Goal: Information Seeking & Learning: Learn about a topic

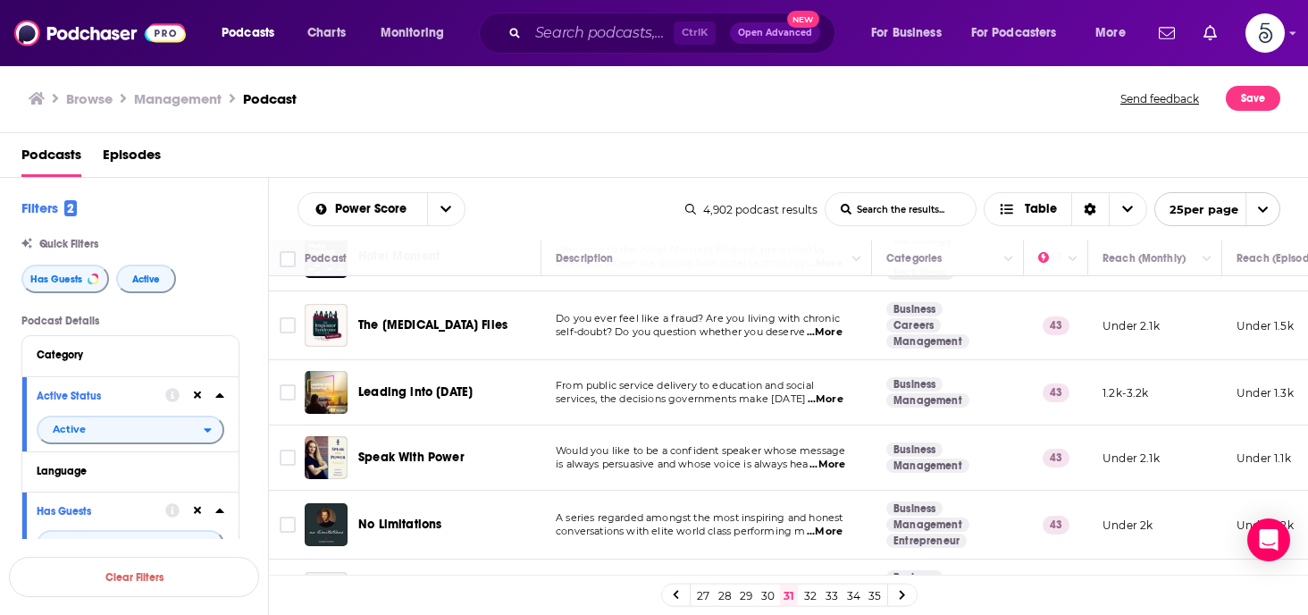
scroll to position [1133, 0]
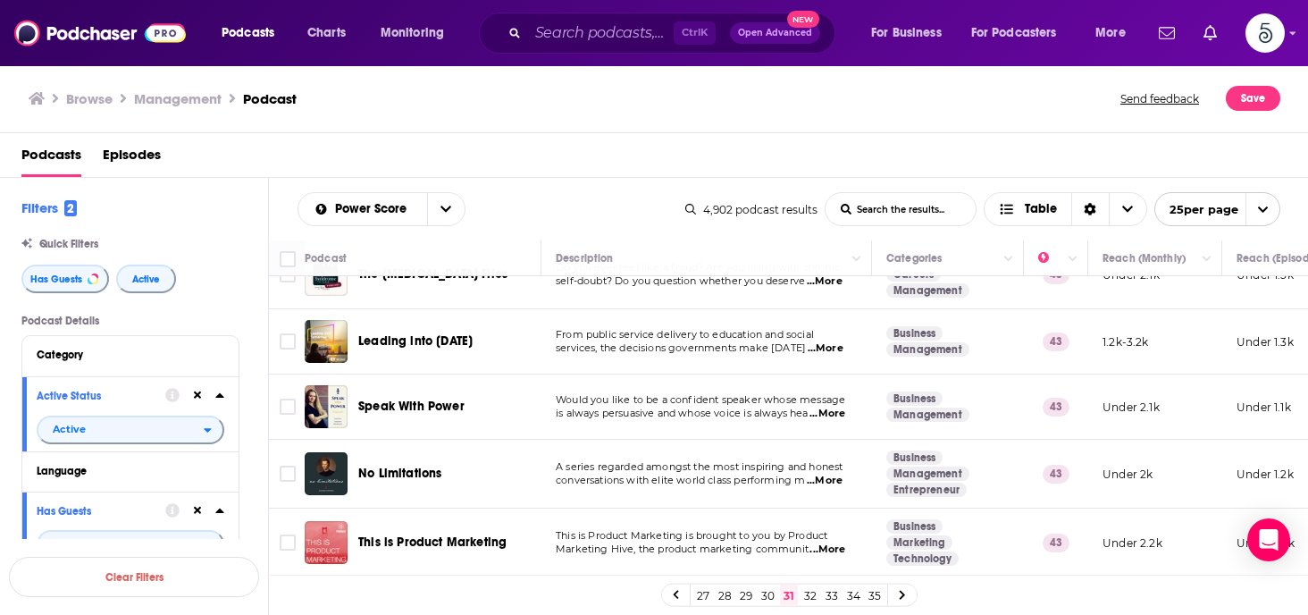
click at [836, 410] on span "...More" at bounding box center [827, 413] width 36 height 14
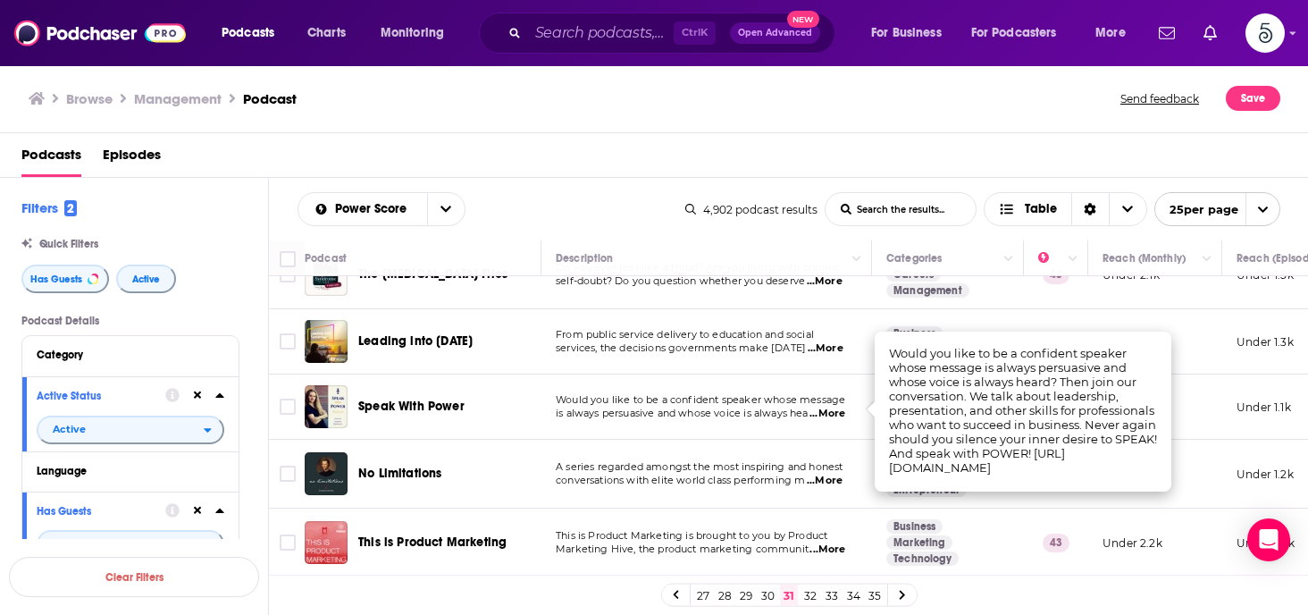
click at [836, 410] on span "...More" at bounding box center [827, 413] width 36 height 14
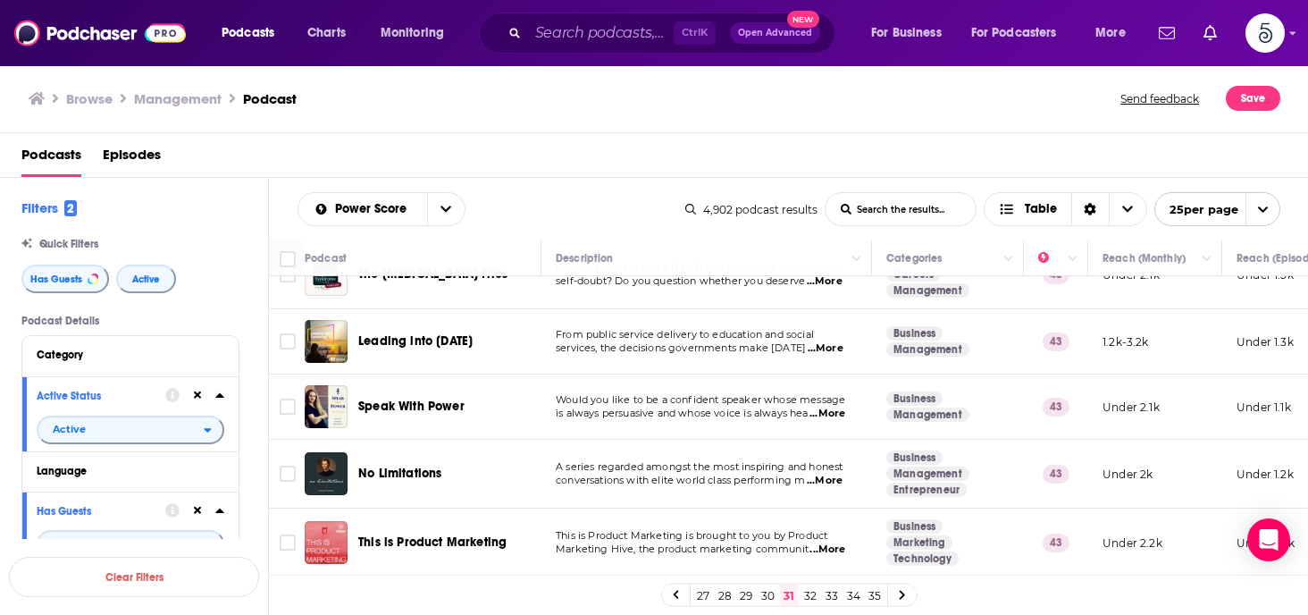
click at [830, 473] on span "...More" at bounding box center [825, 480] width 36 height 14
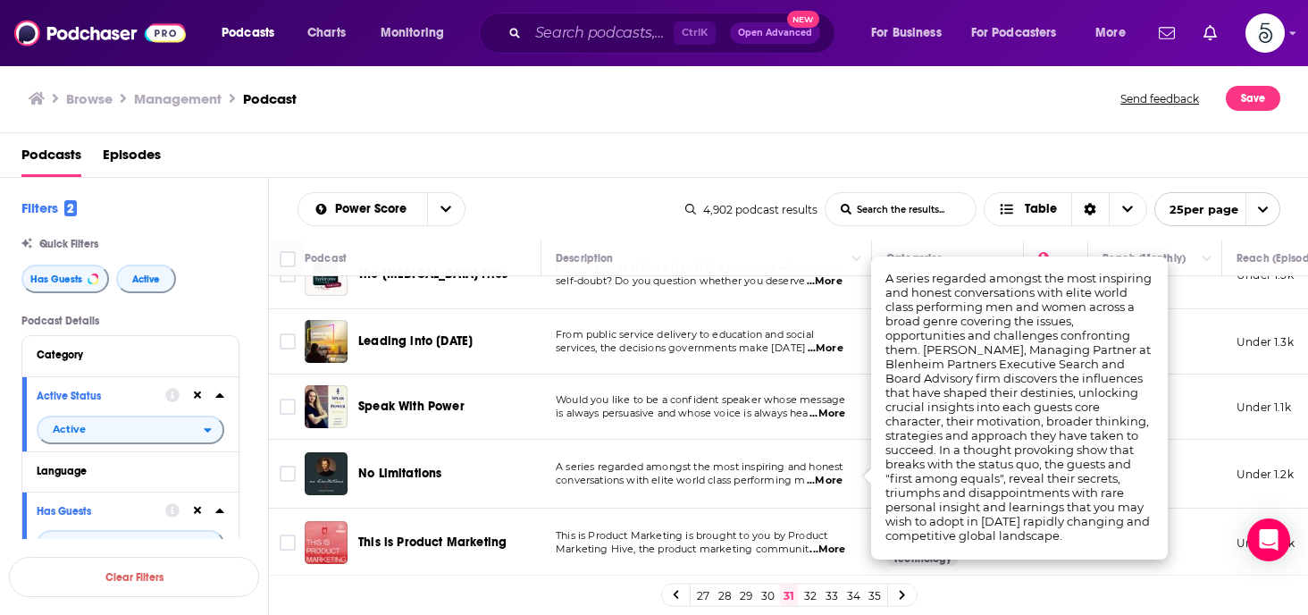
click at [830, 473] on span "...More" at bounding box center [825, 480] width 36 height 14
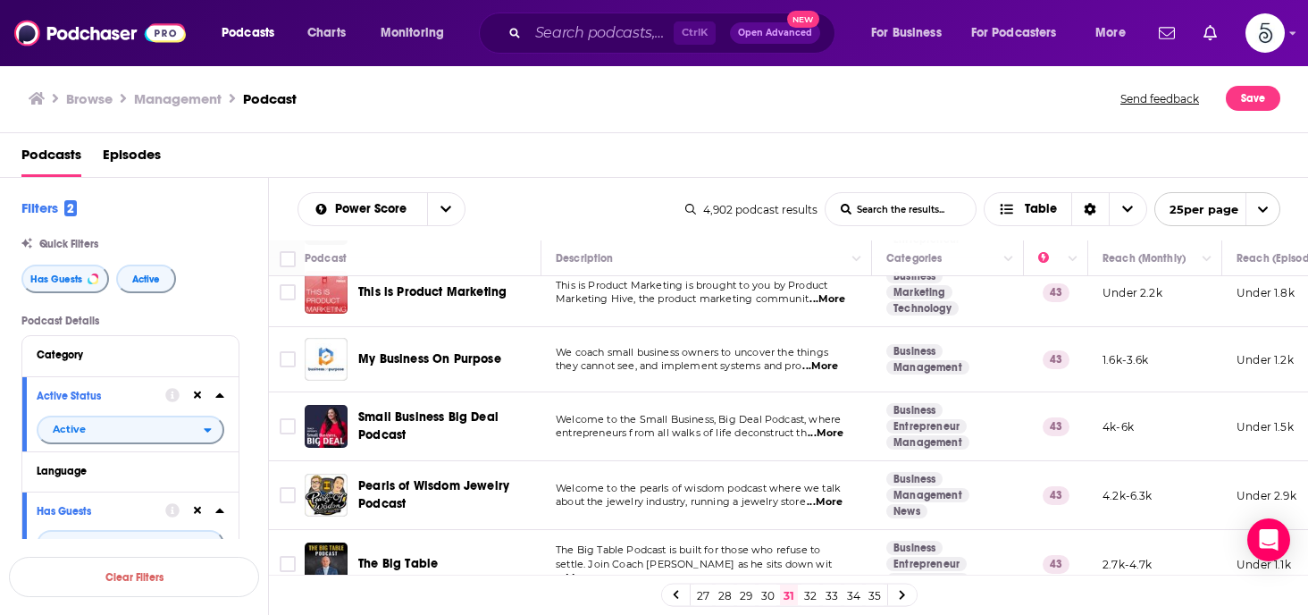
scroll to position [1411, 0]
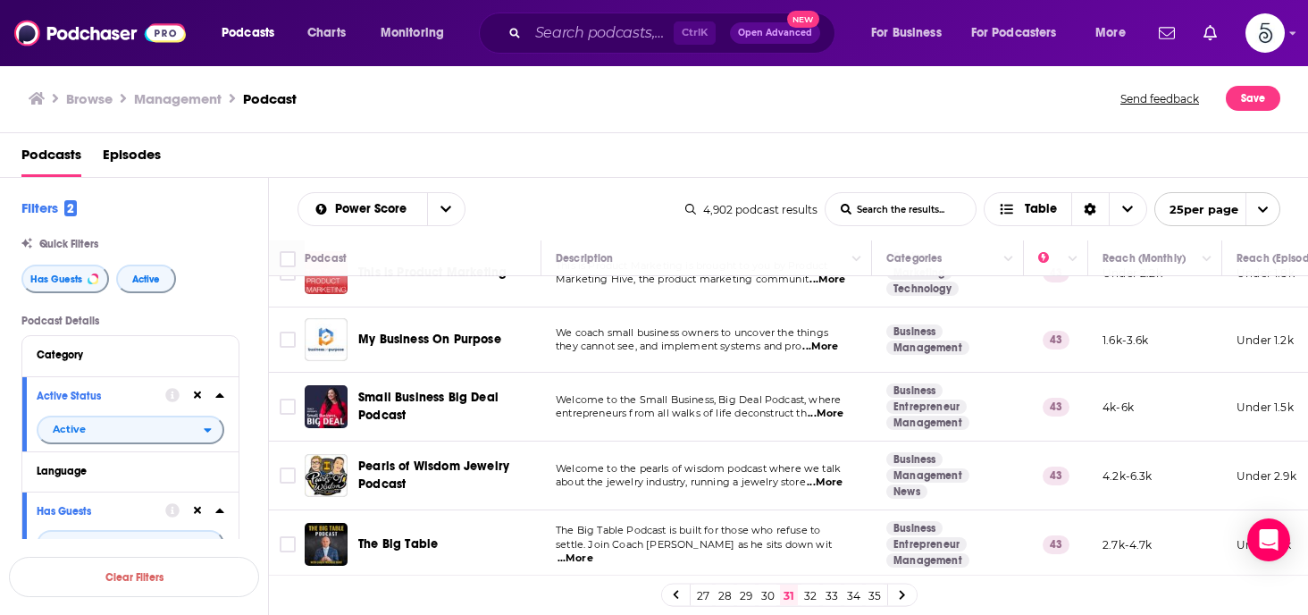
click at [593, 551] on span "...More" at bounding box center [575, 558] width 36 height 14
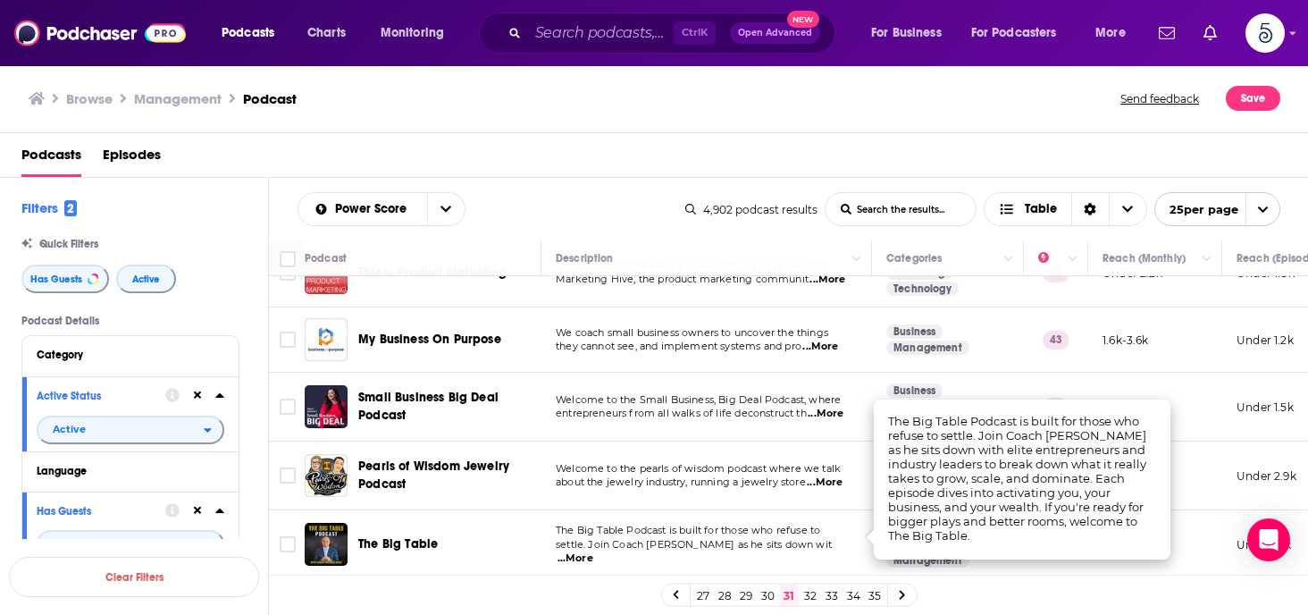
click at [593, 551] on span "...More" at bounding box center [575, 558] width 36 height 14
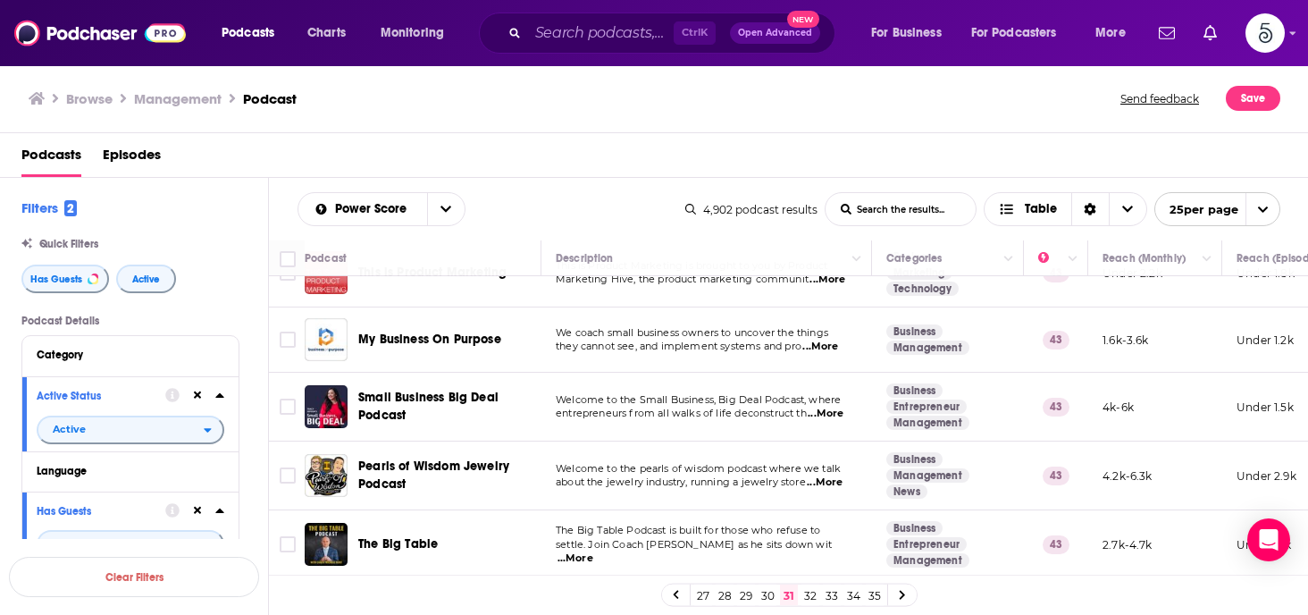
click at [810, 595] on link "32" at bounding box center [810, 594] width 18 height 21
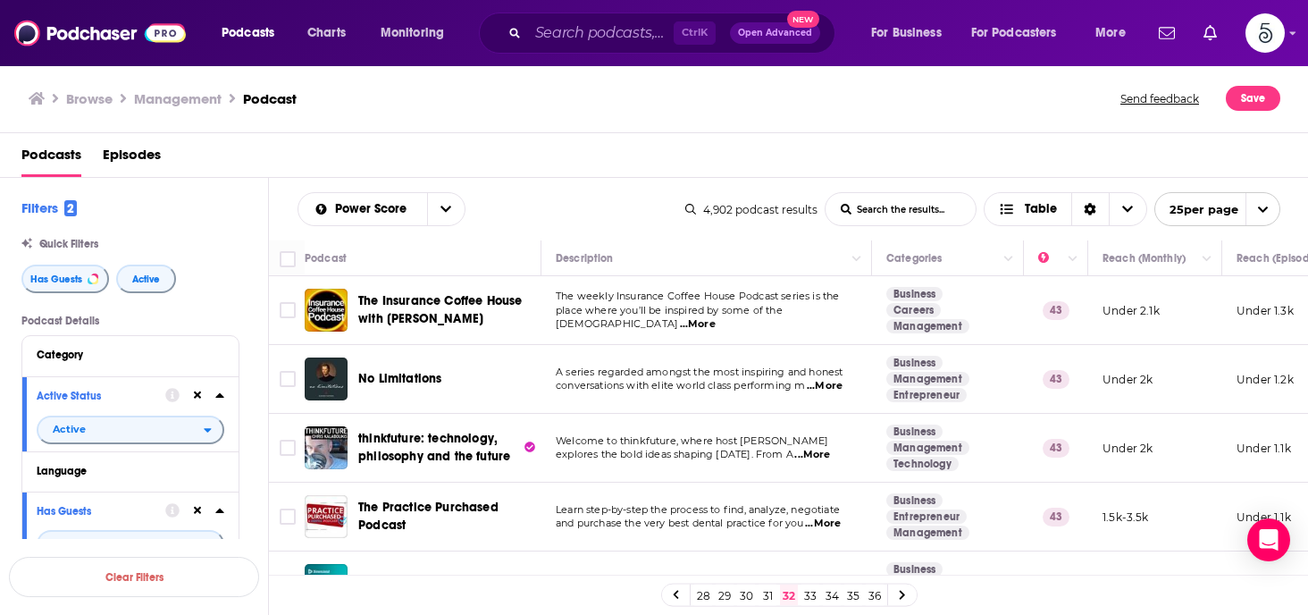
click at [830, 454] on span "...More" at bounding box center [812, 455] width 36 height 14
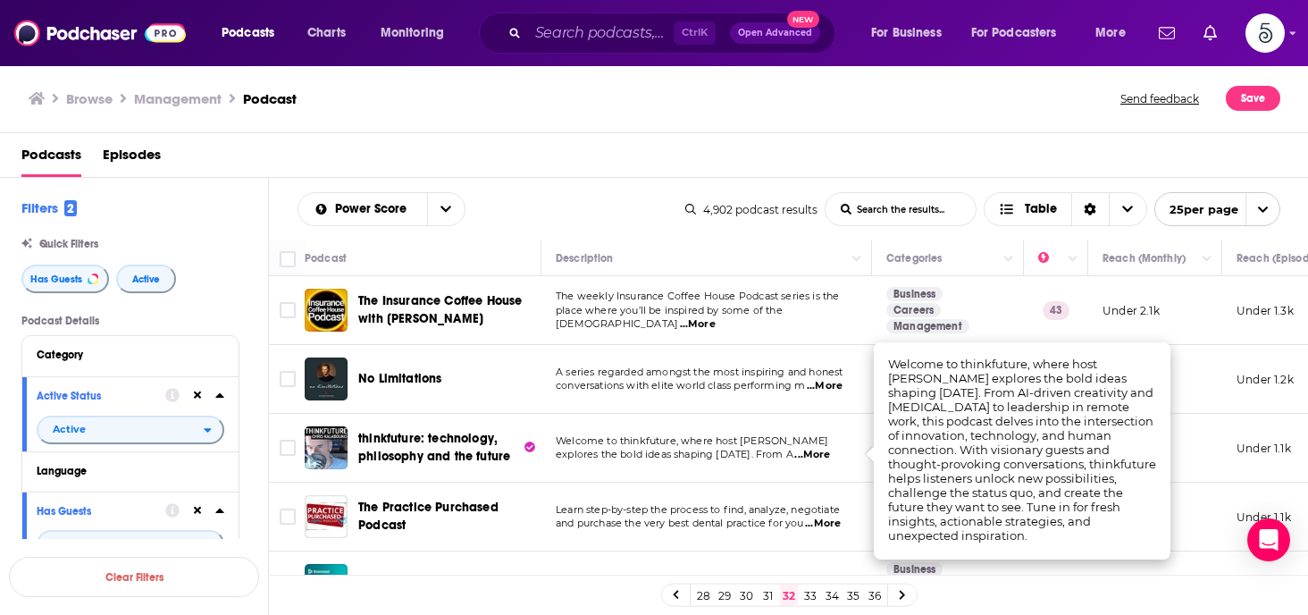
click at [830, 454] on span "...More" at bounding box center [812, 455] width 36 height 14
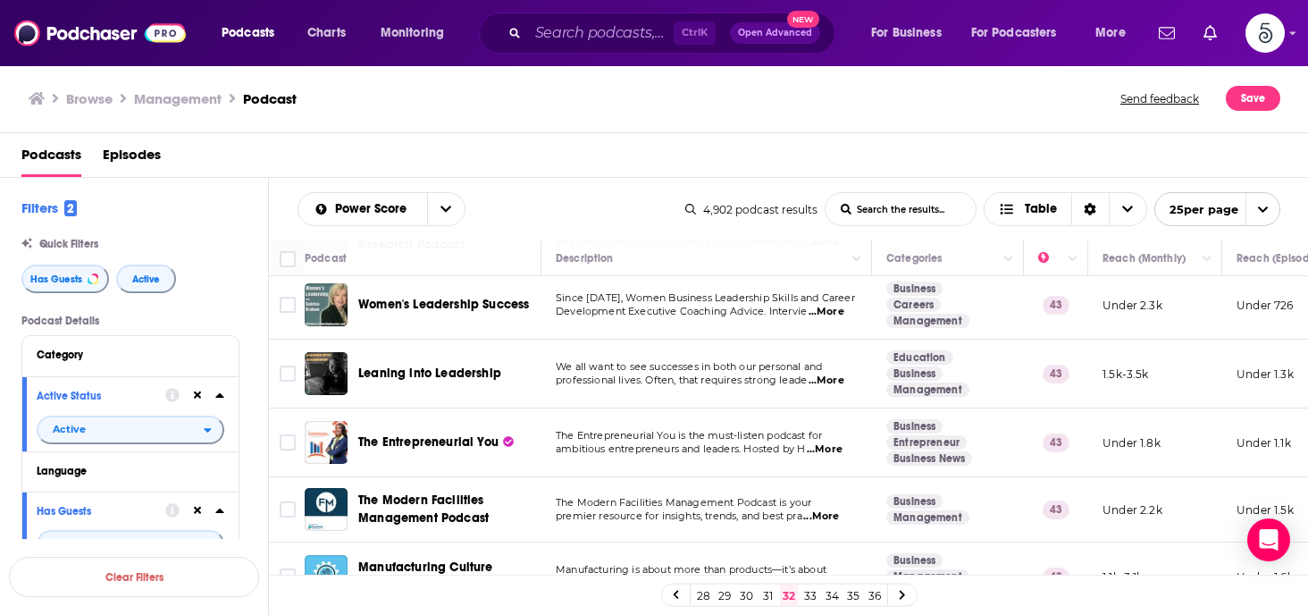
scroll to position [700, 0]
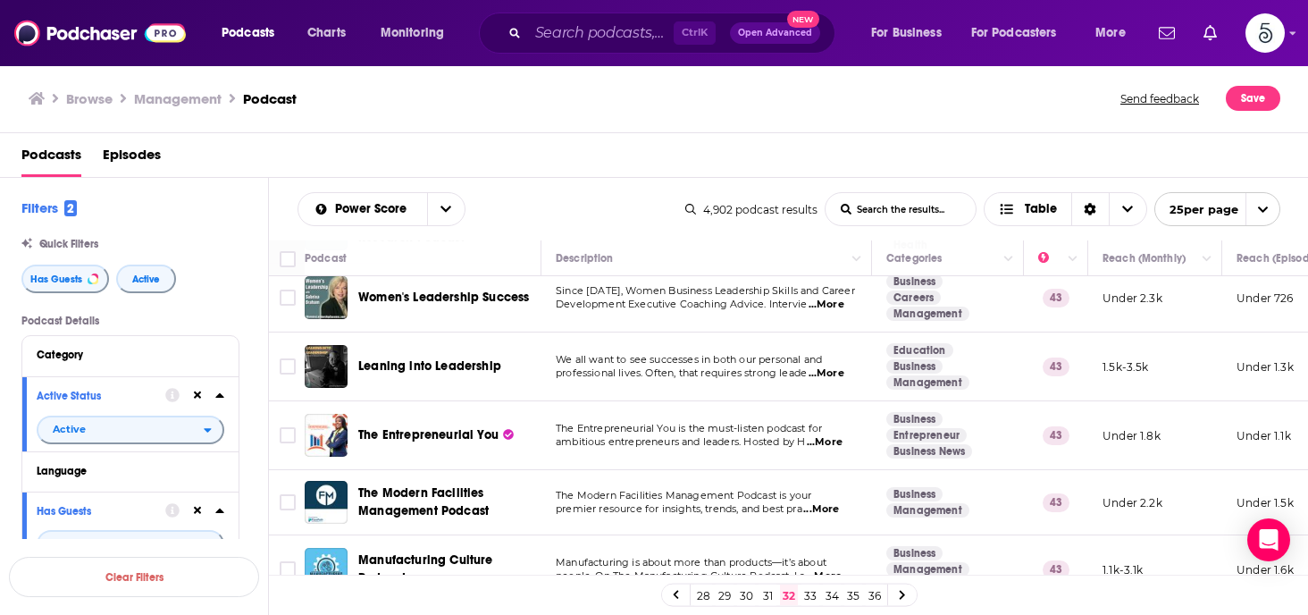
click at [824, 442] on span "...More" at bounding box center [825, 442] width 36 height 14
click at [807, 446] on td "The Entrepreneurial You is the must-listen podcast for ambitious entrepreneurs …" at bounding box center [706, 435] width 330 height 69
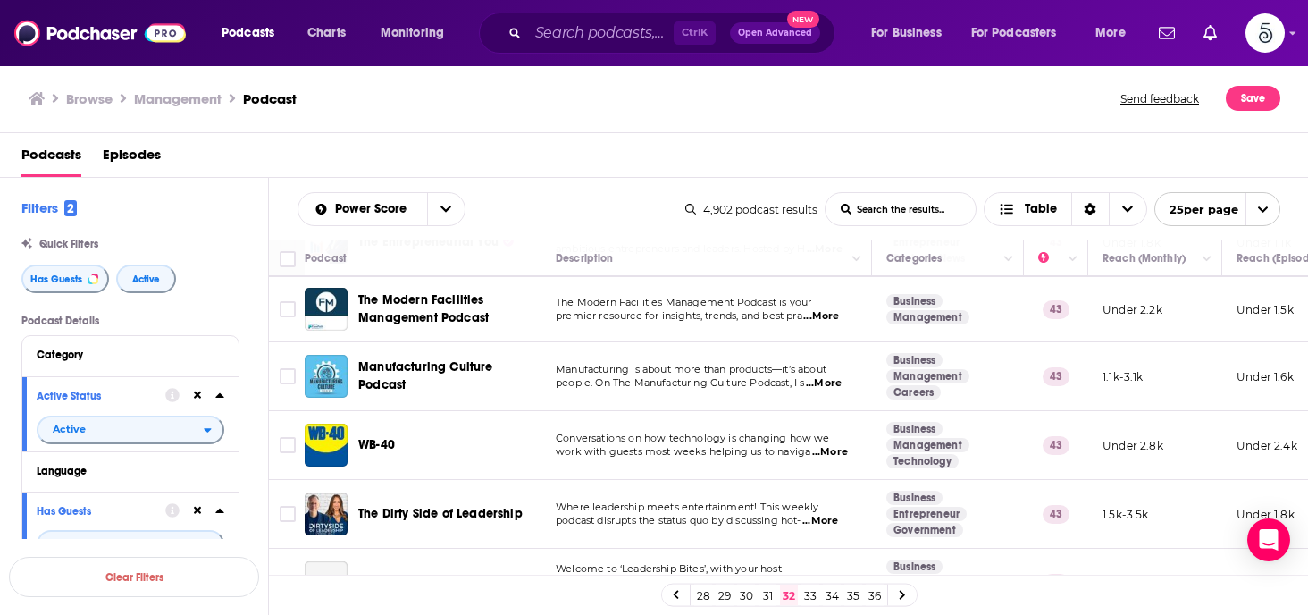
scroll to position [915, 0]
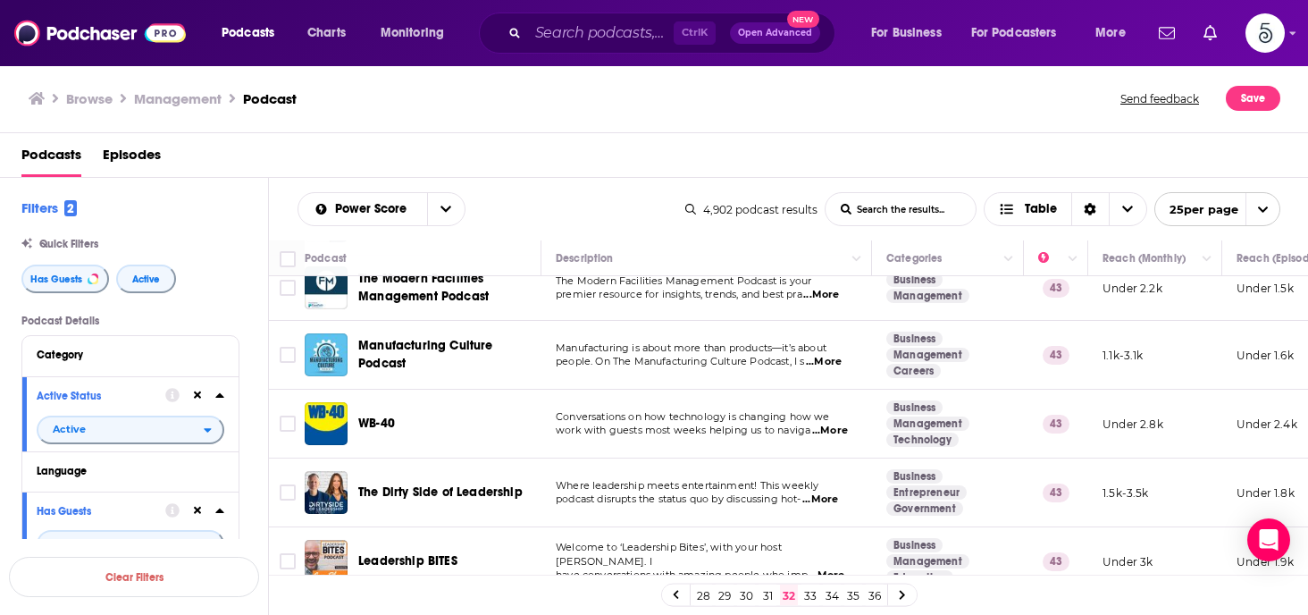
click at [824, 497] on span "...More" at bounding box center [820, 499] width 36 height 14
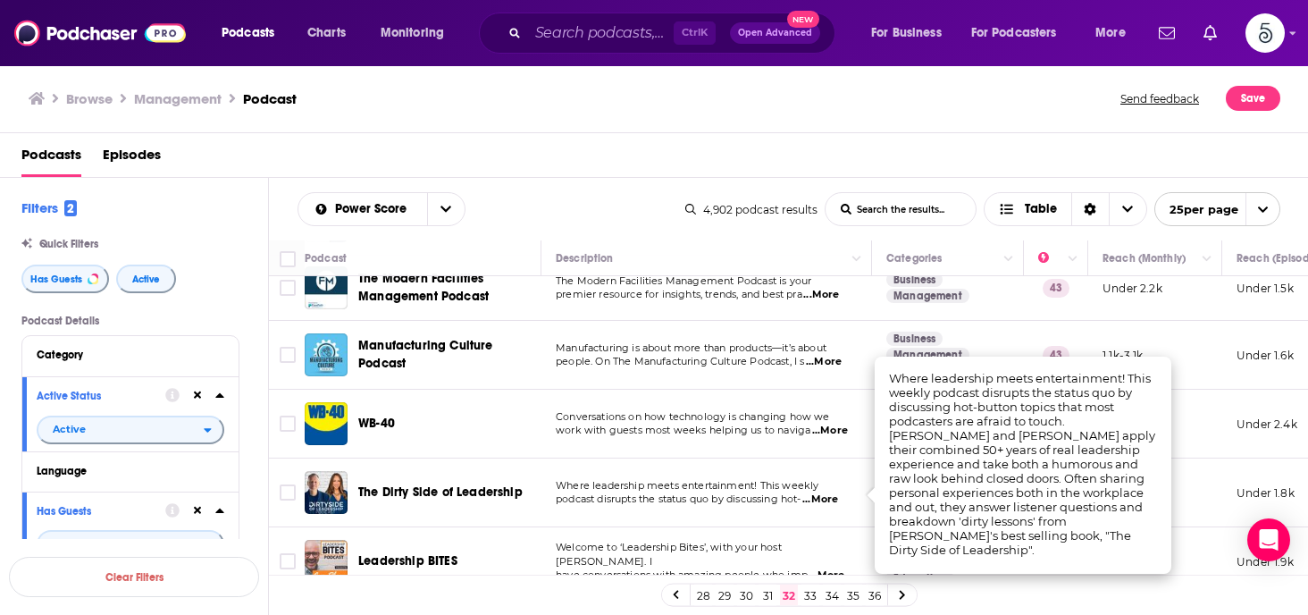
click at [824, 497] on span "...More" at bounding box center [820, 499] width 36 height 14
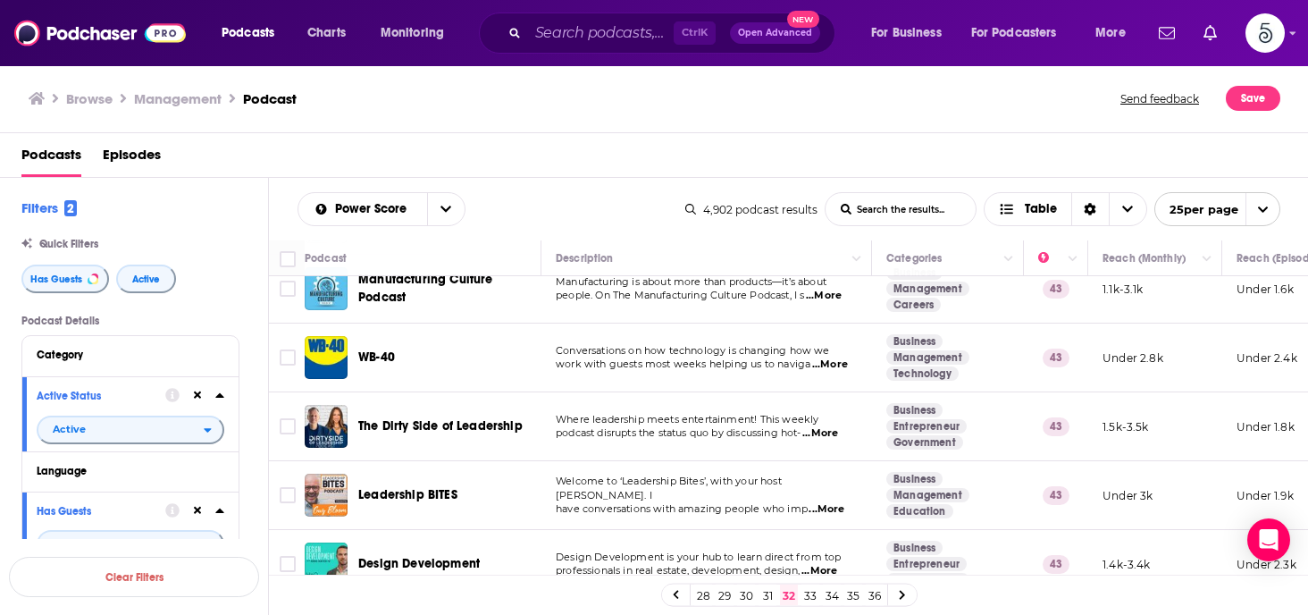
scroll to position [1011, 0]
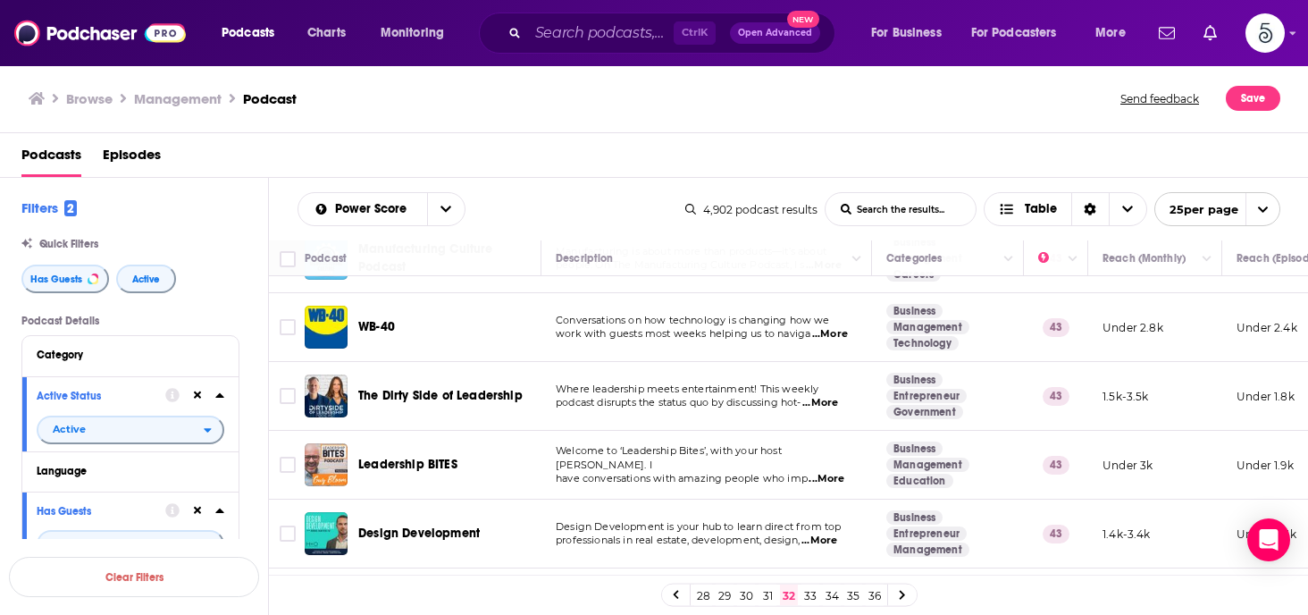
click at [835, 472] on span "...More" at bounding box center [826, 479] width 36 height 14
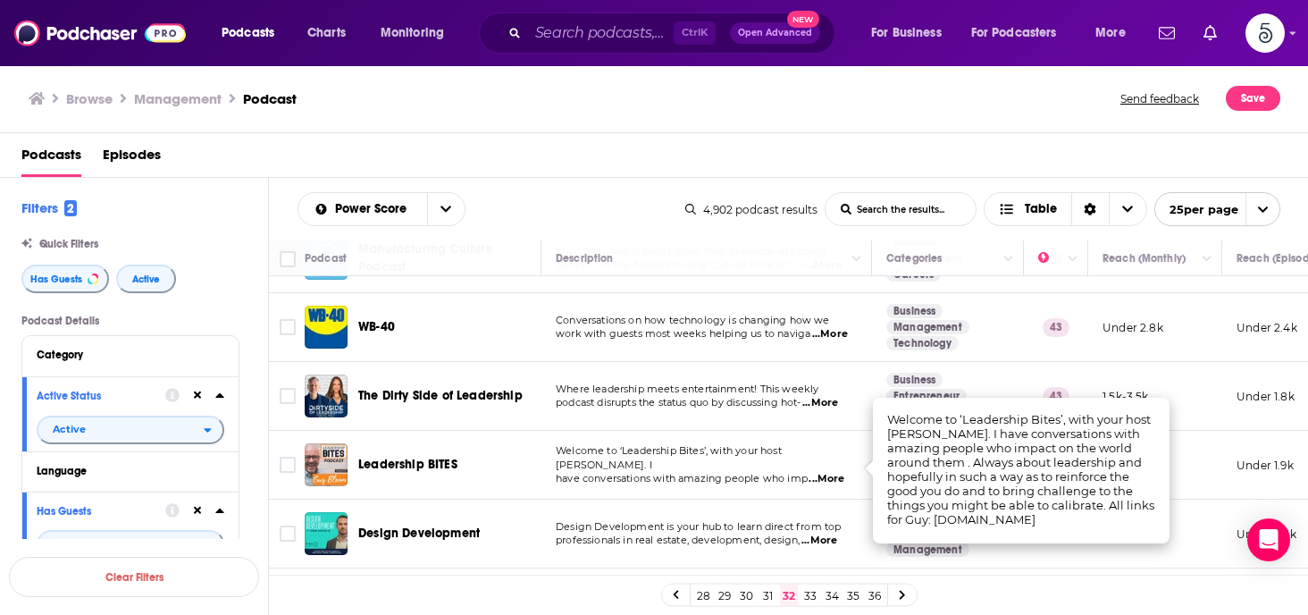
click at [835, 472] on span "...More" at bounding box center [826, 479] width 36 height 14
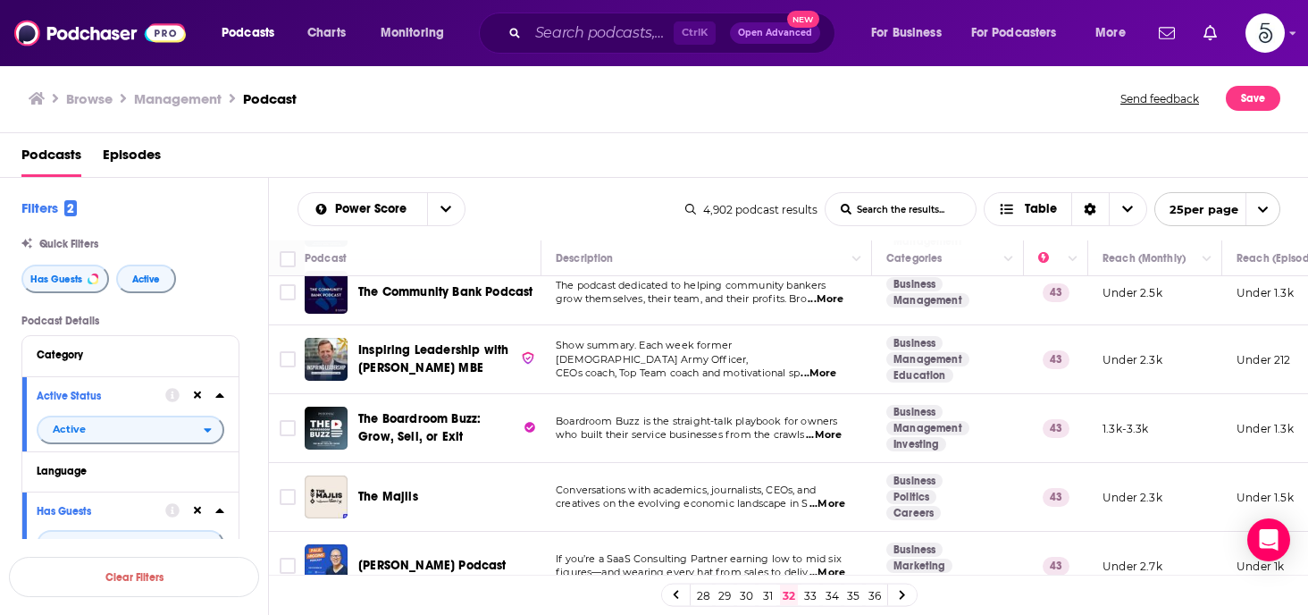
scroll to position [1396, 0]
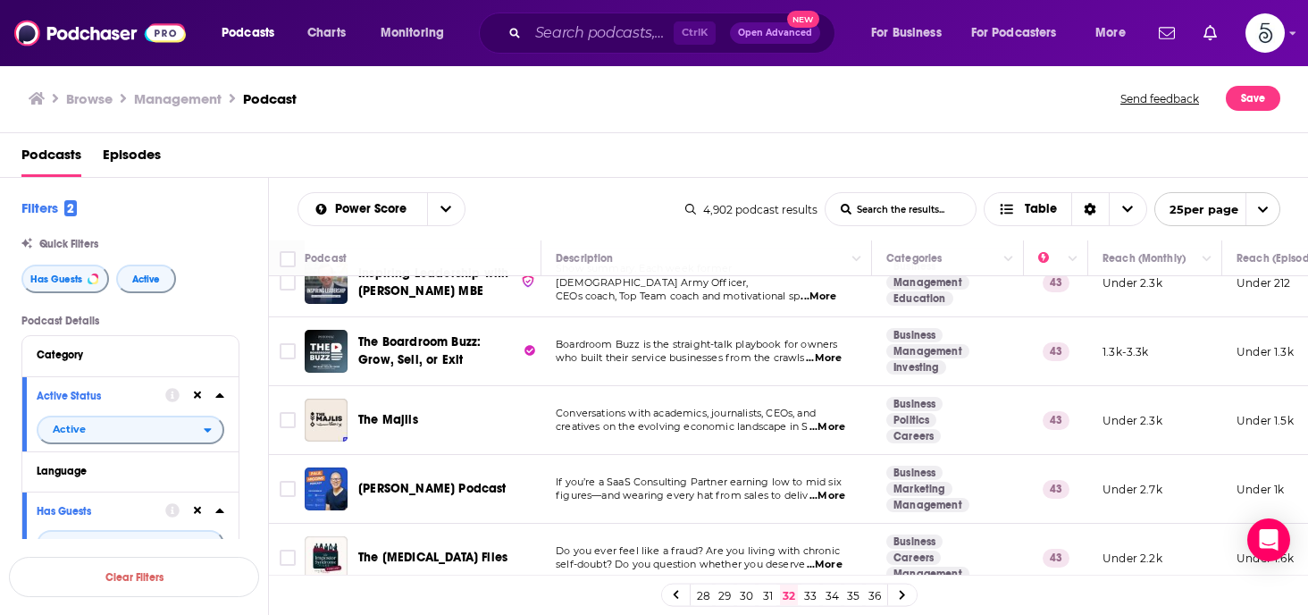
click at [832, 429] on span "...More" at bounding box center [827, 427] width 36 height 14
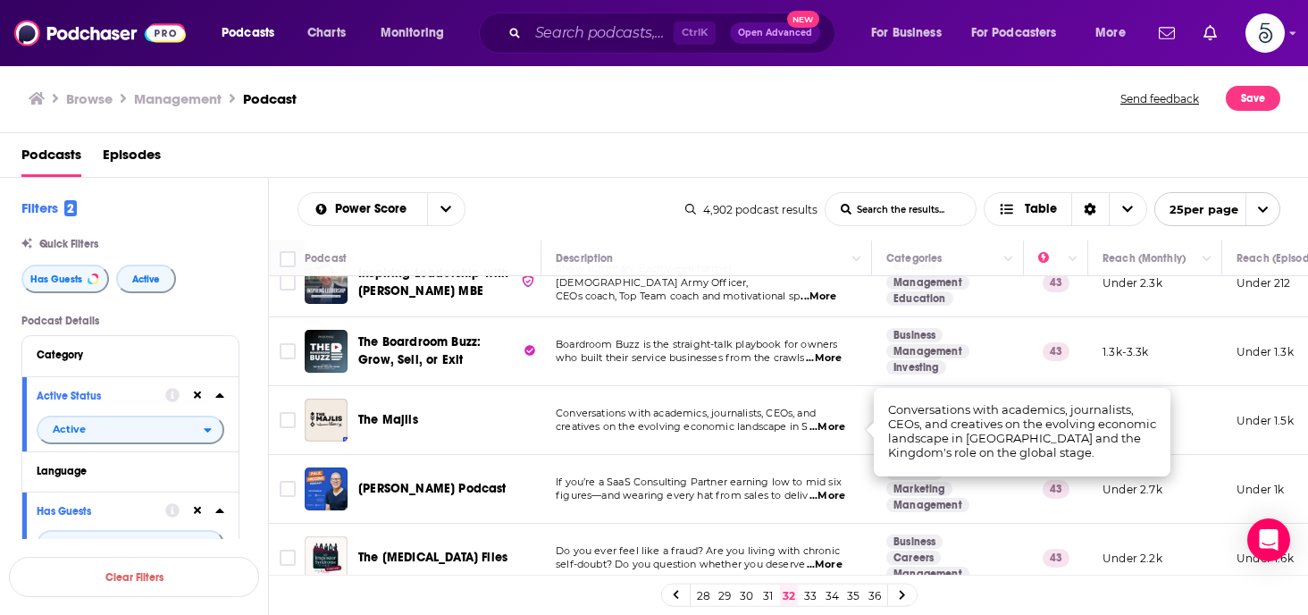
click at [832, 429] on span "...More" at bounding box center [827, 427] width 36 height 14
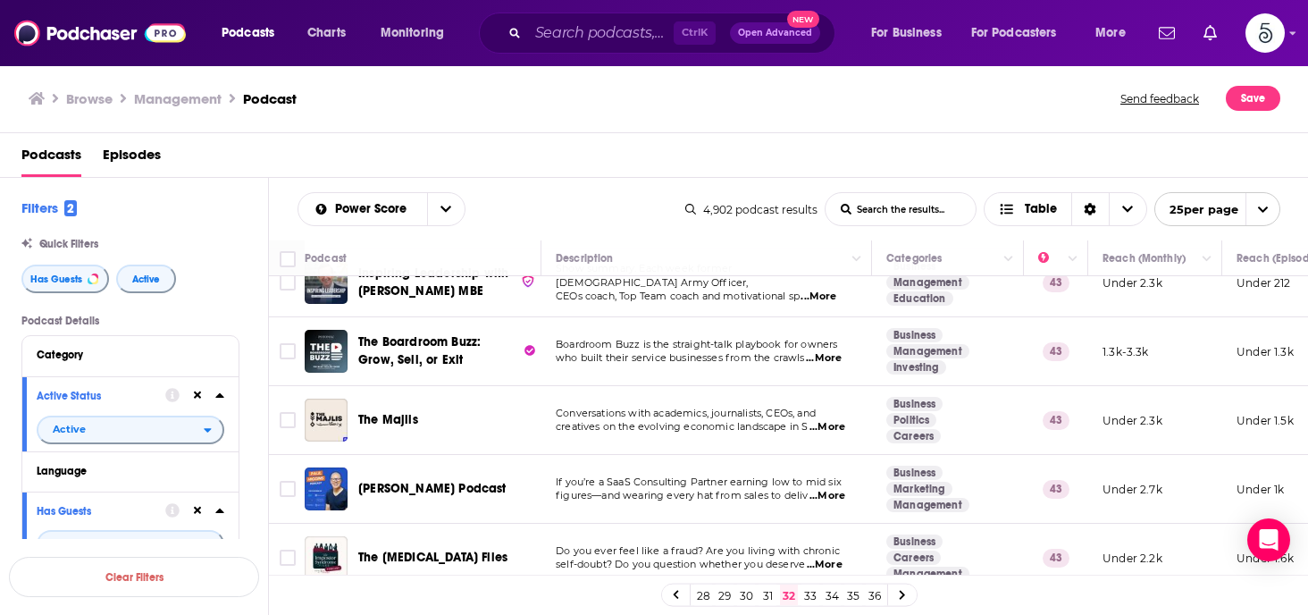
scroll to position [1426, 0]
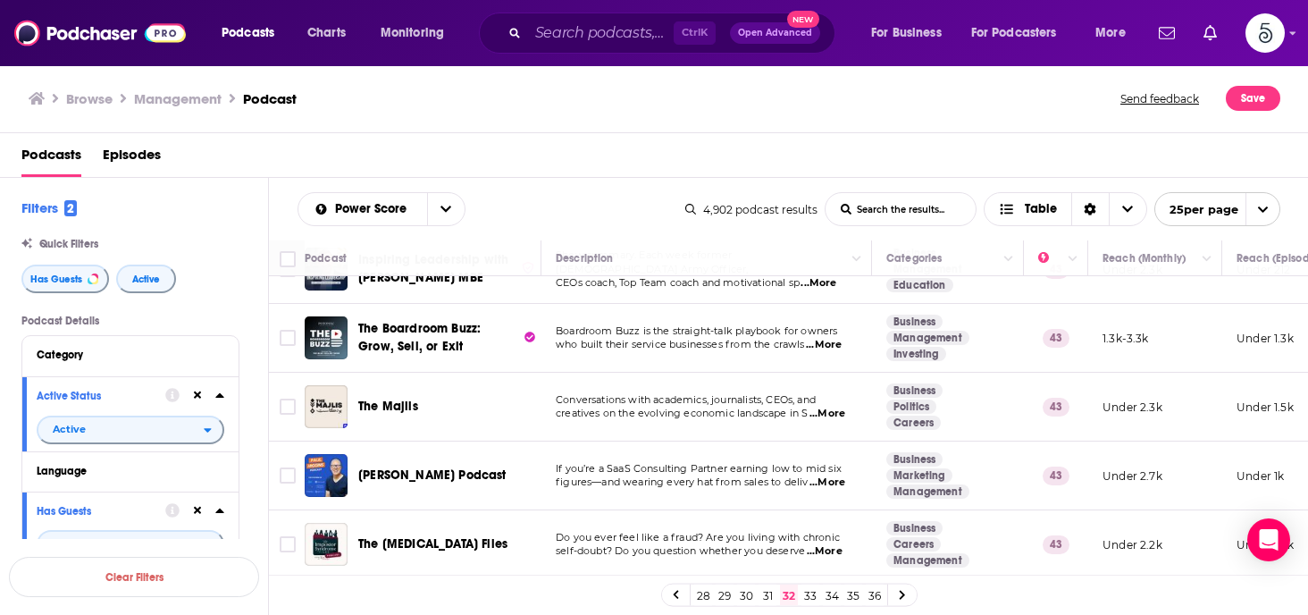
click at [810, 592] on link "33" at bounding box center [810, 594] width 18 height 21
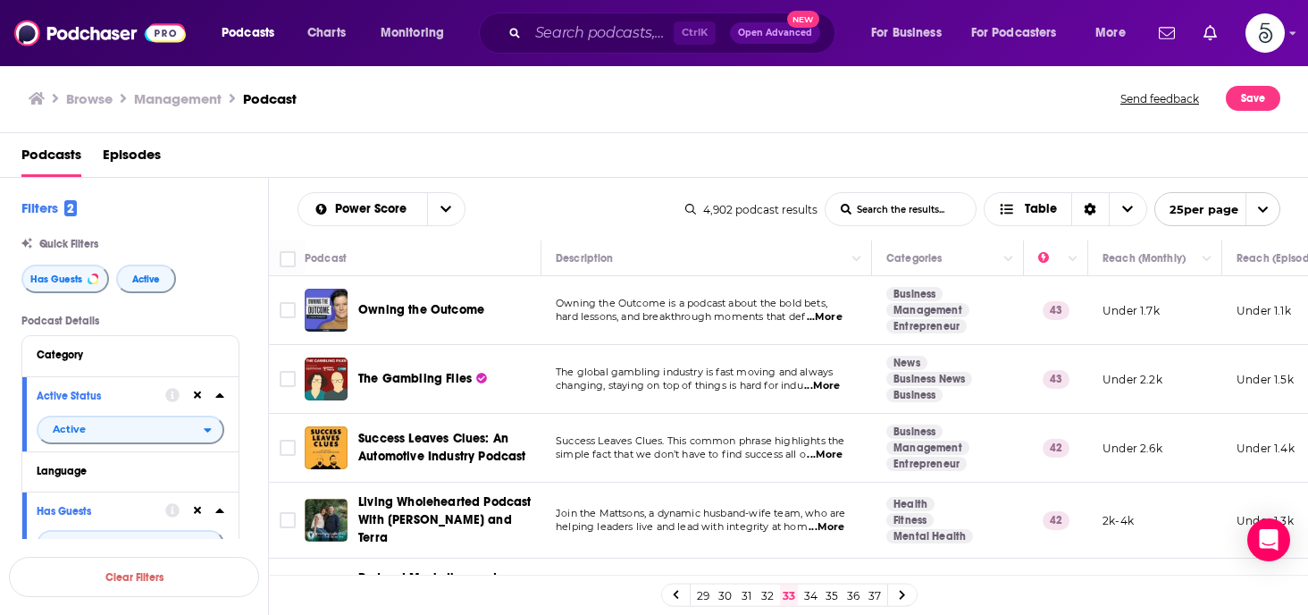
click at [829, 316] on span "...More" at bounding box center [825, 317] width 36 height 14
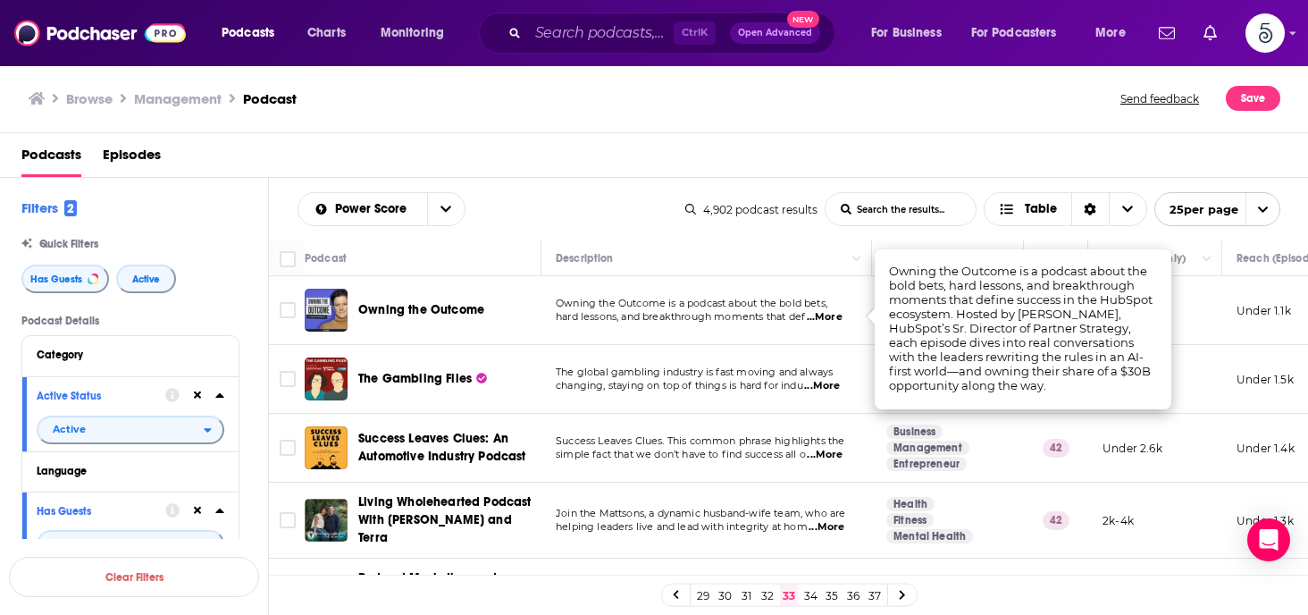
click at [829, 316] on span "...More" at bounding box center [825, 317] width 36 height 14
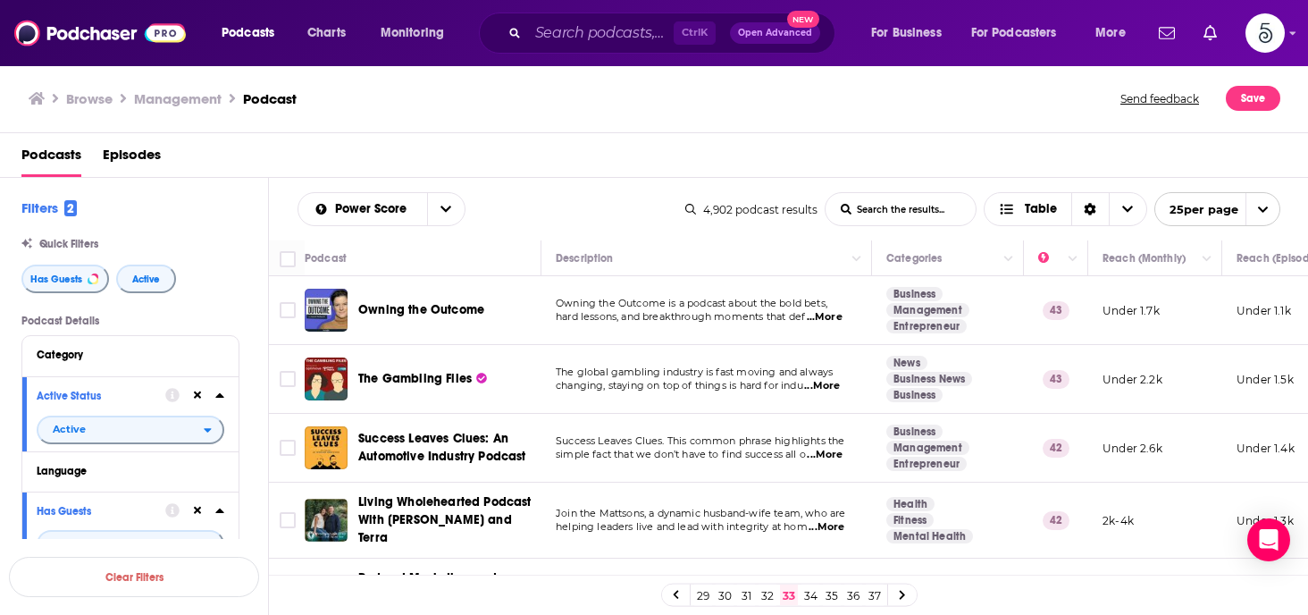
scroll to position [118, 0]
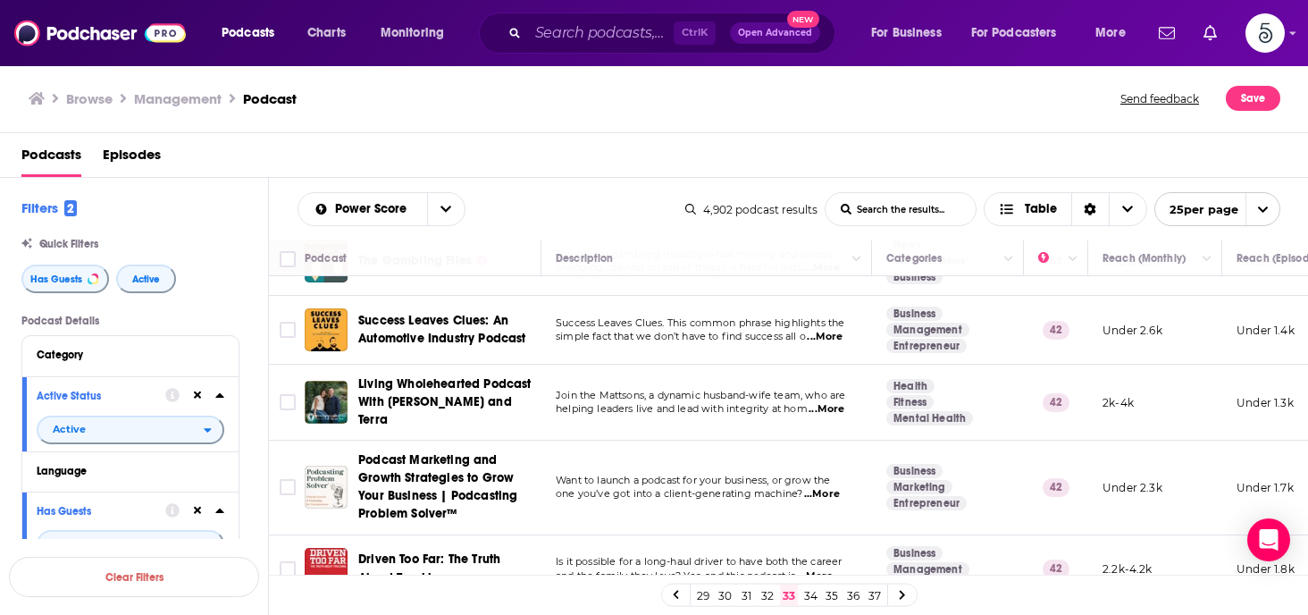
click at [825, 403] on span "...More" at bounding box center [826, 409] width 36 height 14
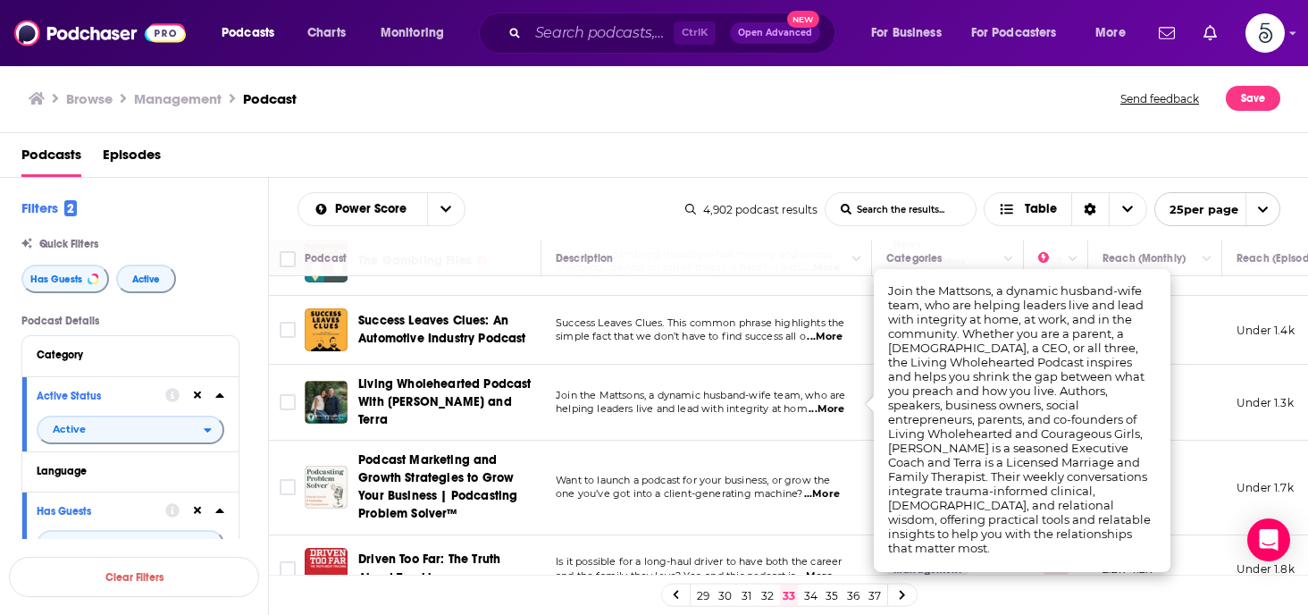
click at [825, 403] on span "...More" at bounding box center [826, 409] width 36 height 14
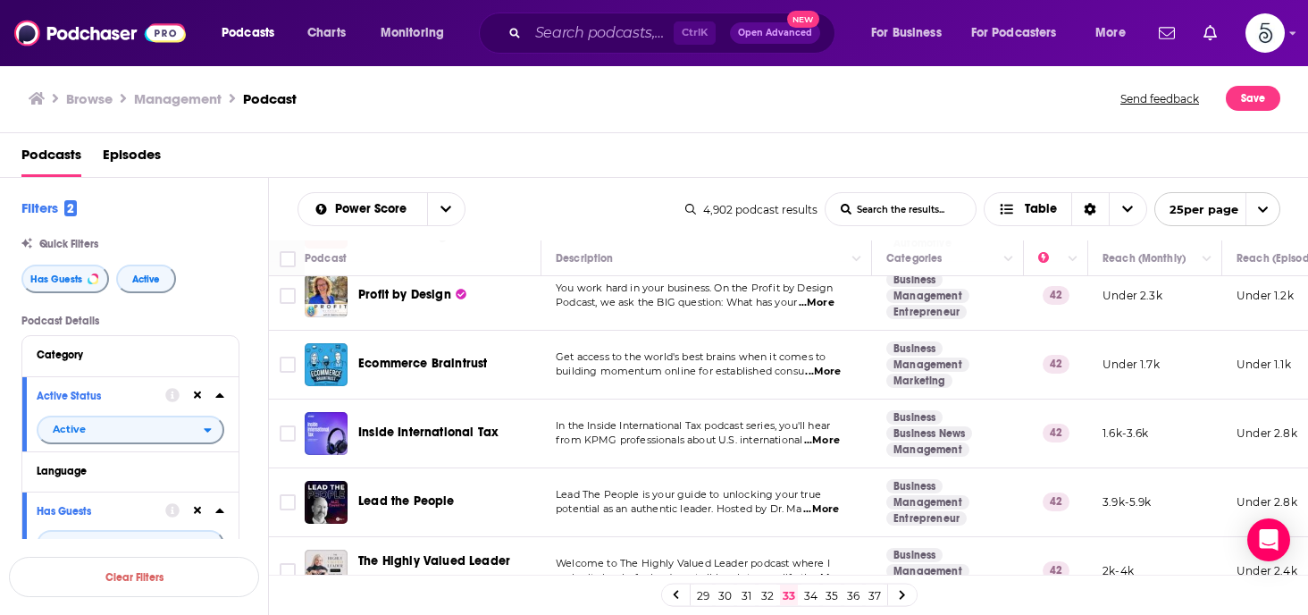
scroll to position [477, 0]
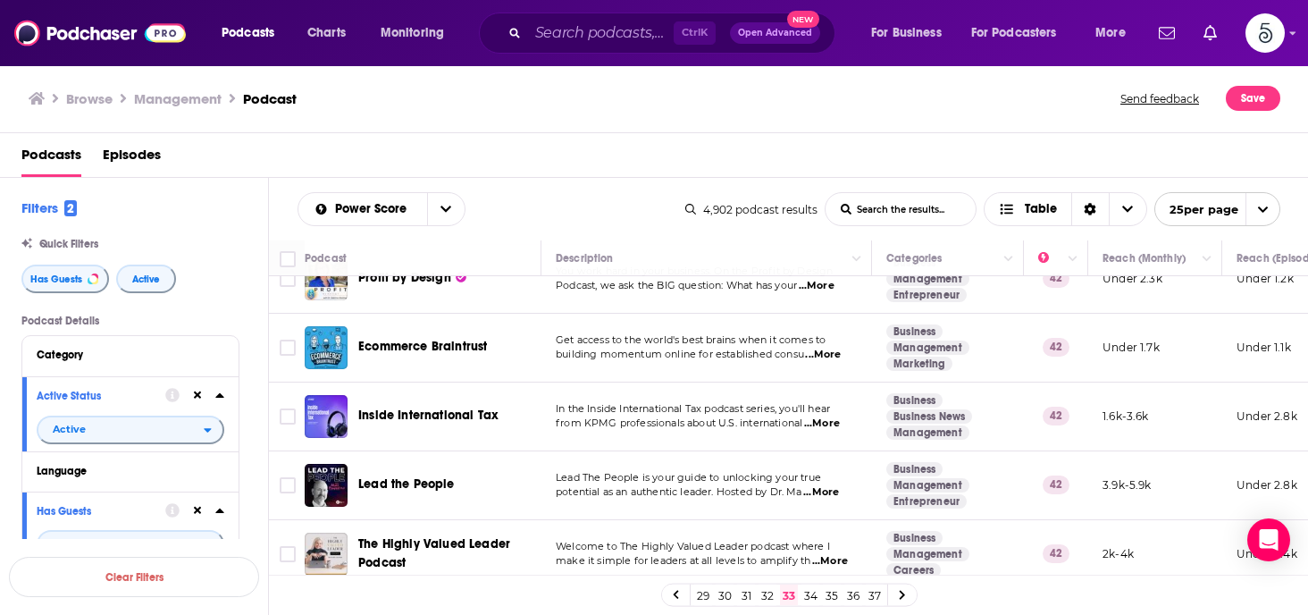
click at [832, 485] on span "...More" at bounding box center [821, 492] width 36 height 14
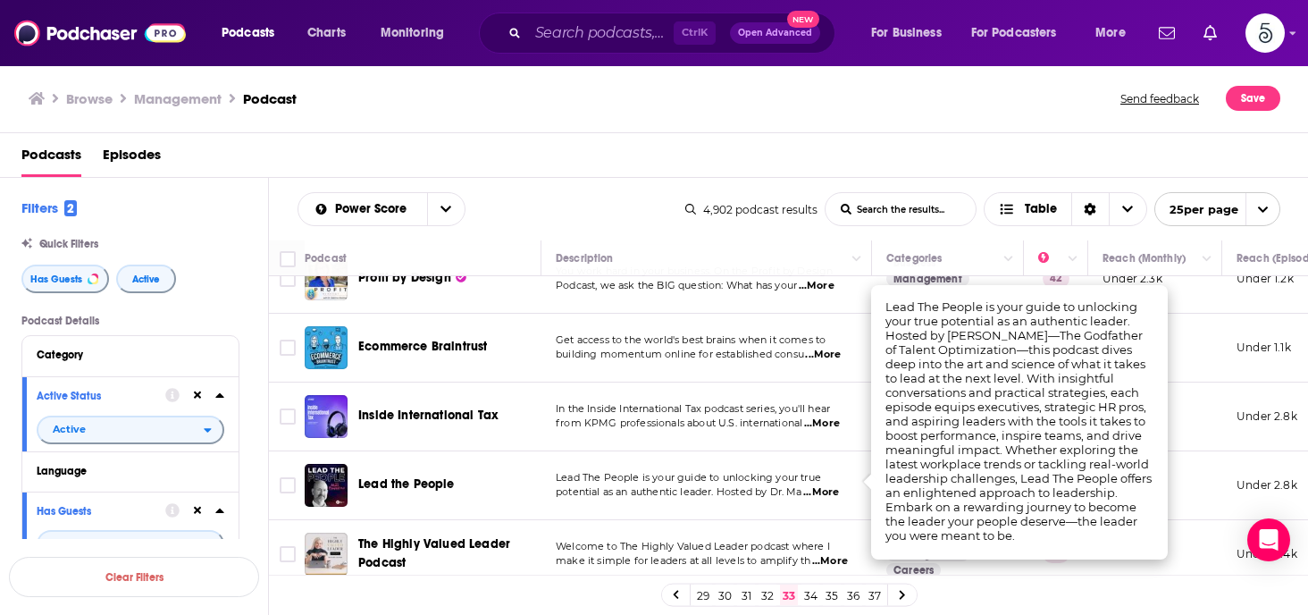
click at [832, 485] on span "...More" at bounding box center [821, 492] width 36 height 14
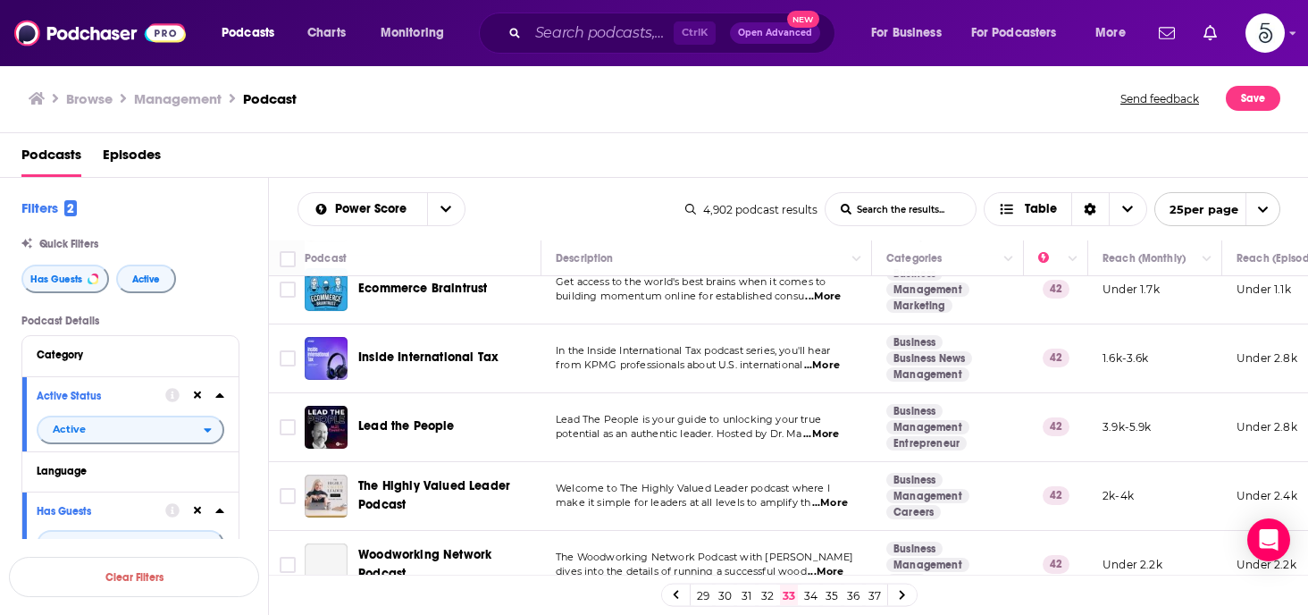
scroll to position [557, 0]
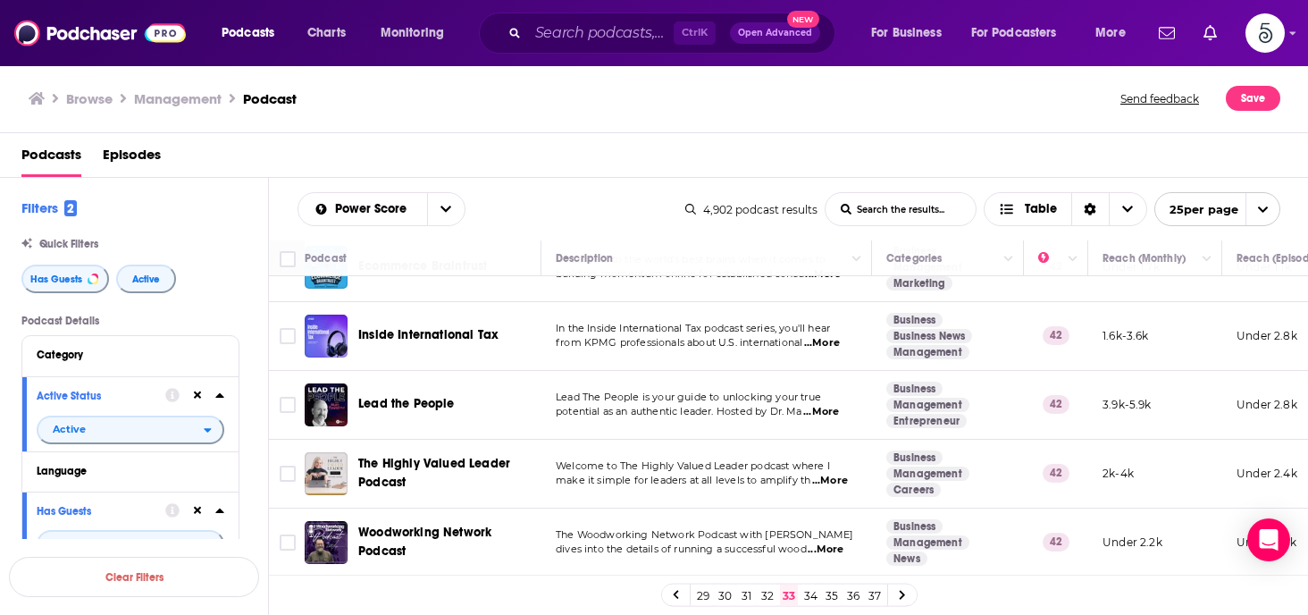
click at [839, 473] on span "...More" at bounding box center [830, 480] width 36 height 14
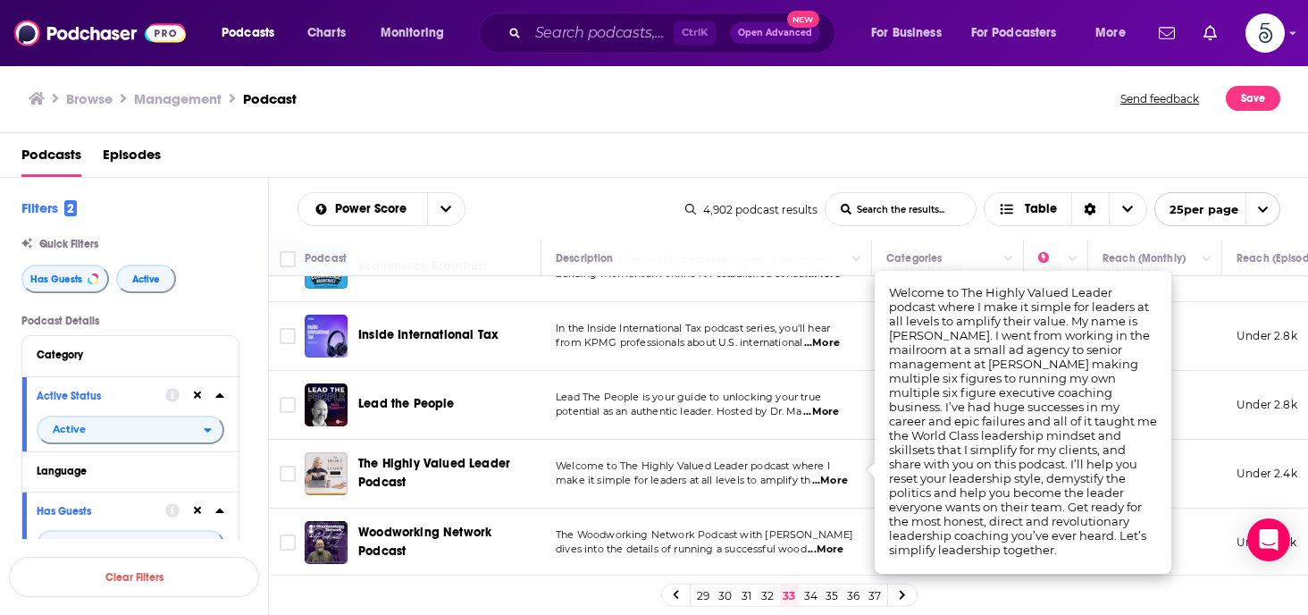
click at [838, 473] on span "...More" at bounding box center [830, 480] width 36 height 14
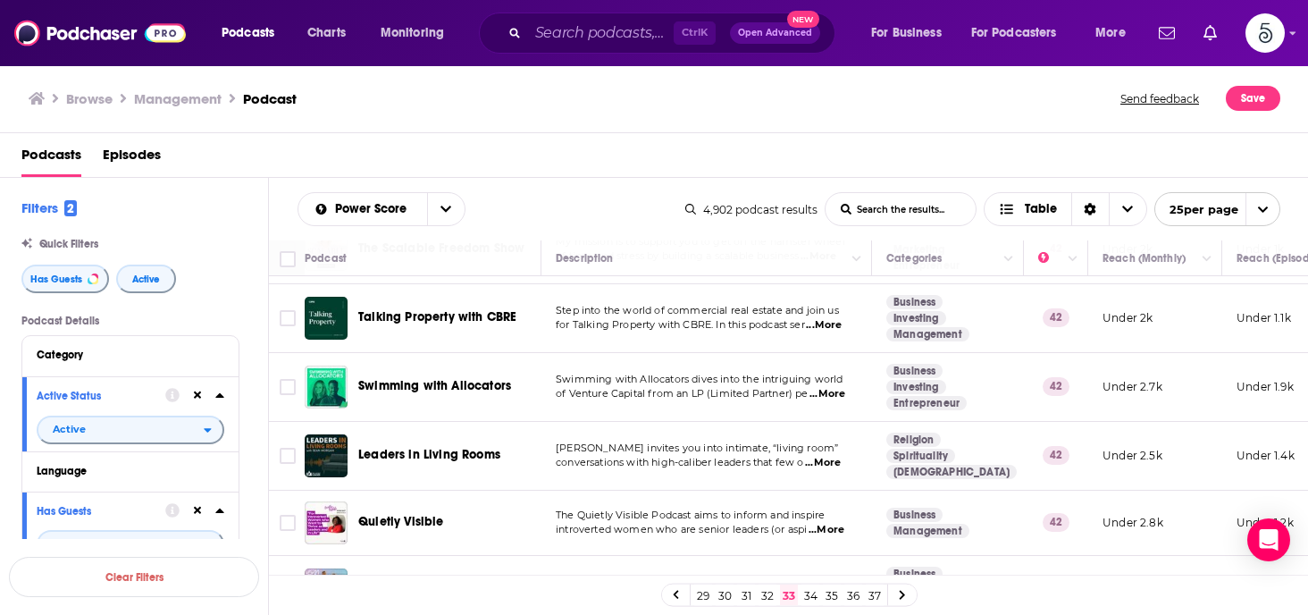
scroll to position [950, 0]
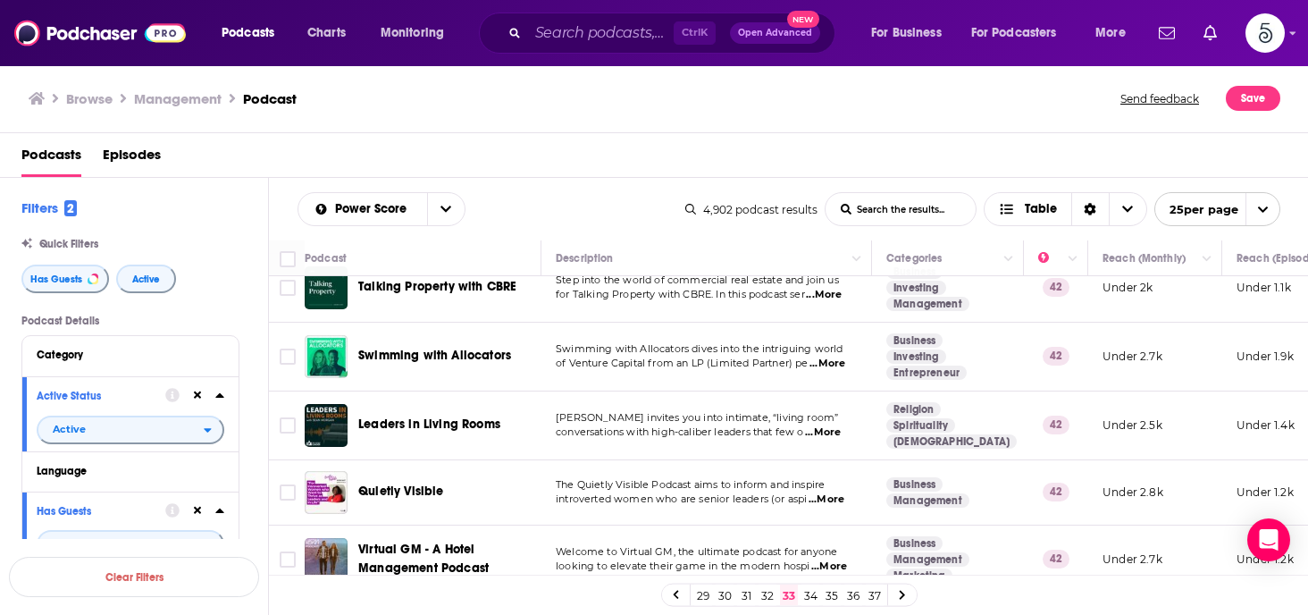
click at [829, 425] on span "...More" at bounding box center [823, 432] width 36 height 14
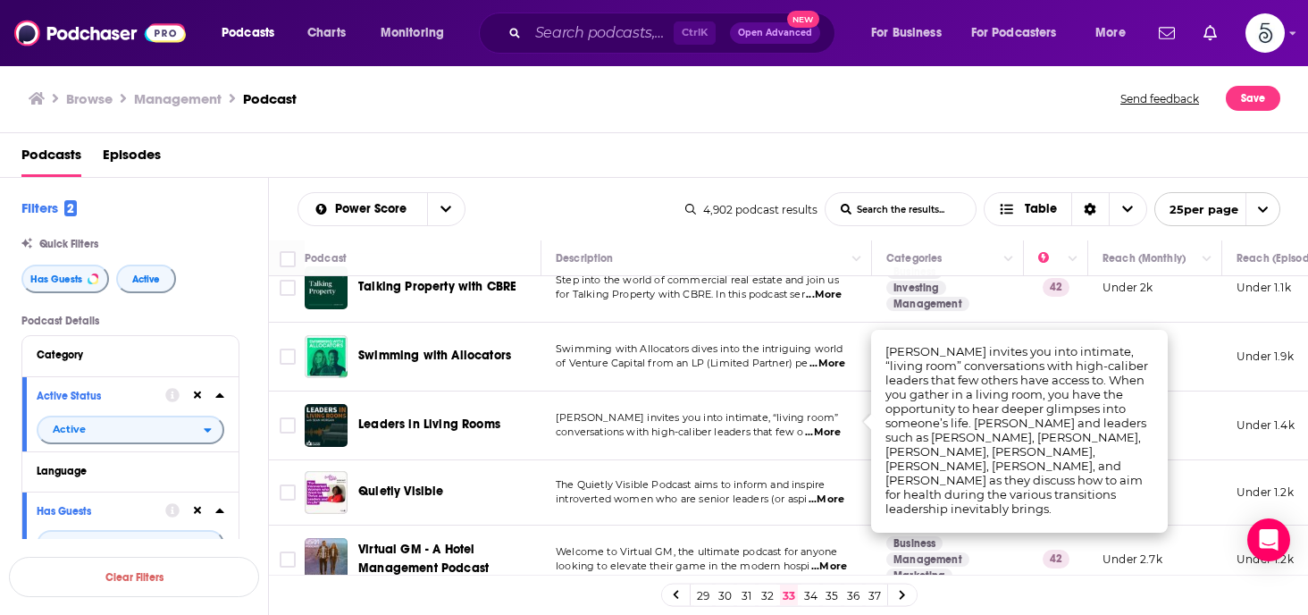
click at [827, 425] on span "...More" at bounding box center [823, 432] width 36 height 14
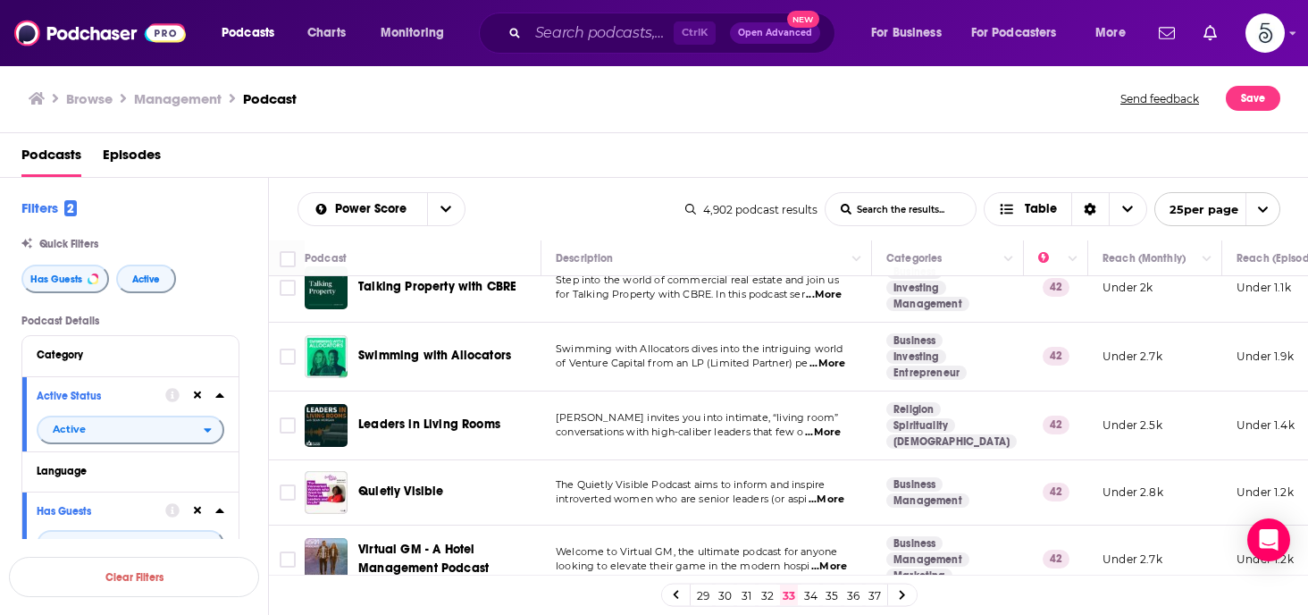
click at [832, 492] on span "...More" at bounding box center [826, 499] width 36 height 14
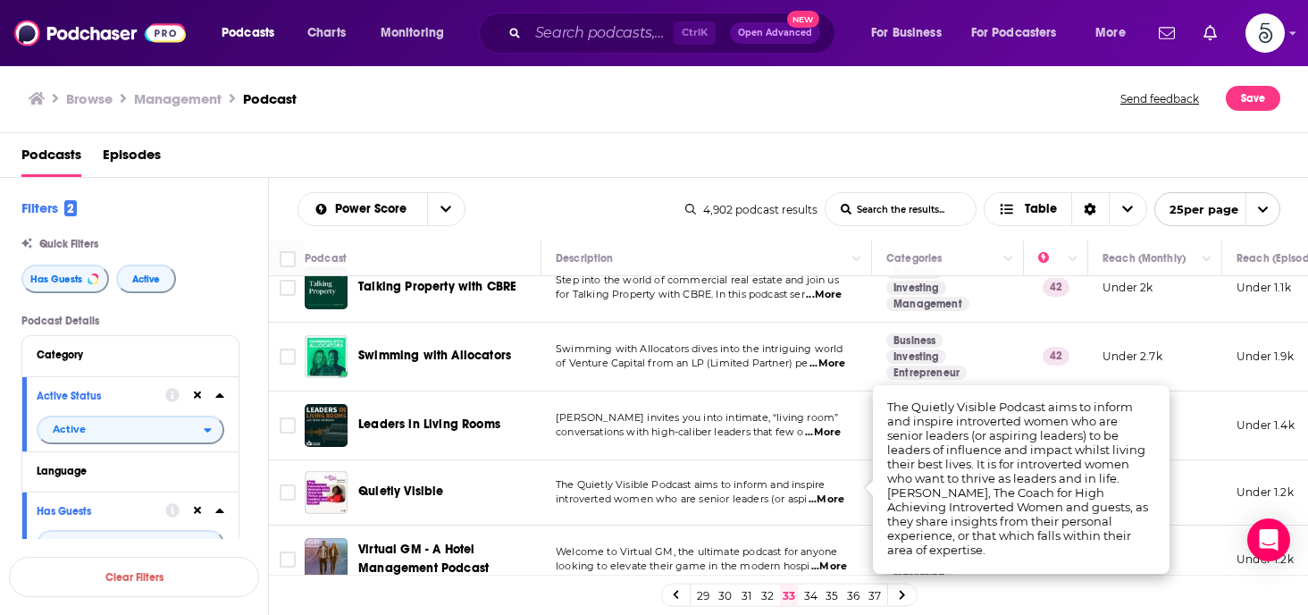
click at [832, 492] on span "...More" at bounding box center [826, 499] width 36 height 14
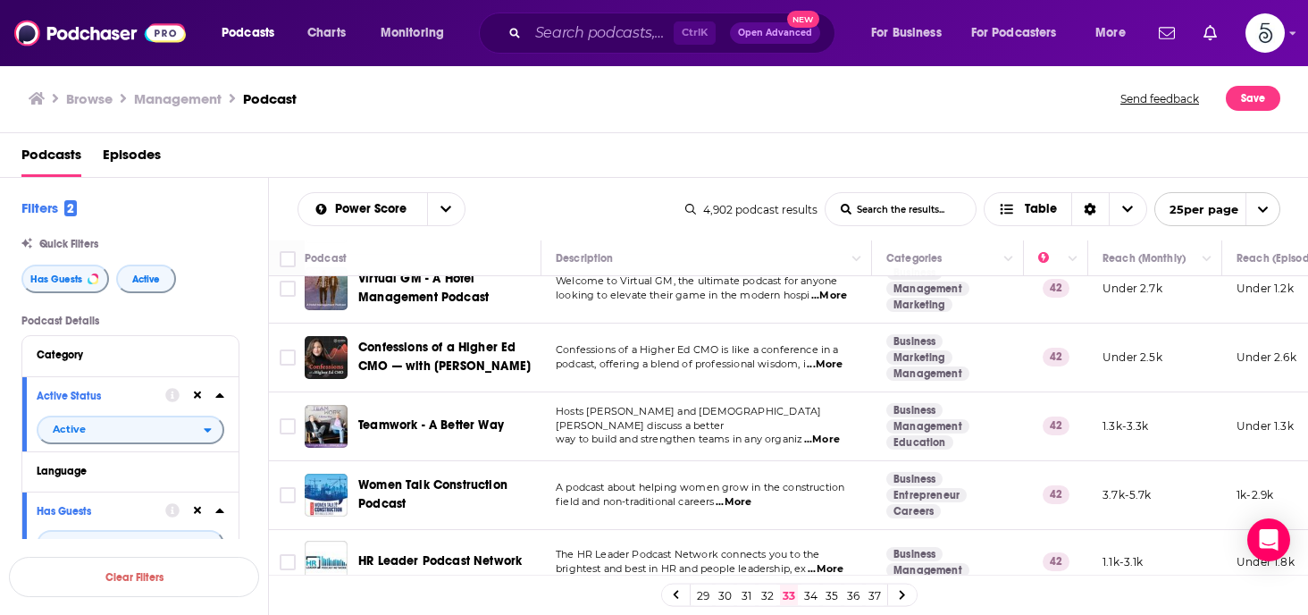
scroll to position [1172, 0]
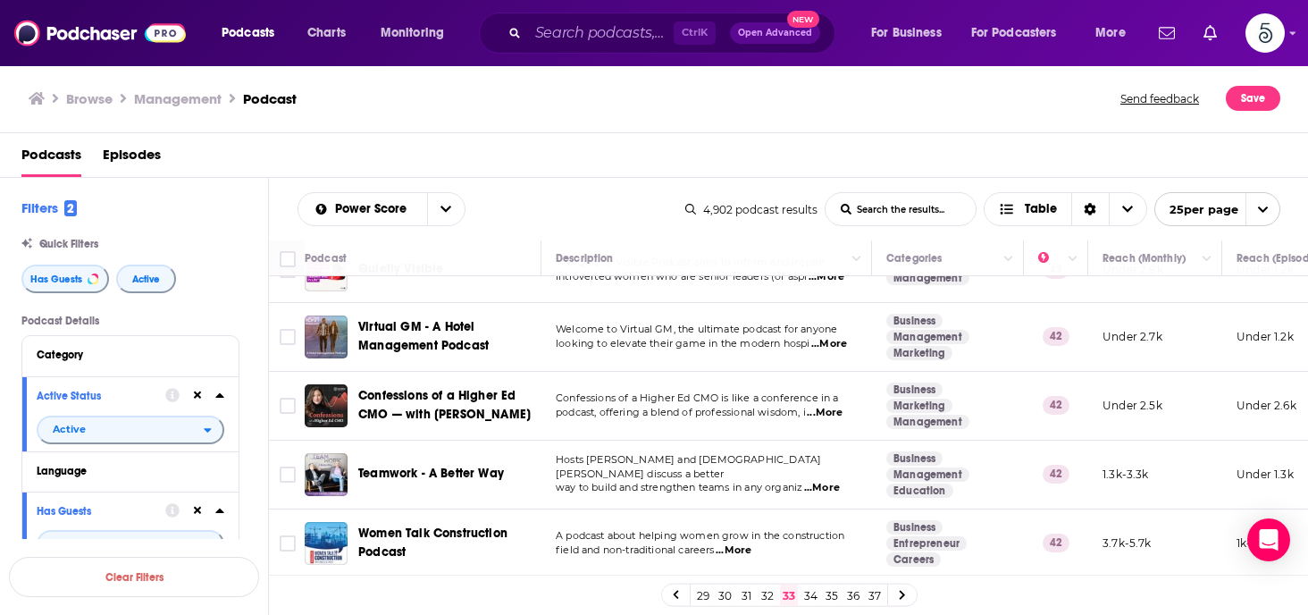
click at [832, 481] on span "...More" at bounding box center [822, 488] width 36 height 14
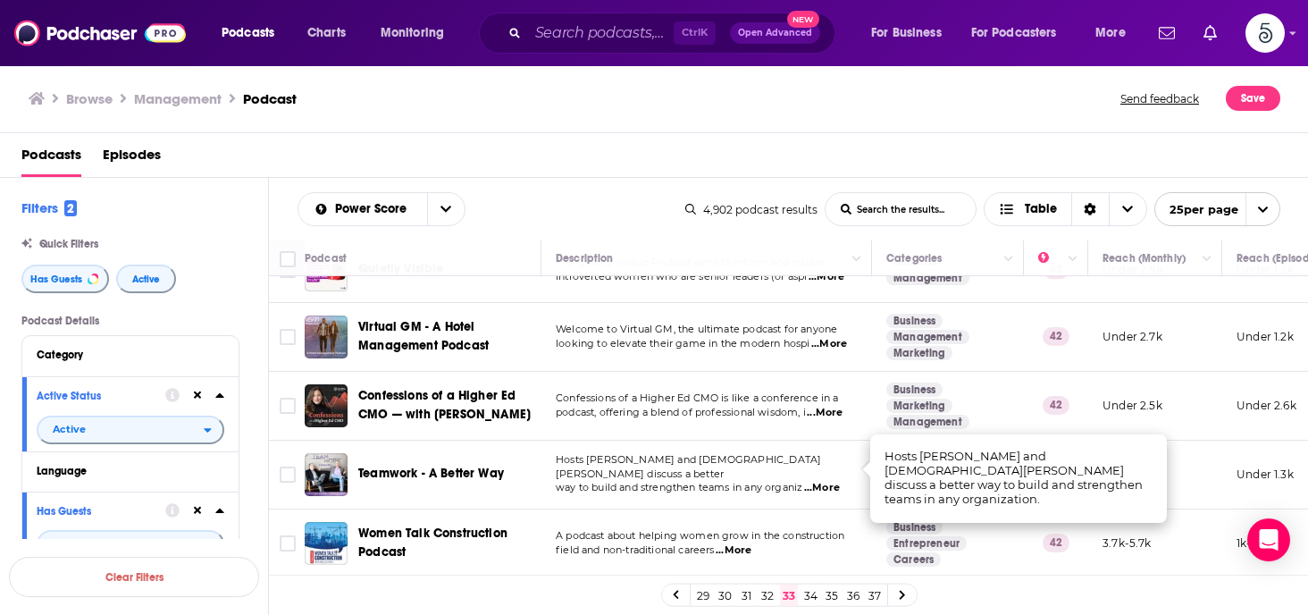
click at [832, 481] on span "...More" at bounding box center [822, 488] width 36 height 14
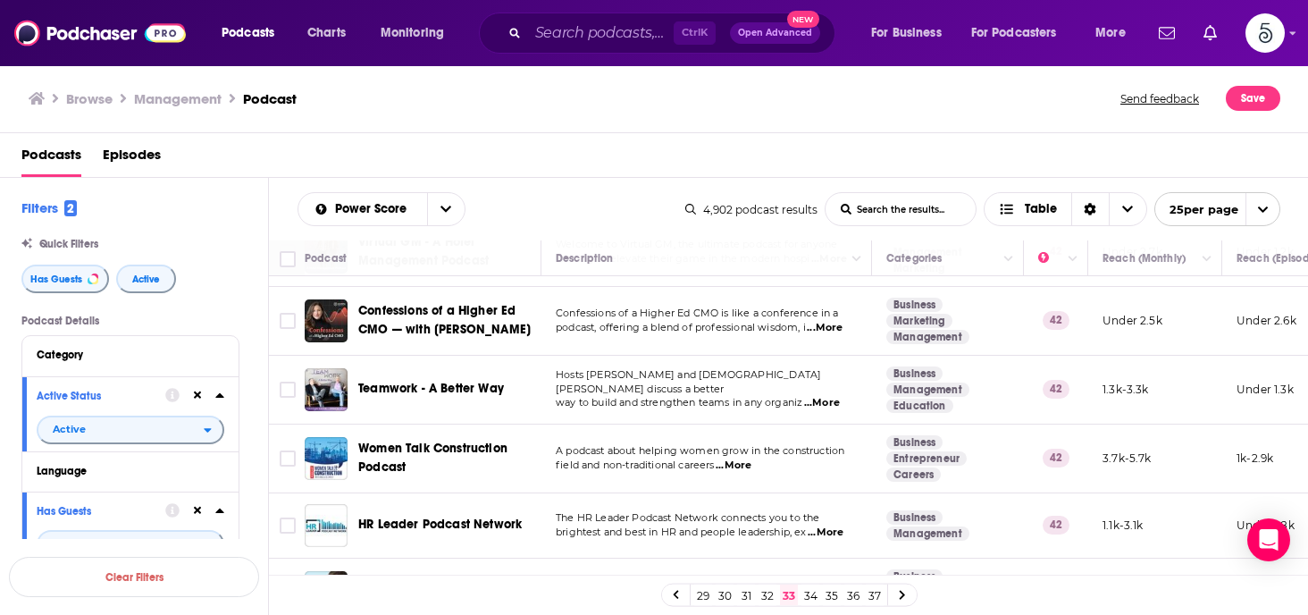
scroll to position [1300, 0]
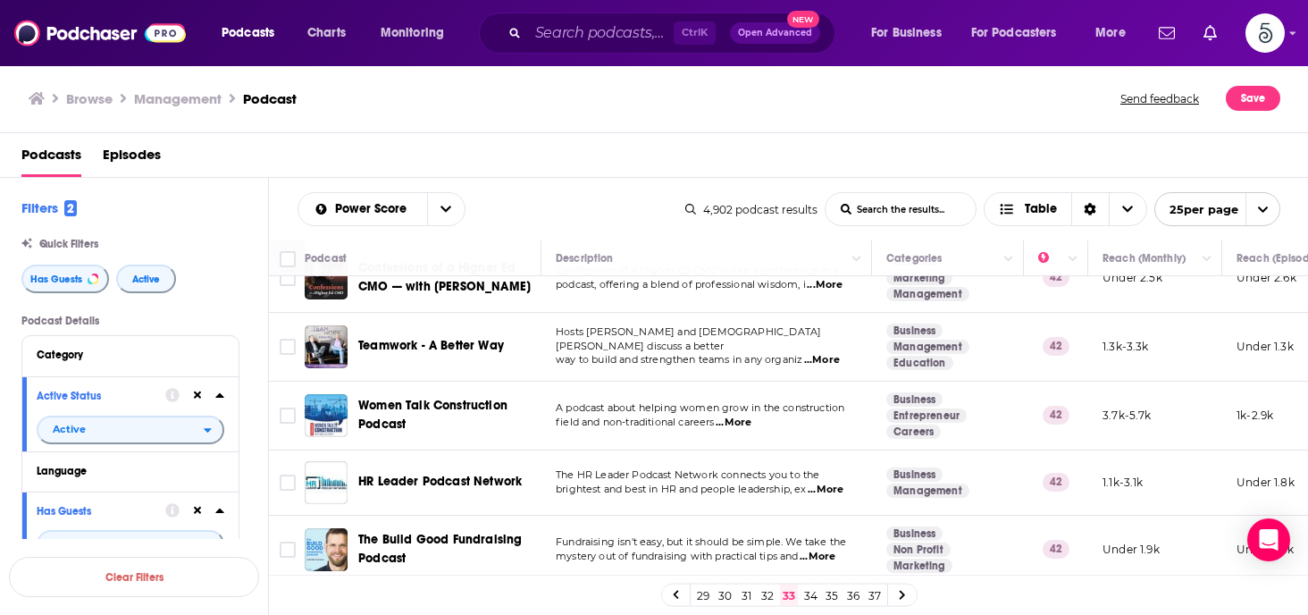
click at [833, 482] on span "...More" at bounding box center [825, 489] width 36 height 14
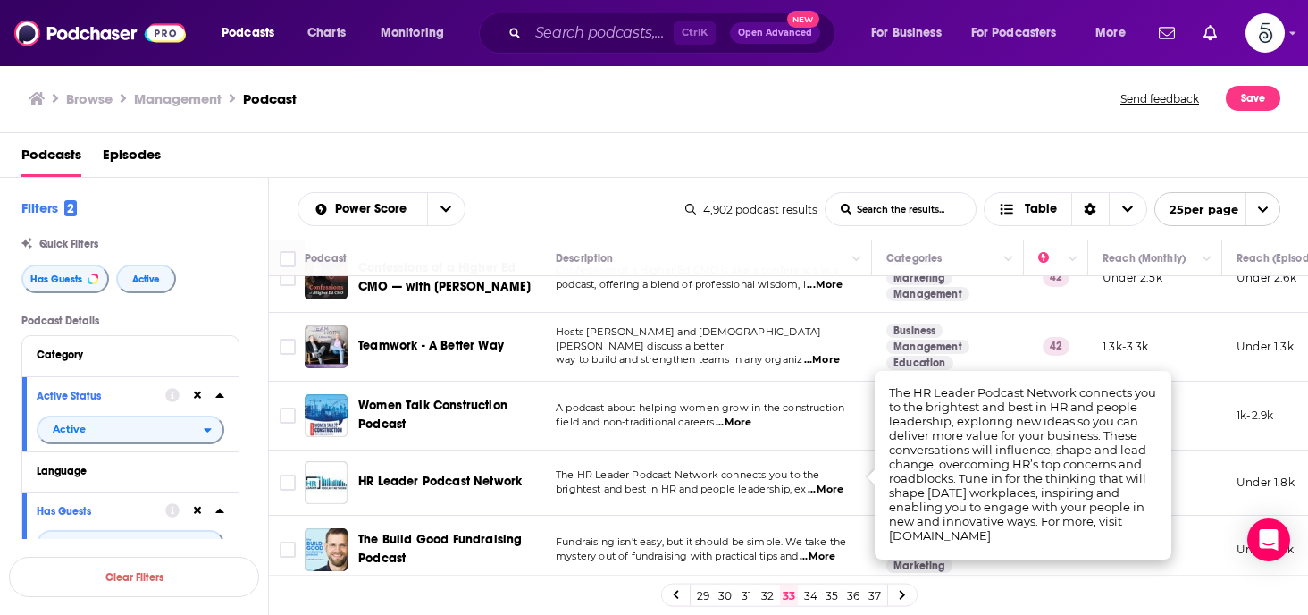
click at [834, 482] on span "...More" at bounding box center [825, 489] width 36 height 14
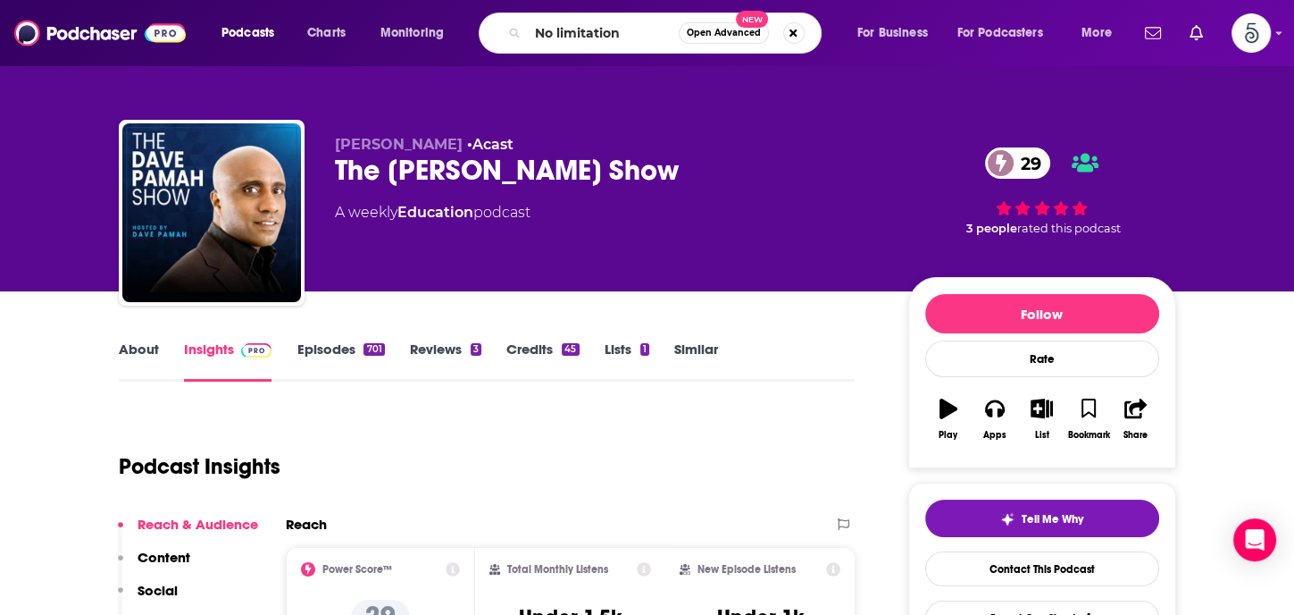
type input "No limitations"
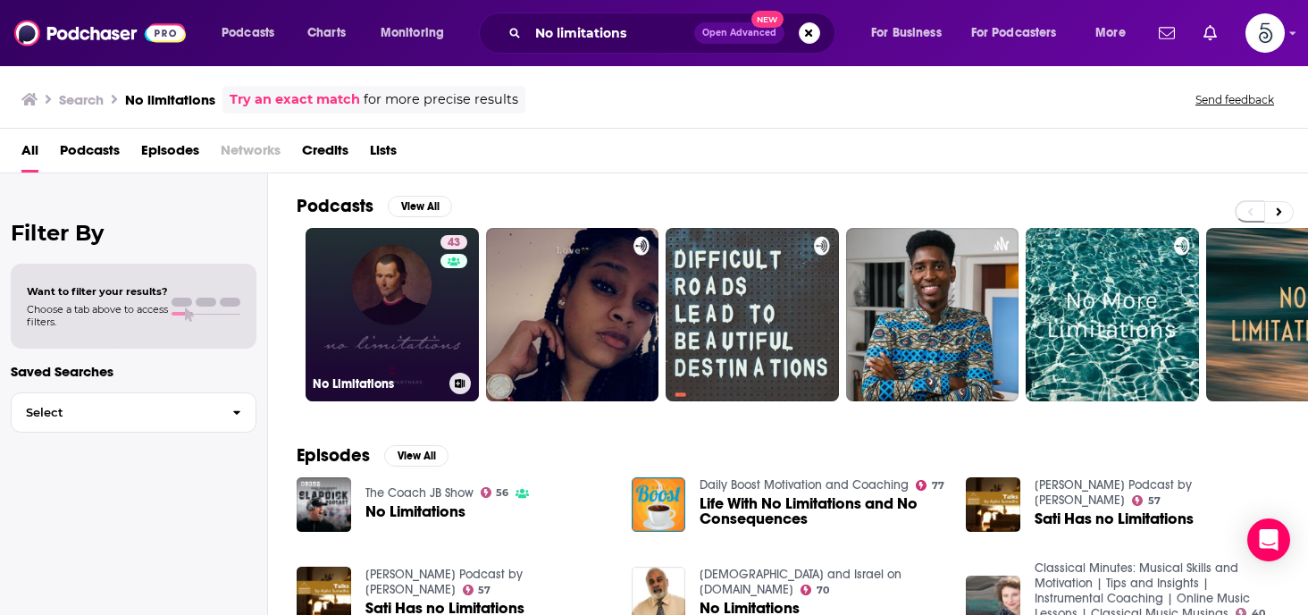
click at [389, 314] on link "43 No Limitations" at bounding box center [391, 314] width 173 height 173
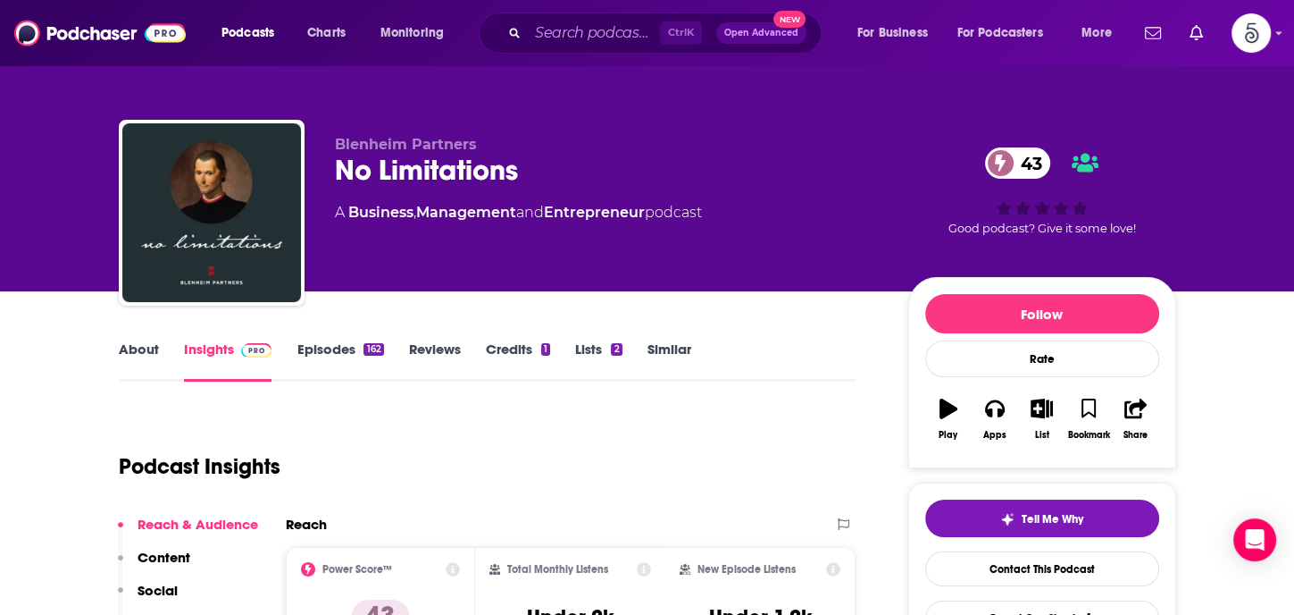
click at [330, 353] on link "Episodes 162" at bounding box center [340, 360] width 87 height 41
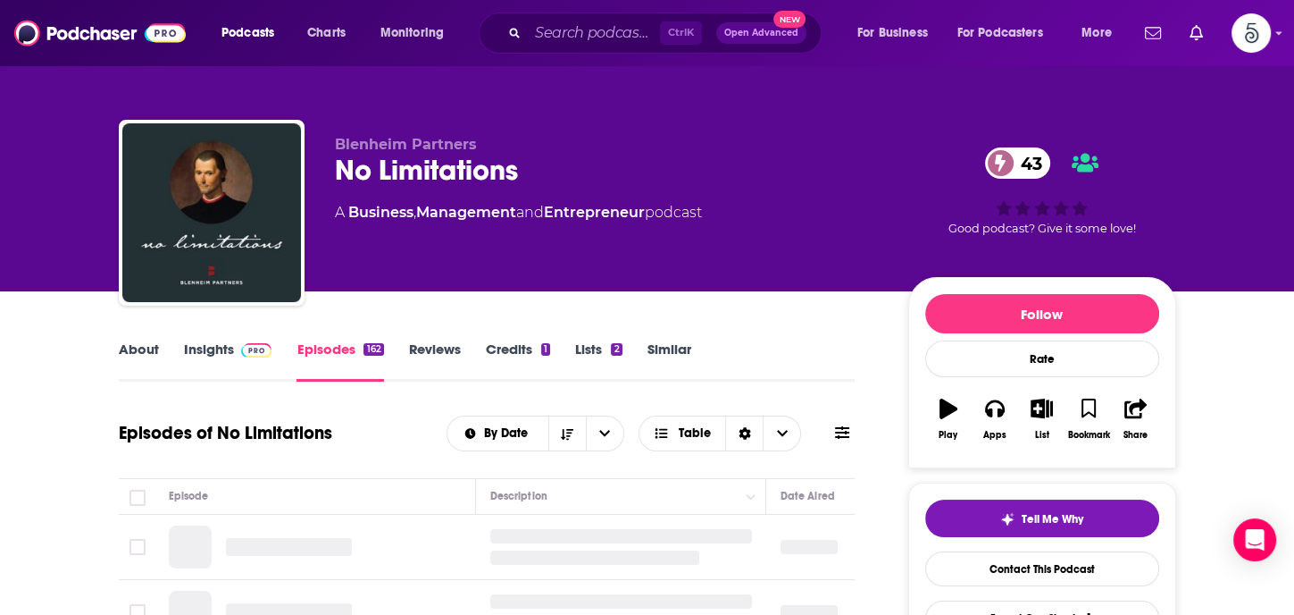
click at [334, 348] on link "Episodes 162" at bounding box center [340, 360] width 87 height 41
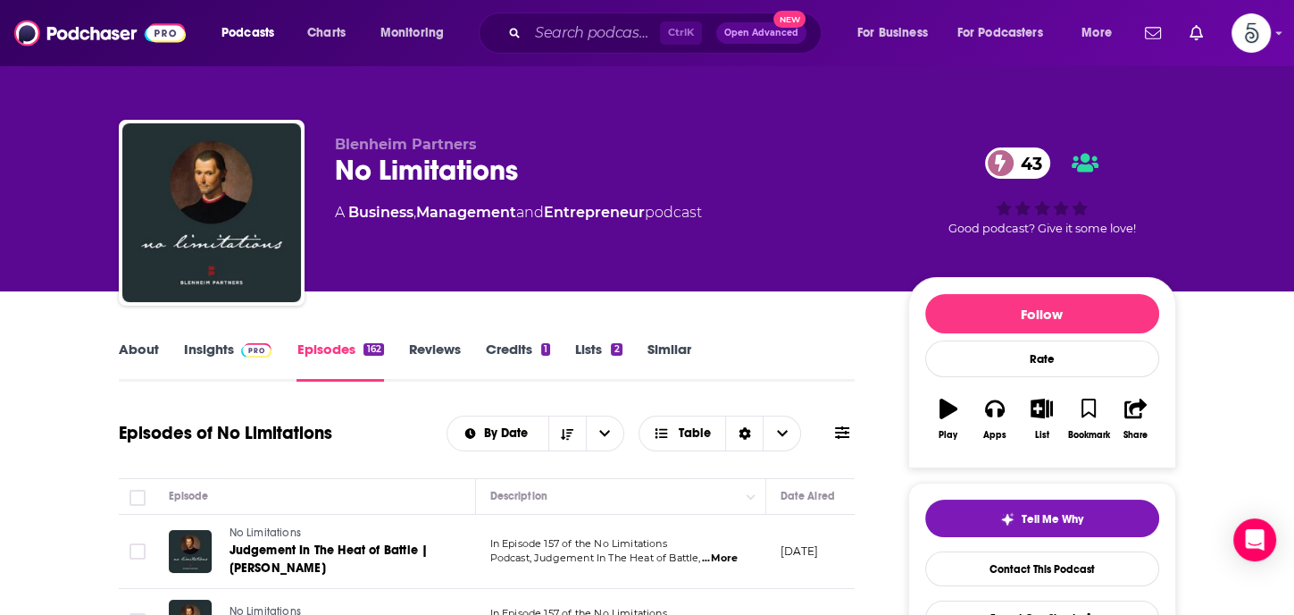
click at [143, 346] on link "About" at bounding box center [139, 360] width 40 height 41
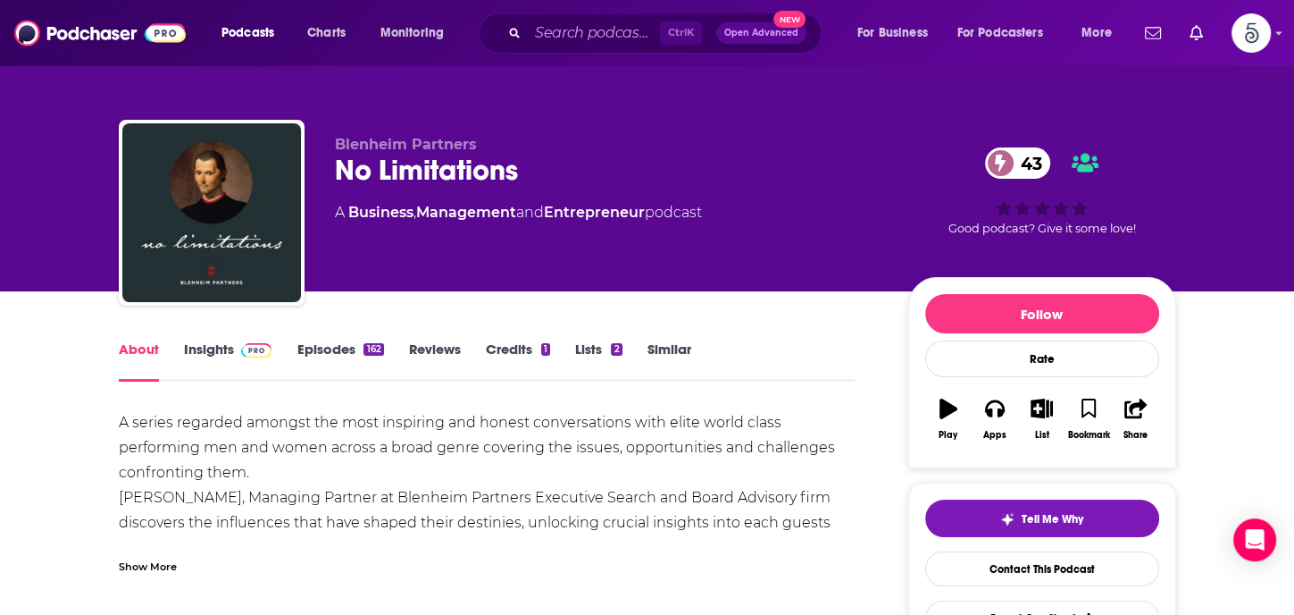
click at [214, 348] on link "Insights" at bounding box center [228, 360] width 88 height 41
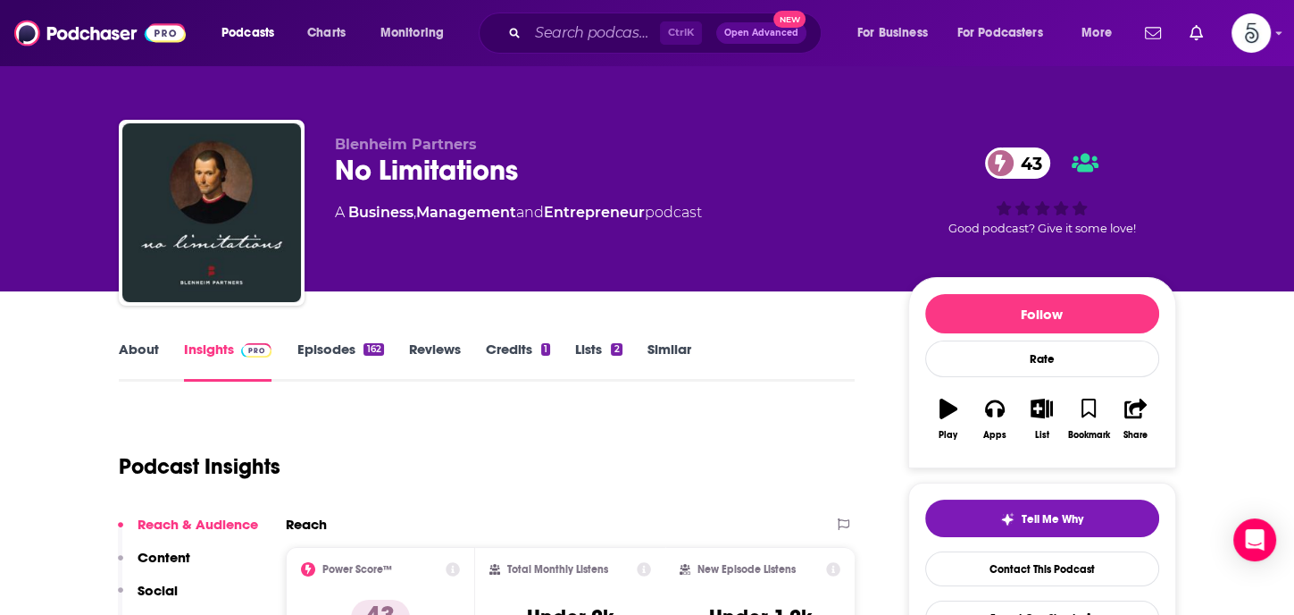
scroll to position [237, 0]
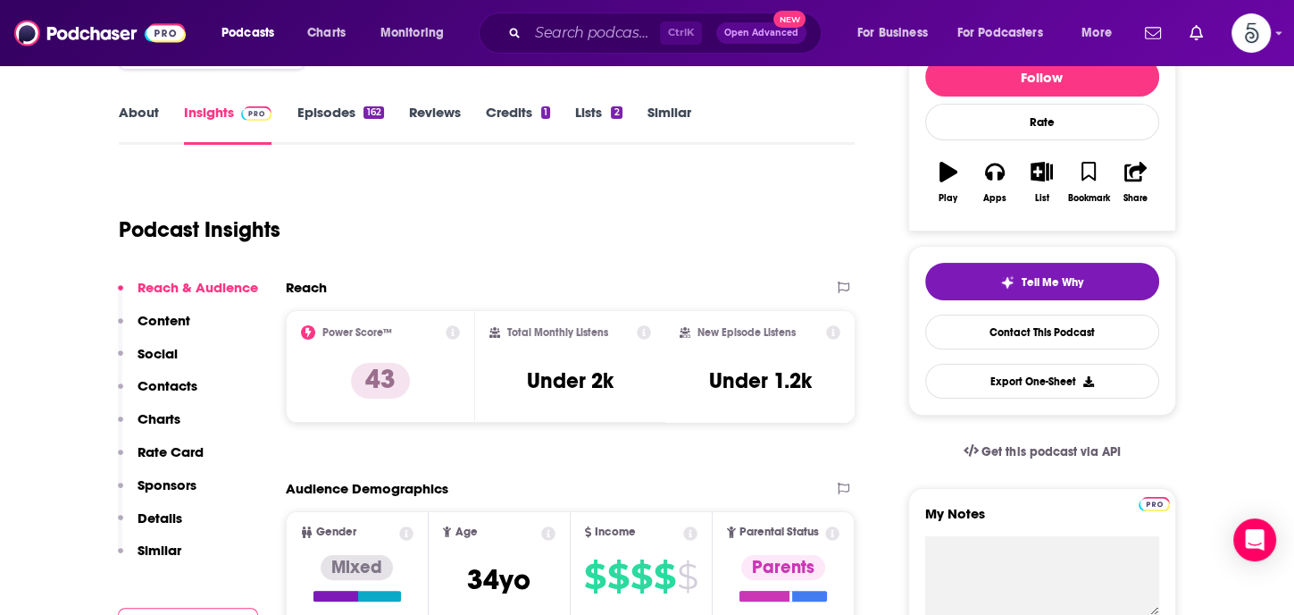
click at [152, 384] on p "Contacts" at bounding box center [168, 385] width 60 height 17
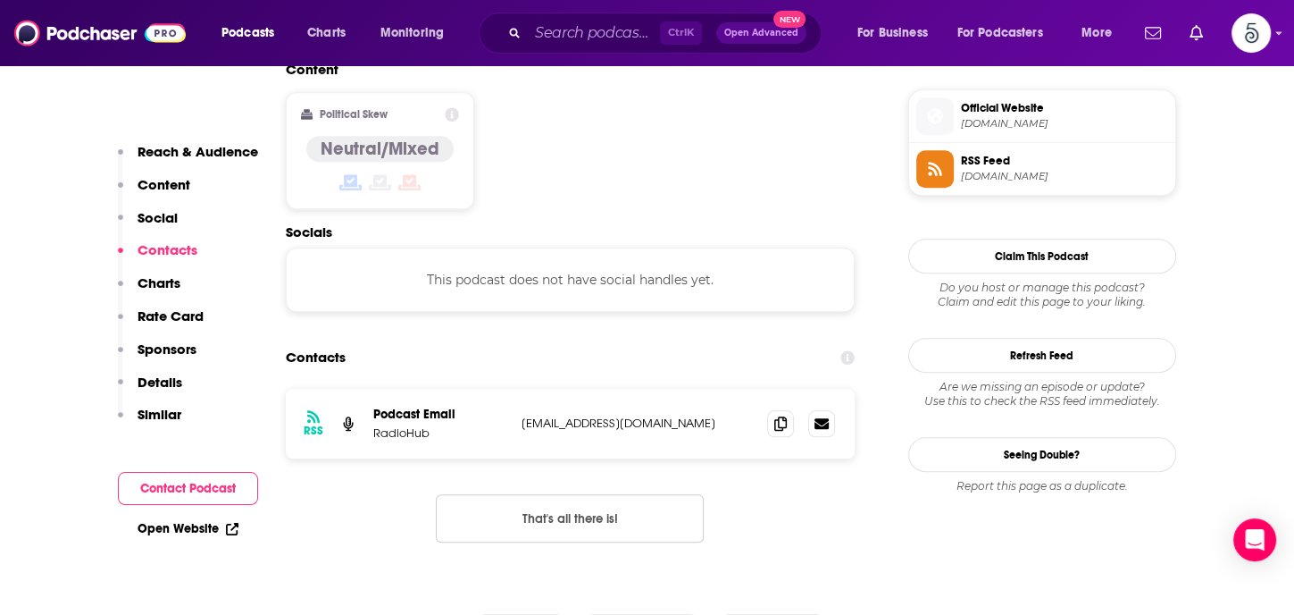
scroll to position [1436, 0]
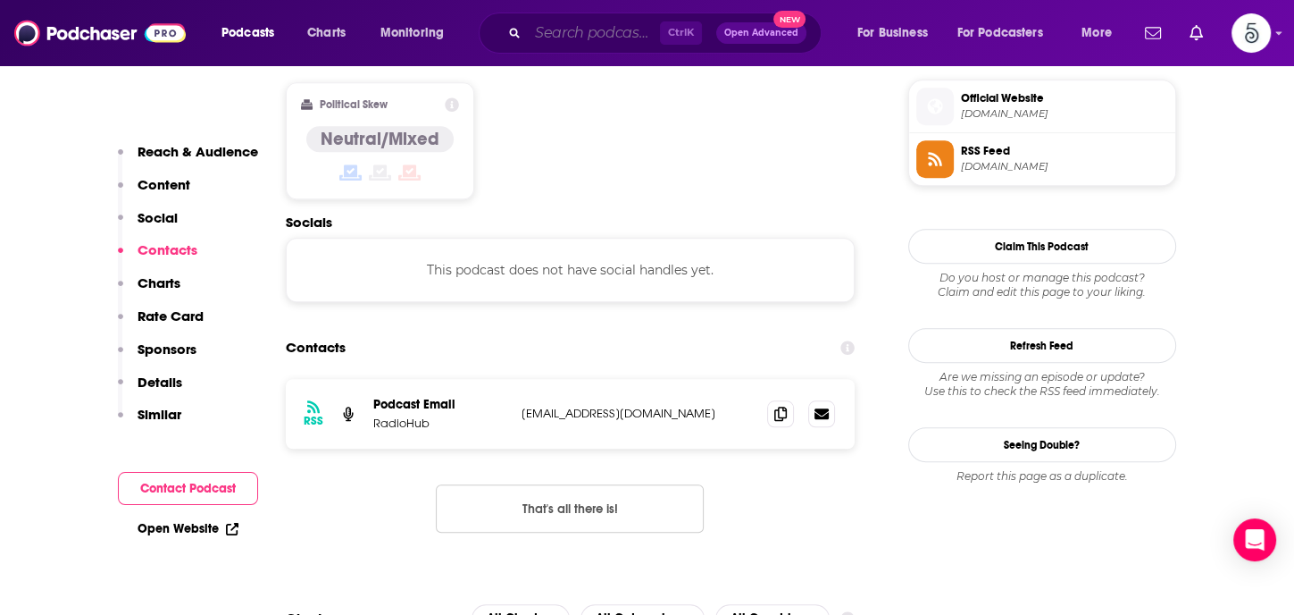
click at [573, 38] on input "Search podcasts, credits, & more..." at bounding box center [594, 33] width 132 height 29
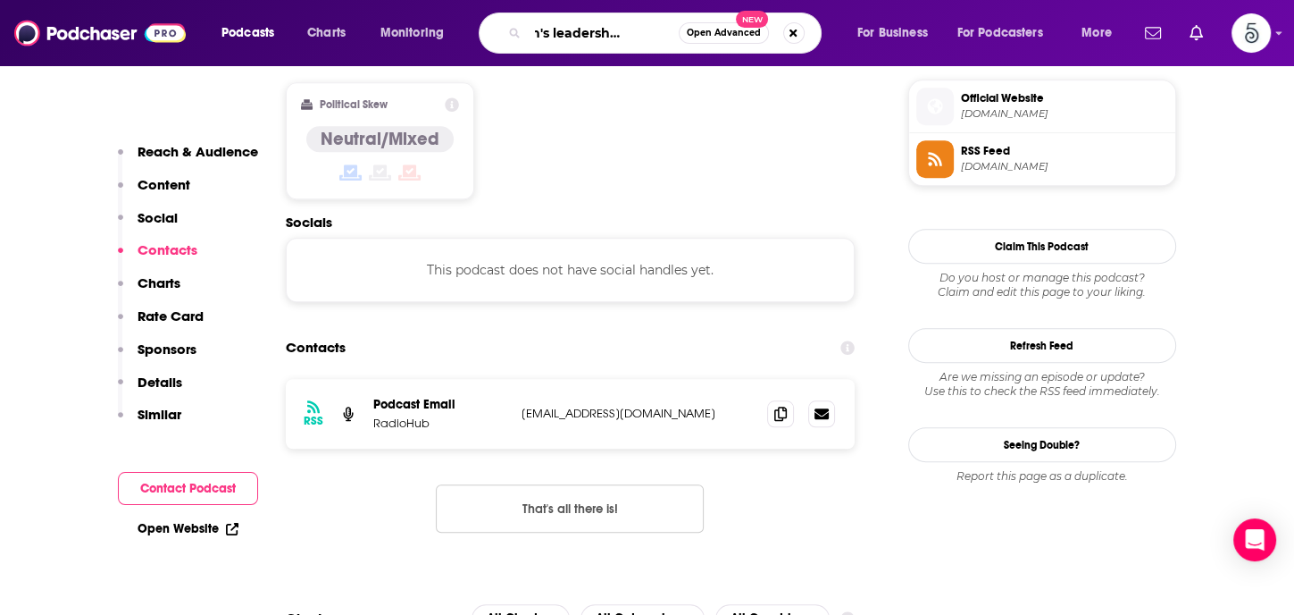
type input "Women's leadership success"
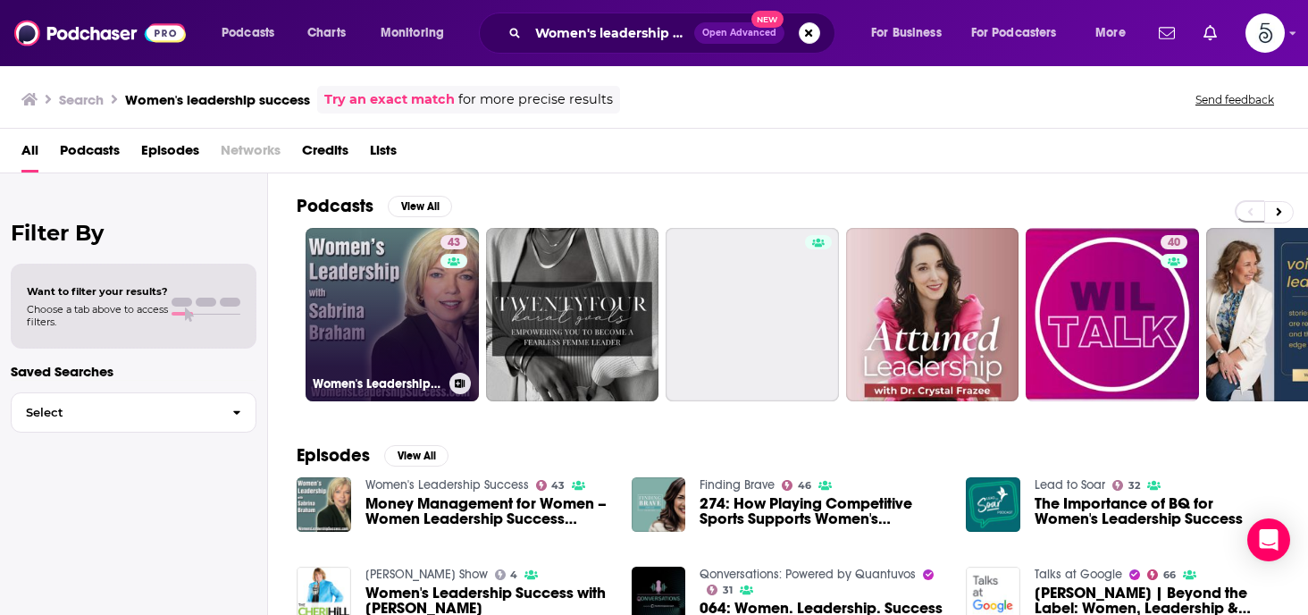
click at [379, 328] on link "43 Women's Leadership Success" at bounding box center [391, 314] width 173 height 173
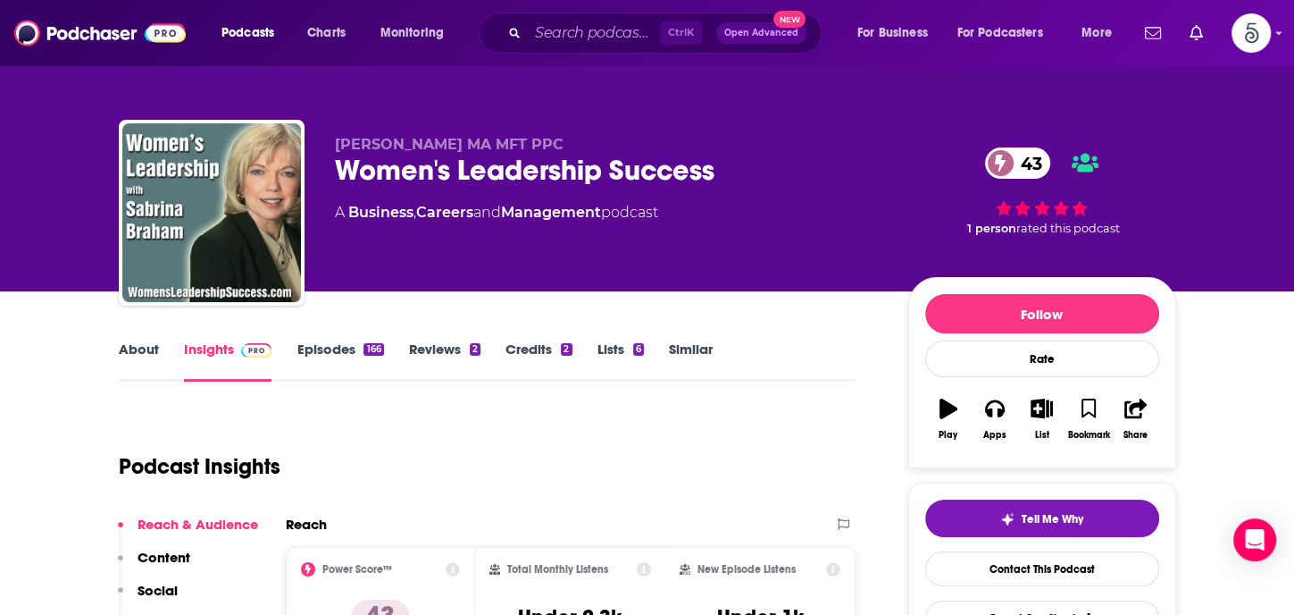
click at [318, 345] on link "Episodes 166" at bounding box center [340, 360] width 87 height 41
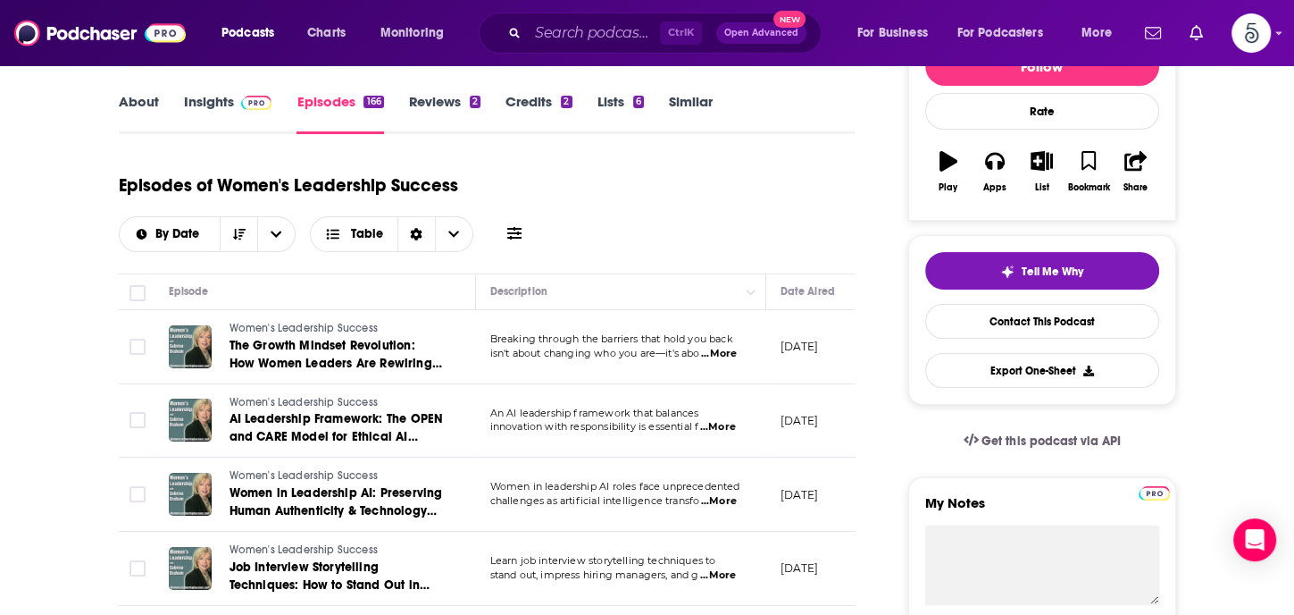
scroll to position [267, 0]
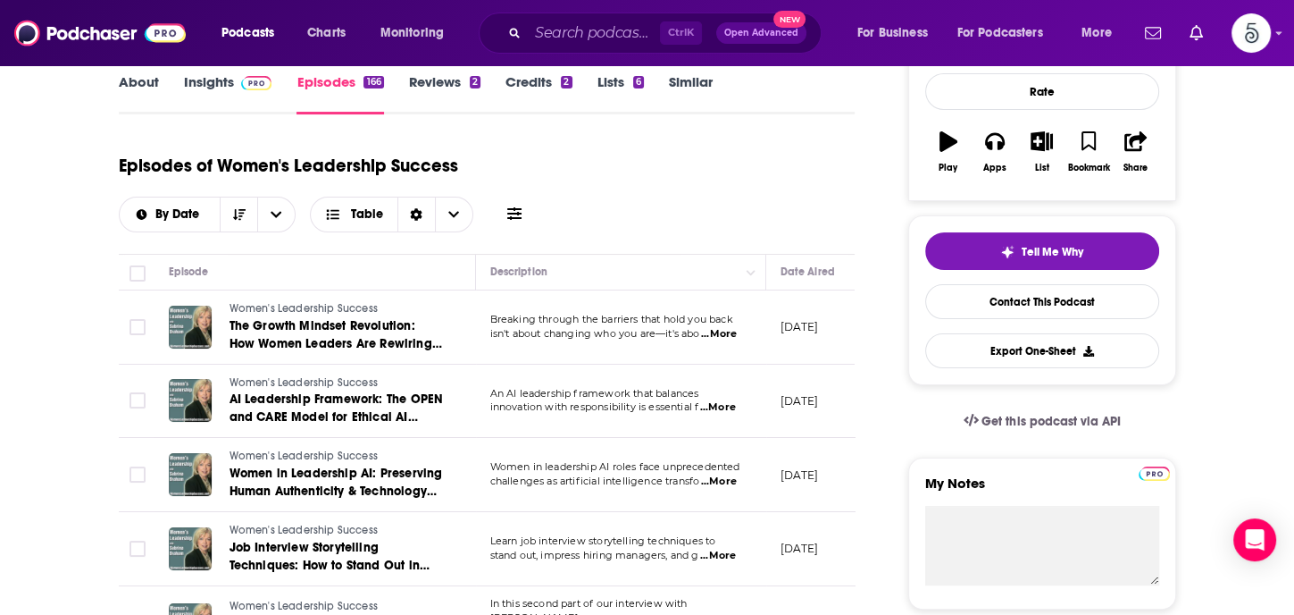
click at [722, 333] on span "...More" at bounding box center [719, 334] width 36 height 14
click at [726, 406] on span "...More" at bounding box center [718, 407] width 36 height 14
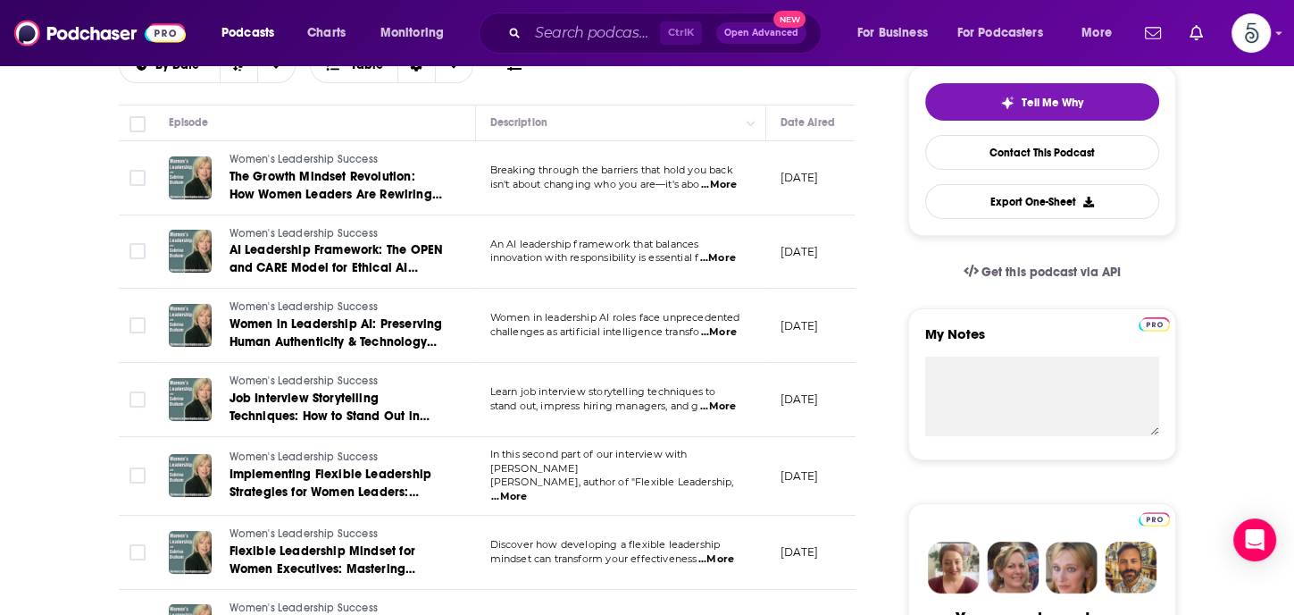
scroll to position [486, 0]
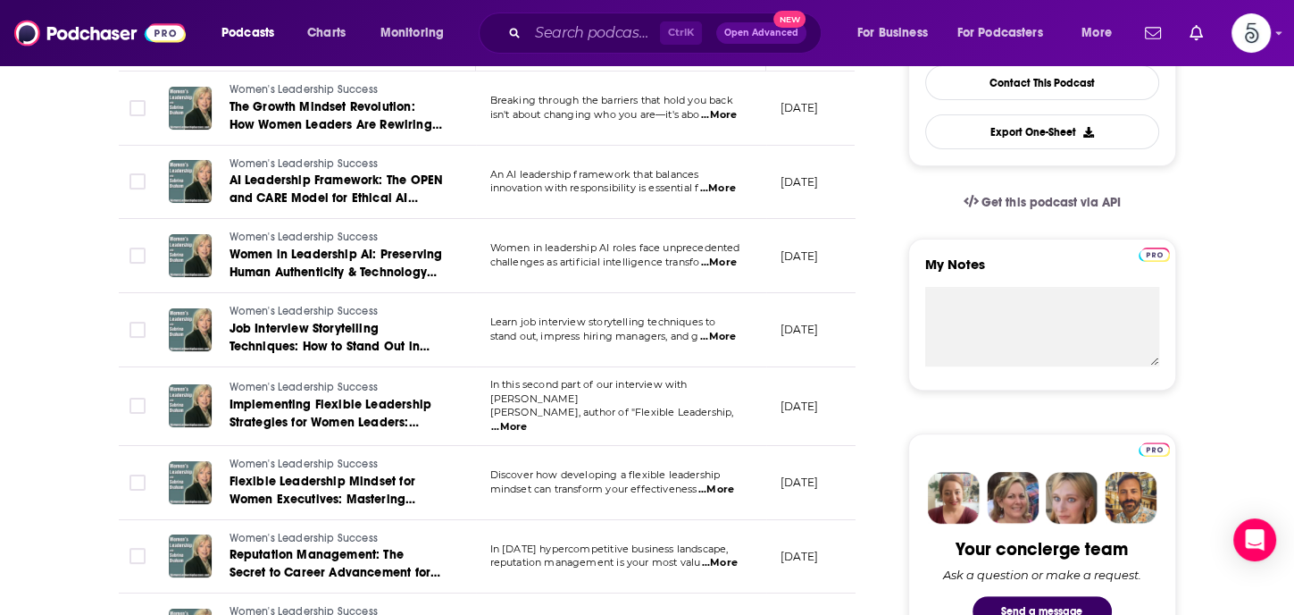
click at [718, 484] on span "...More" at bounding box center [717, 489] width 36 height 14
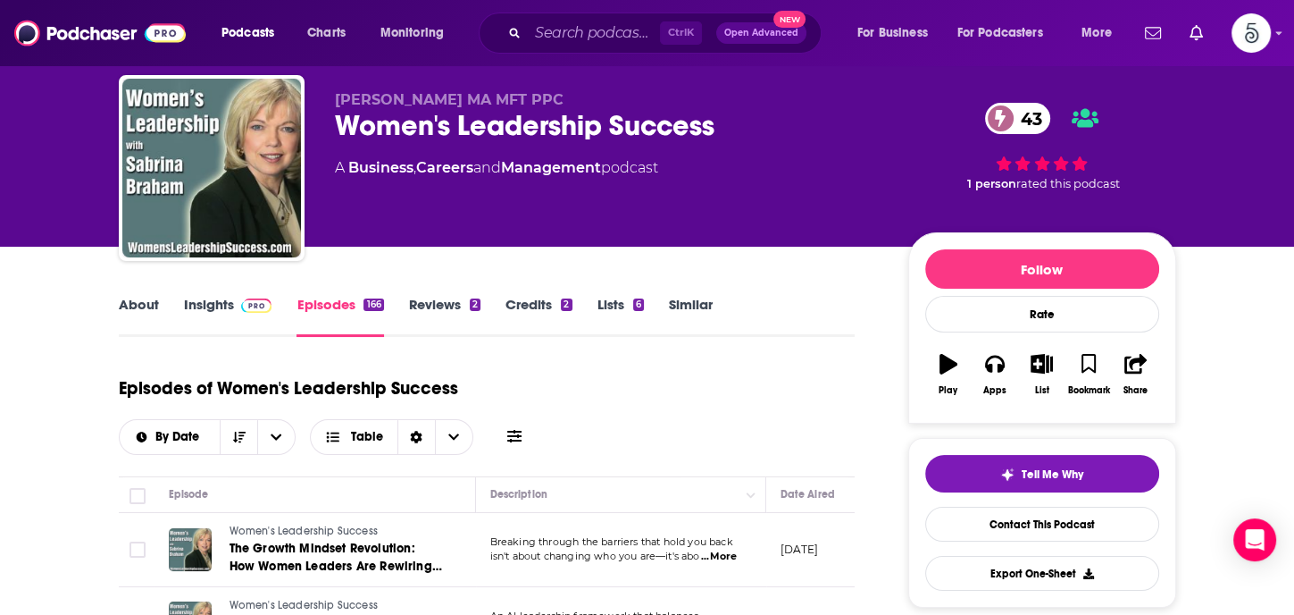
scroll to position [0, 0]
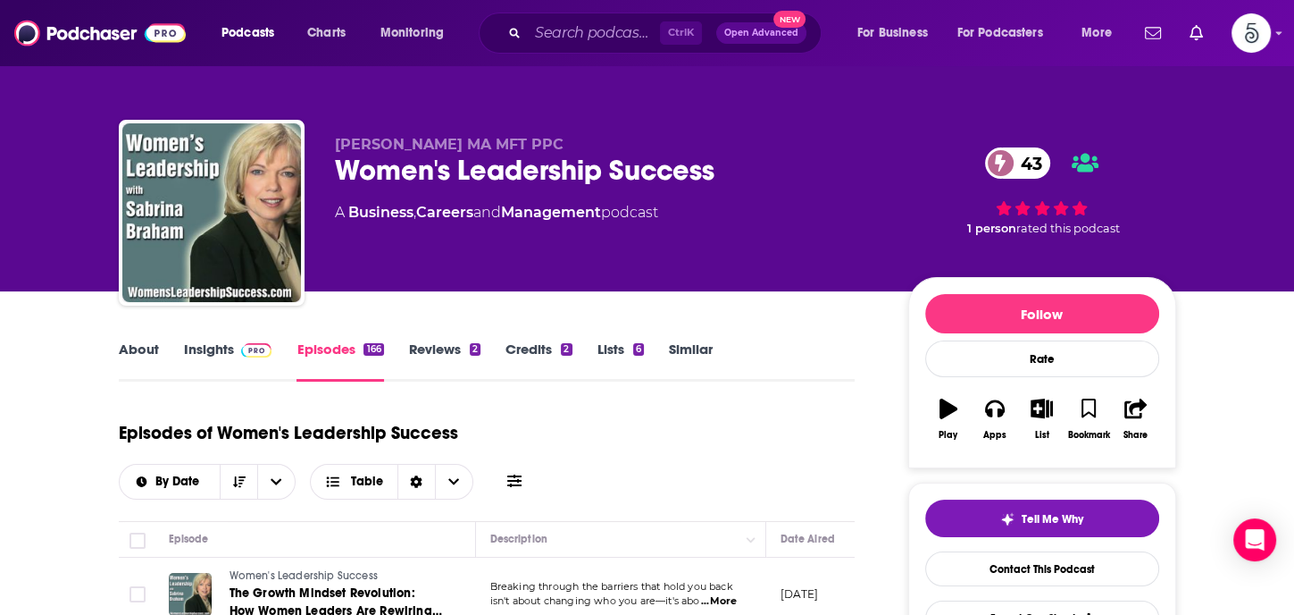
click at [188, 346] on link "Insights" at bounding box center [228, 360] width 88 height 41
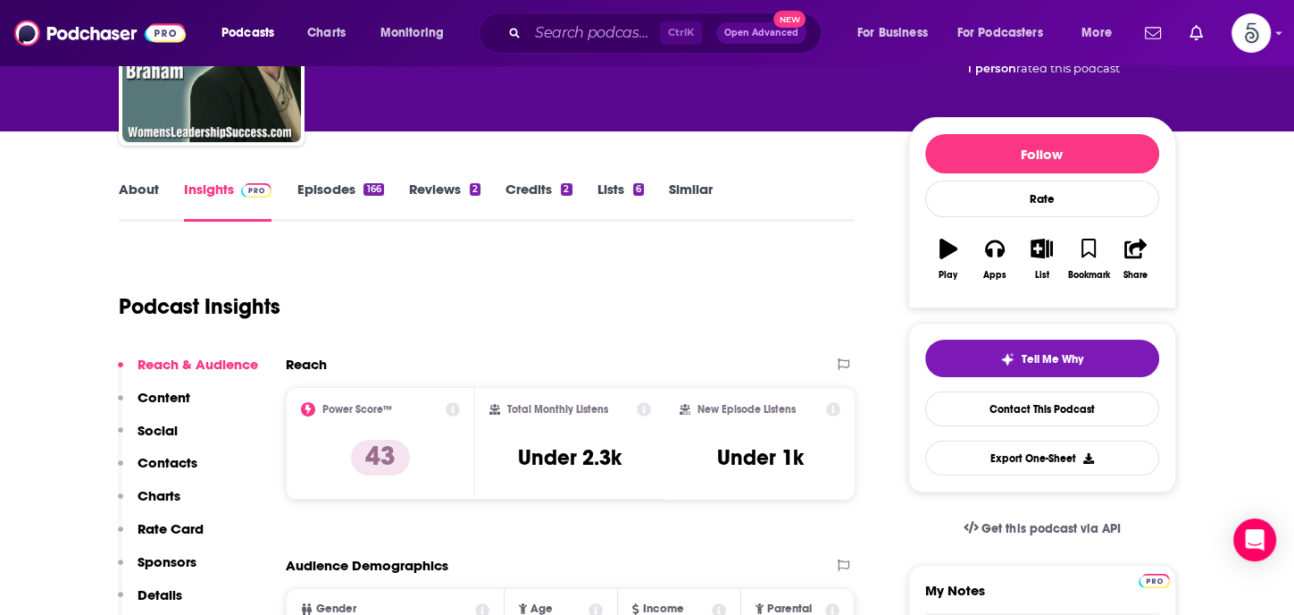
scroll to position [172, 0]
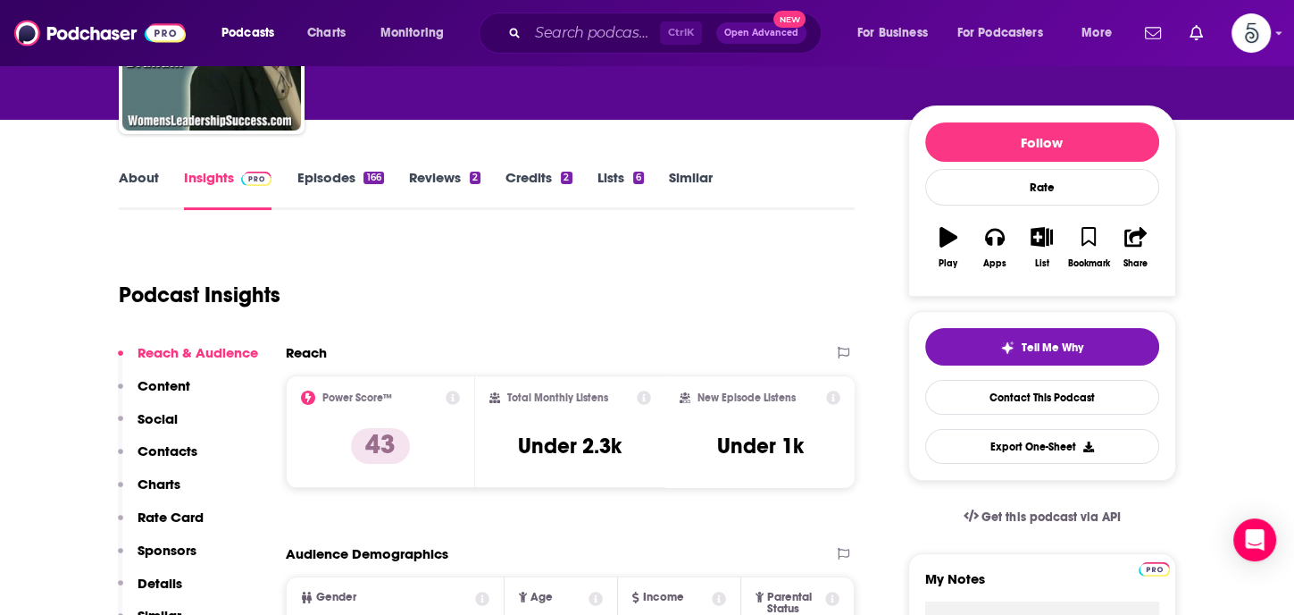
click at [162, 443] on p "Contacts" at bounding box center [168, 450] width 60 height 17
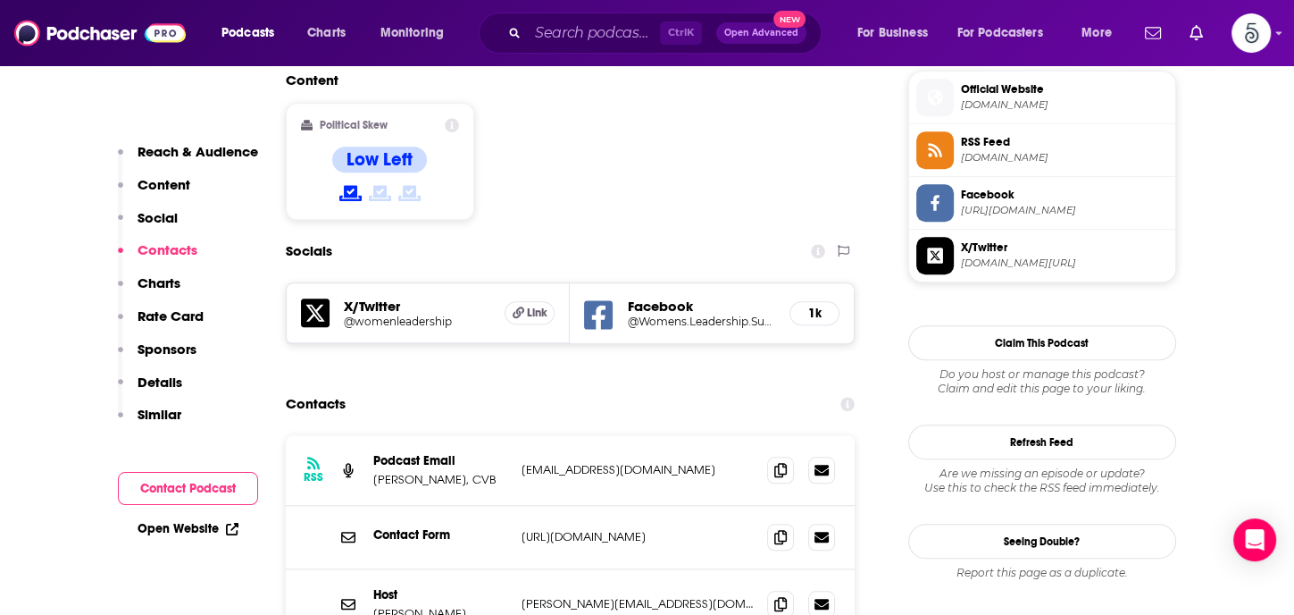
scroll to position [1472, 0]
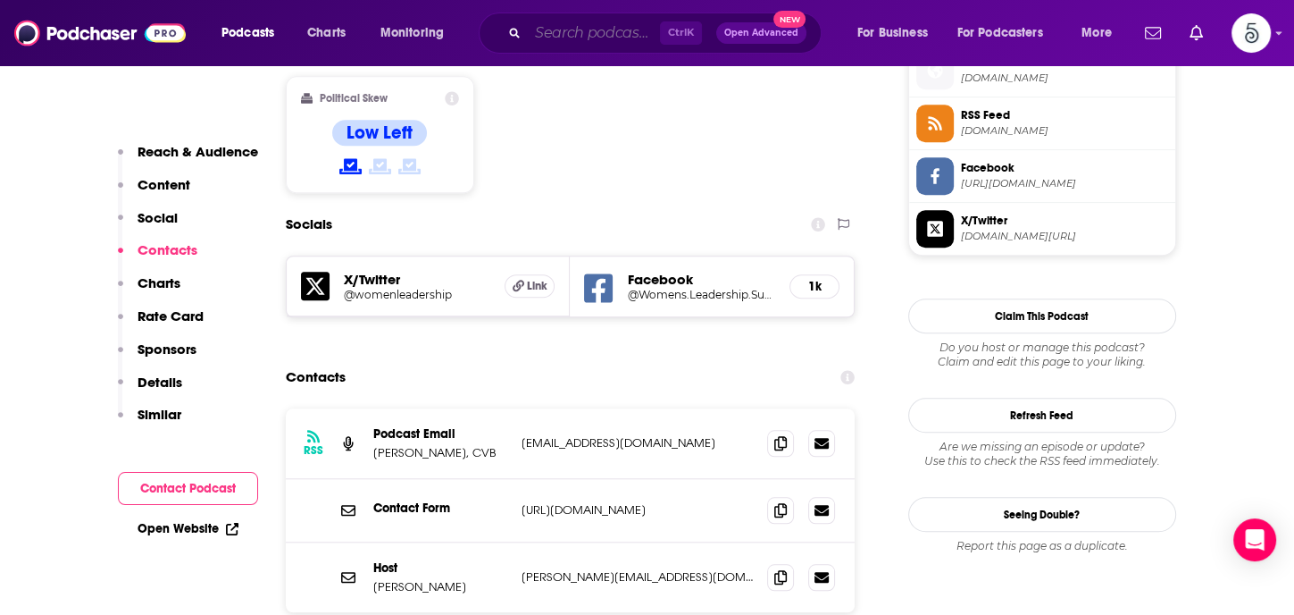
click at [544, 36] on input "Search podcasts, credits, & more..." at bounding box center [594, 33] width 132 height 29
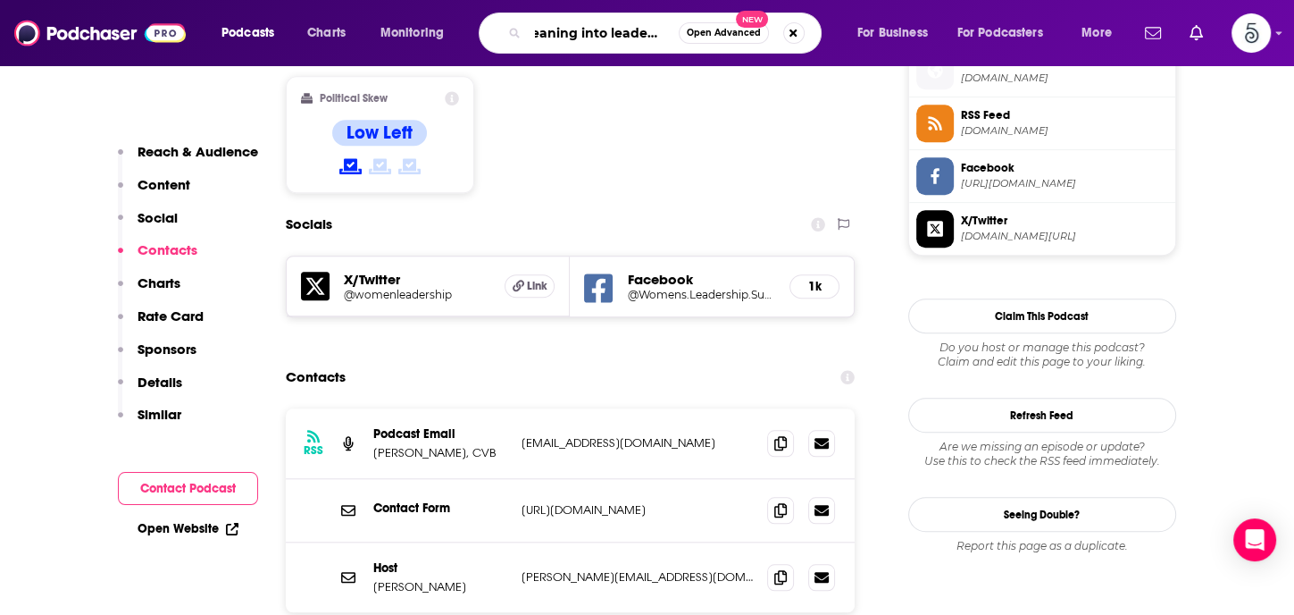
type input "Leaning into leadership"
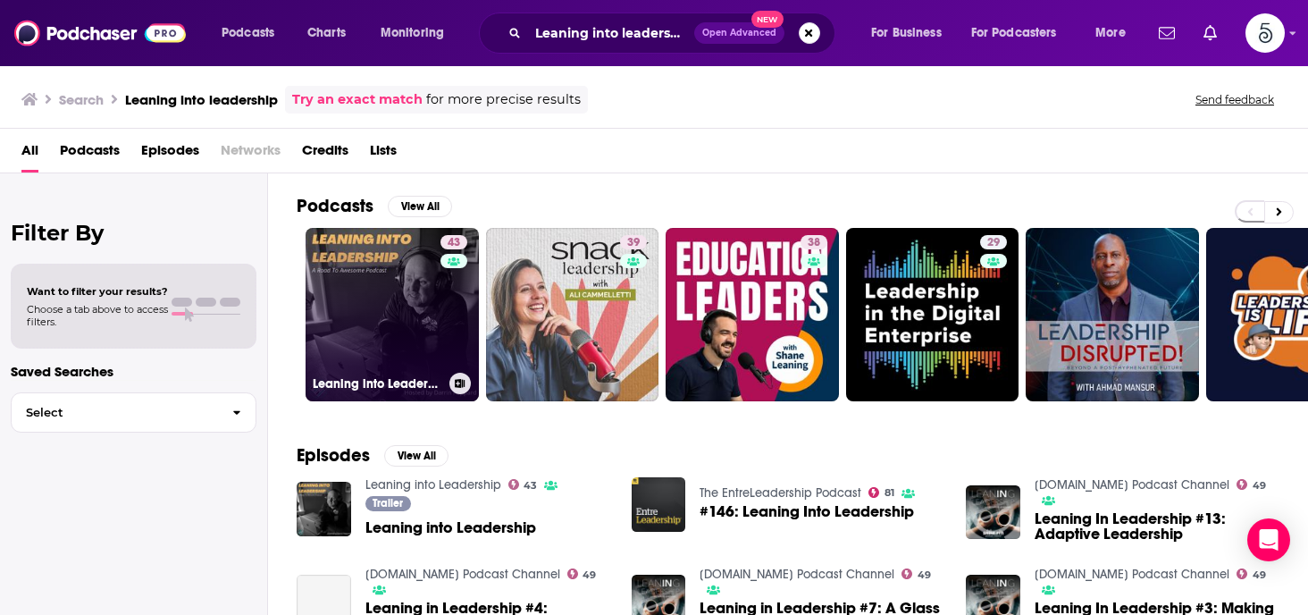
click at [361, 321] on link "43 Leaning into Leadership" at bounding box center [391, 314] width 173 height 173
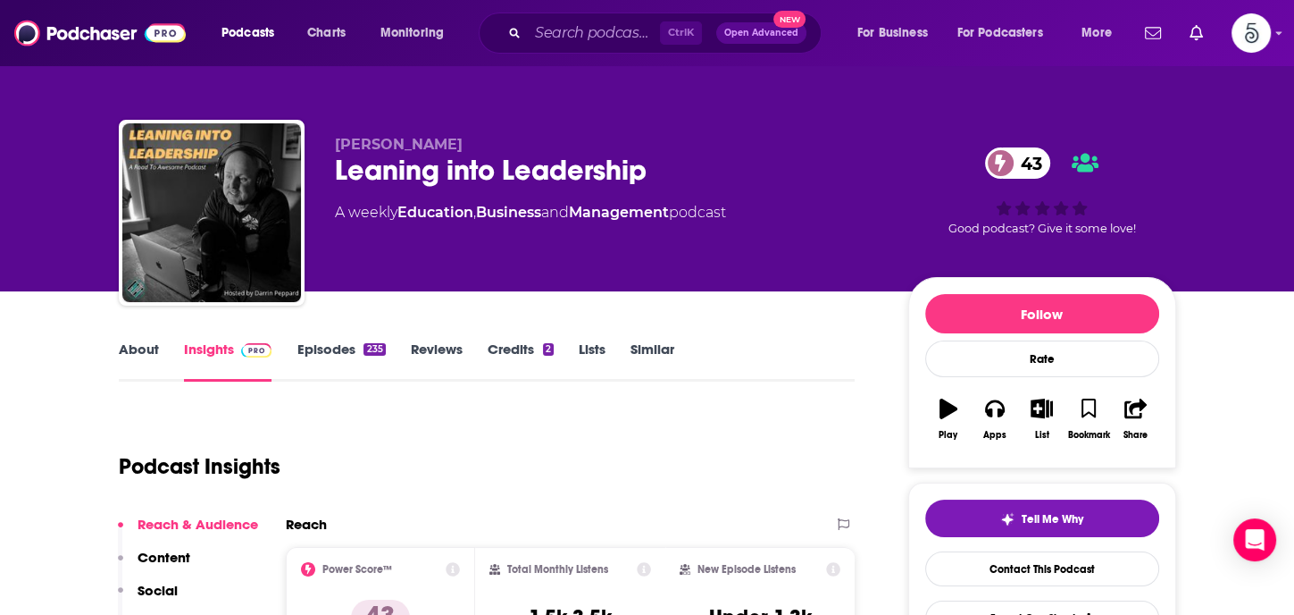
click at [322, 345] on link "Episodes 235" at bounding box center [341, 360] width 88 height 41
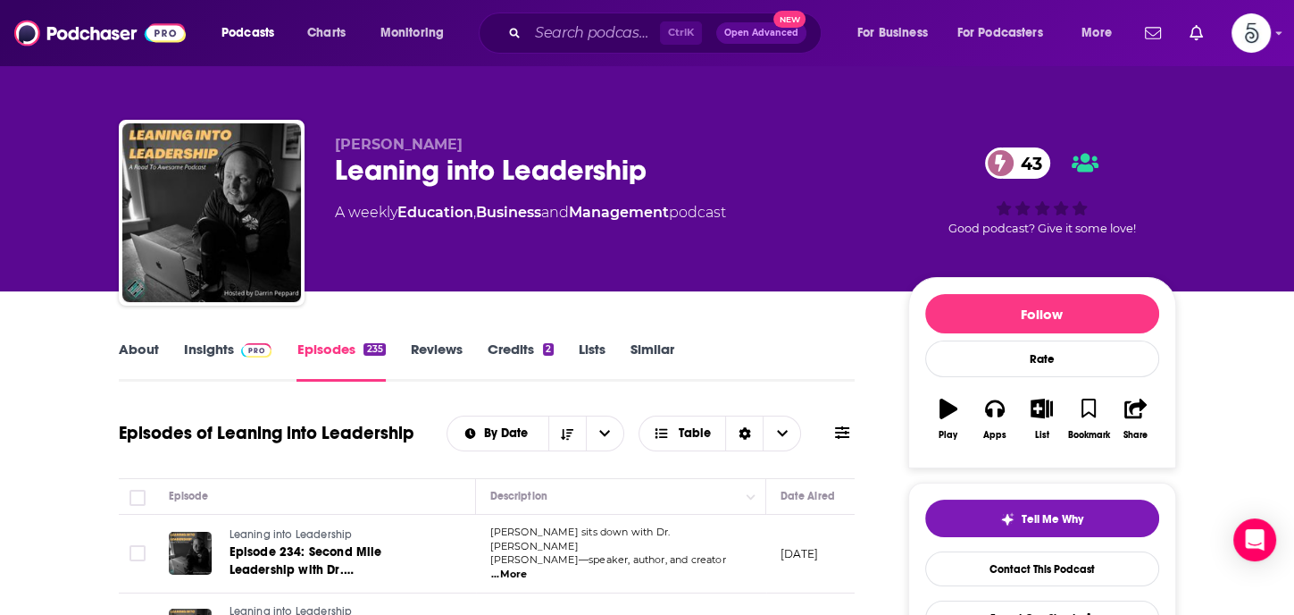
click at [211, 350] on link "Insights" at bounding box center [228, 360] width 88 height 41
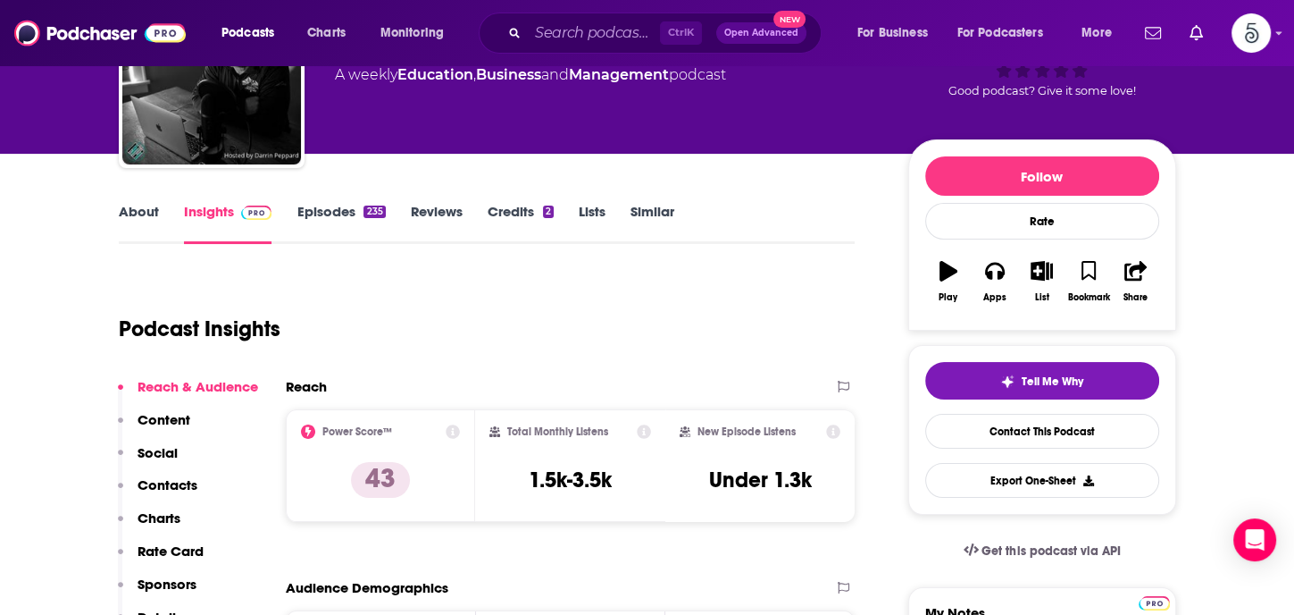
scroll to position [239, 0]
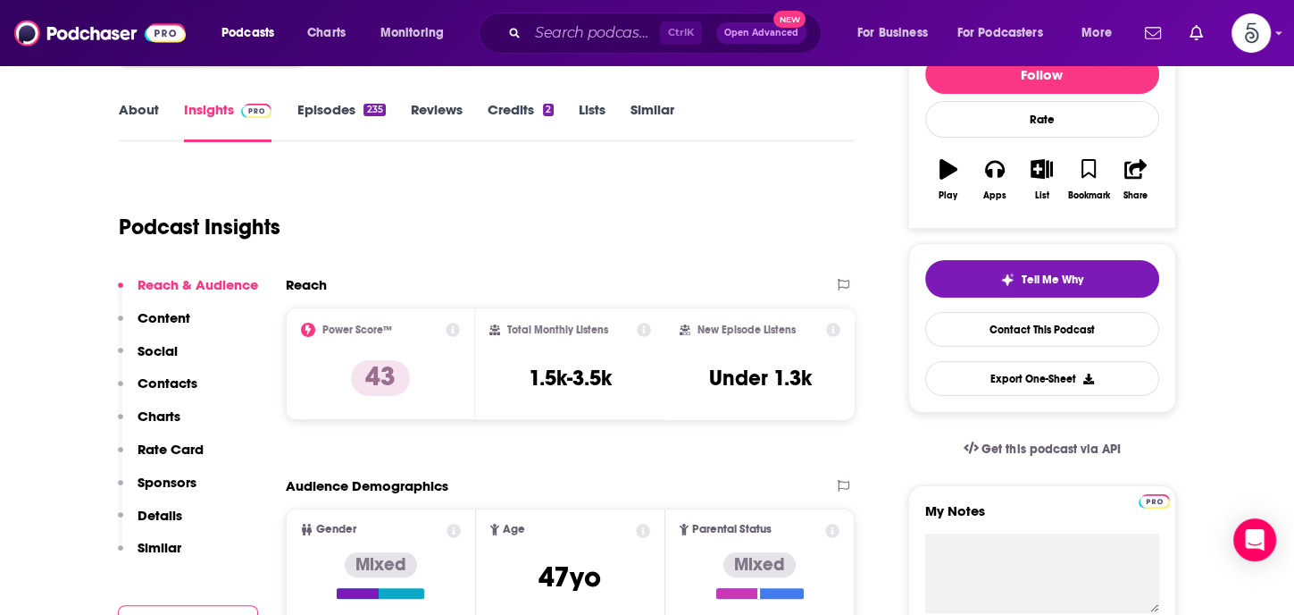
click at [141, 378] on p "Contacts" at bounding box center [168, 382] width 60 height 17
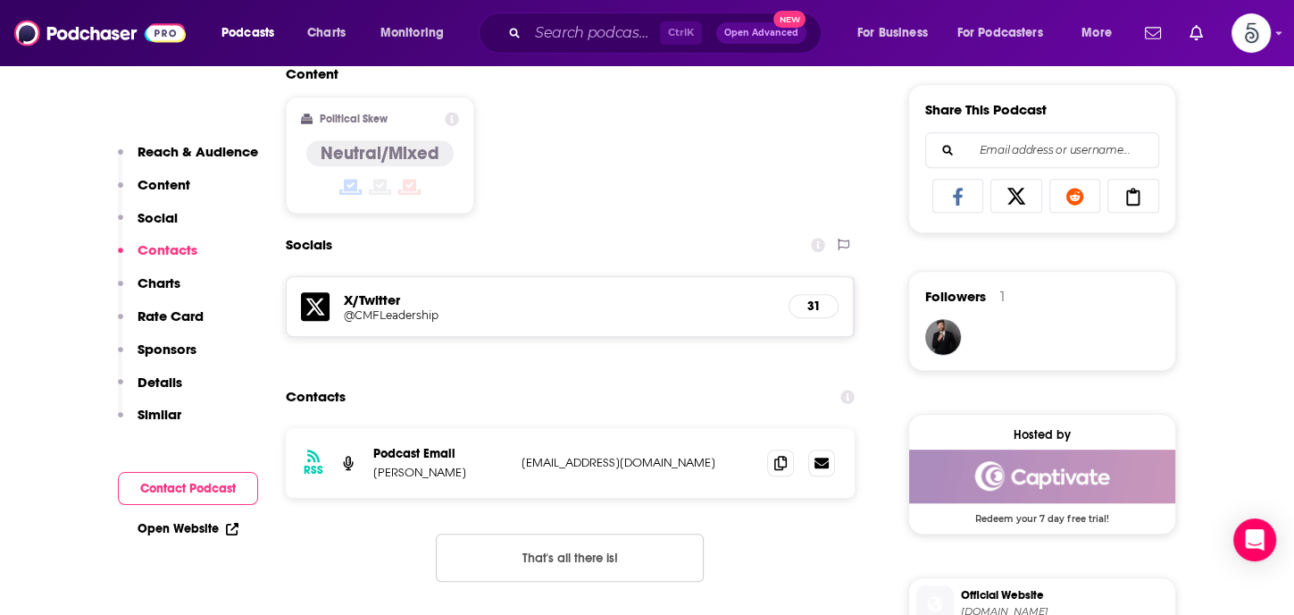
scroll to position [1233, 0]
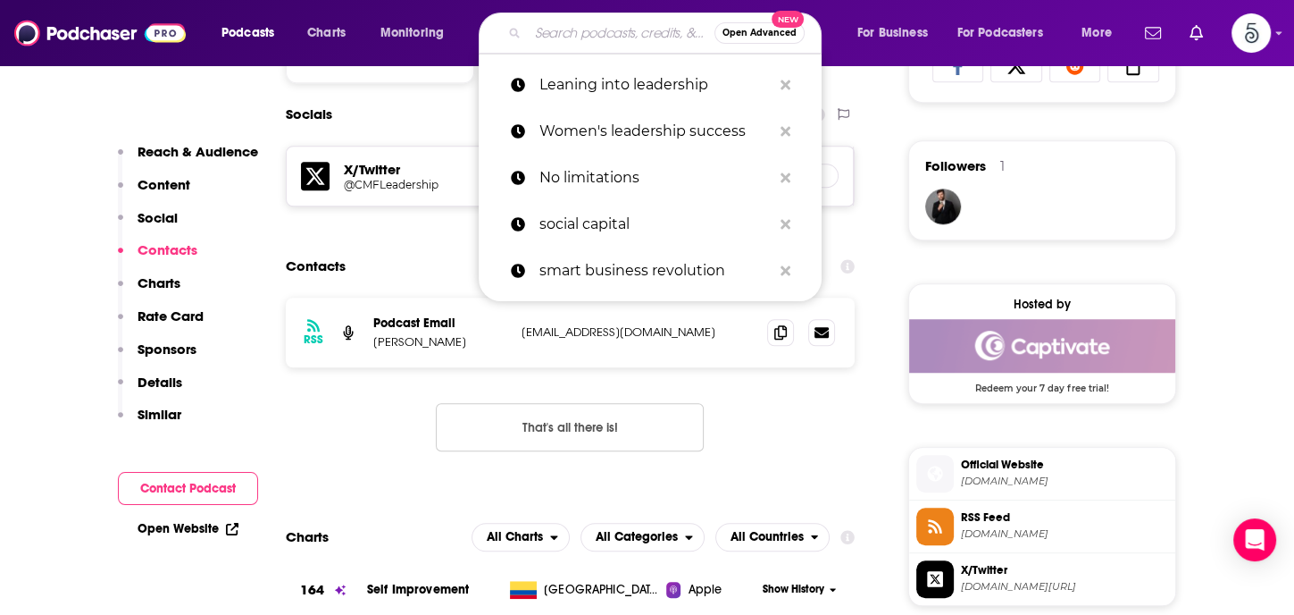
click at [596, 29] on input "Search podcasts, credits, & more..." at bounding box center [621, 33] width 187 height 29
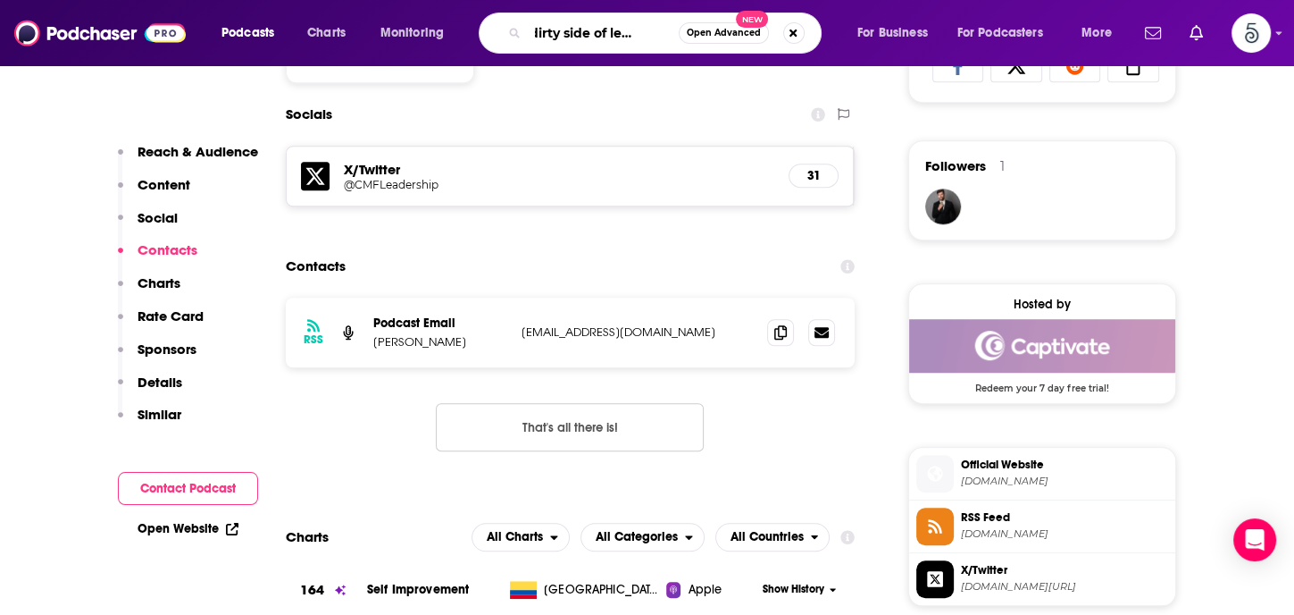
type input "The dirty side of leadership"
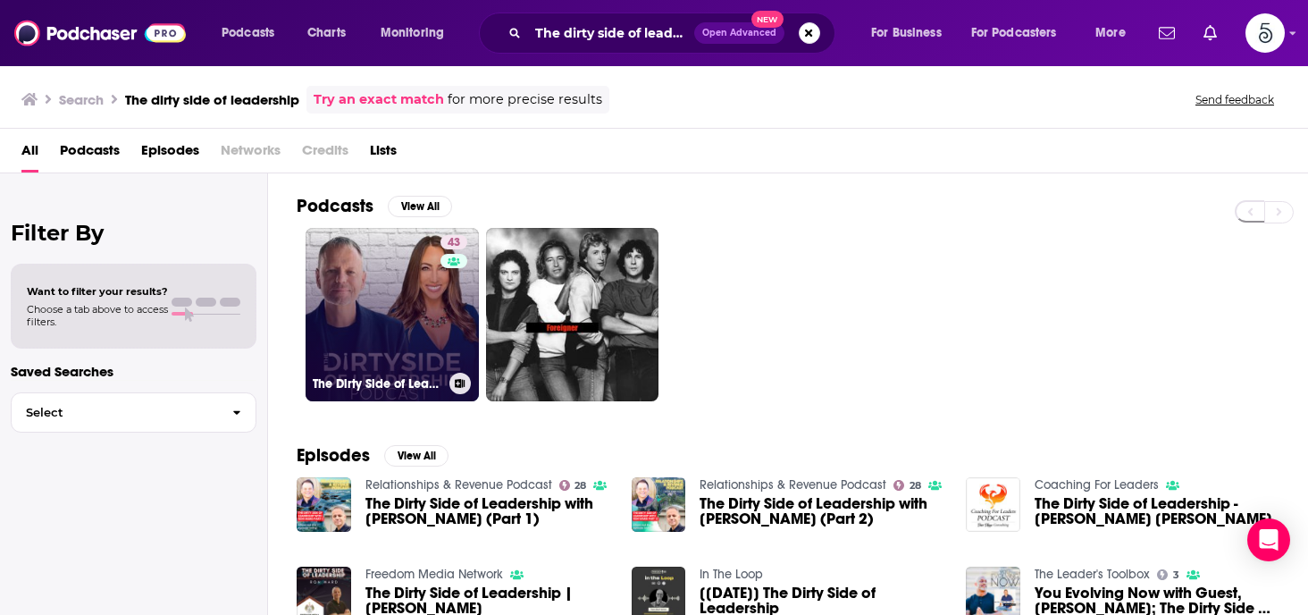
click at [368, 297] on link "43 The Dirty Side of Leadership" at bounding box center [391, 314] width 173 height 173
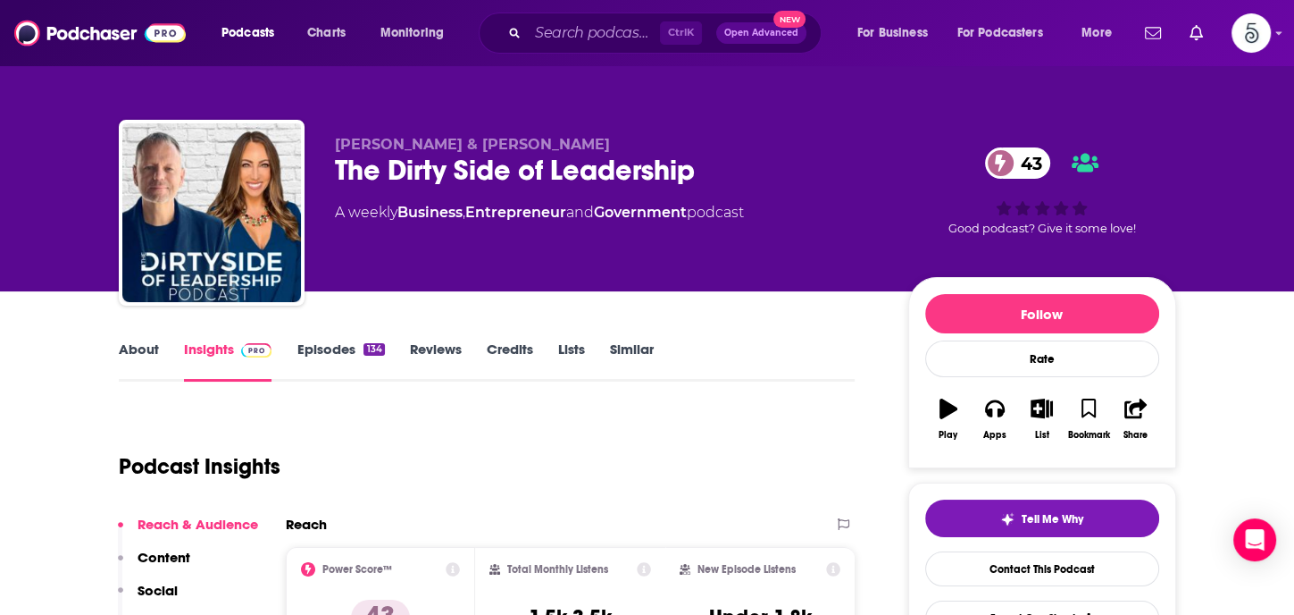
click at [334, 350] on link "Episodes 134" at bounding box center [341, 360] width 88 height 41
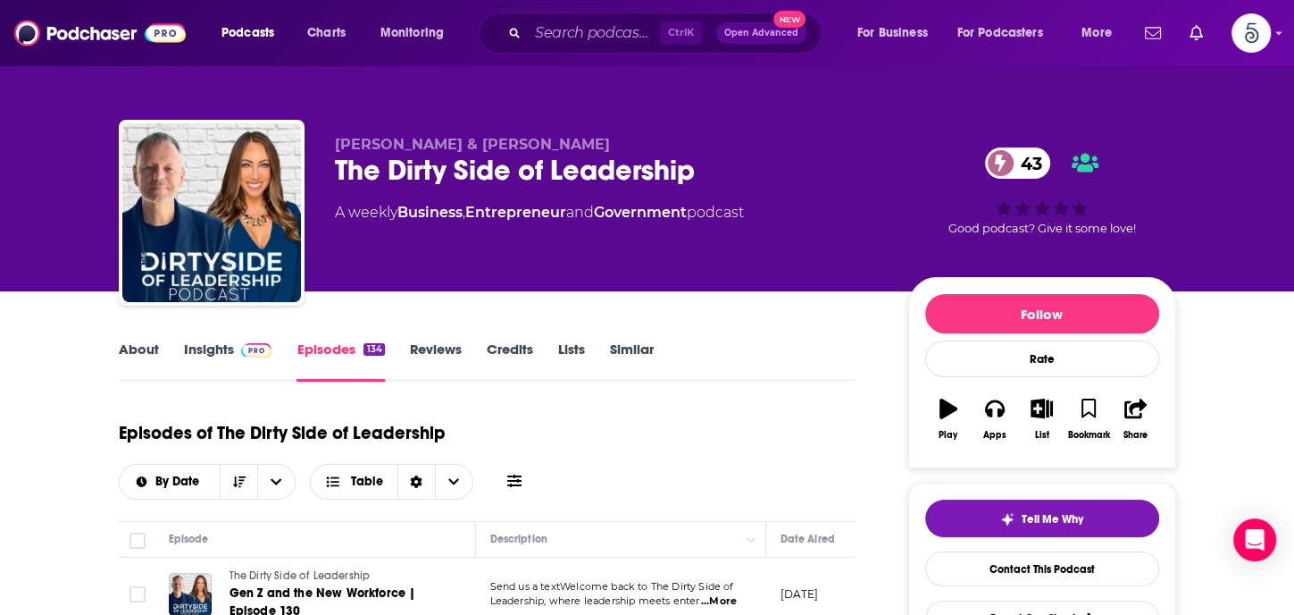
click at [213, 345] on link "Insights" at bounding box center [228, 360] width 88 height 41
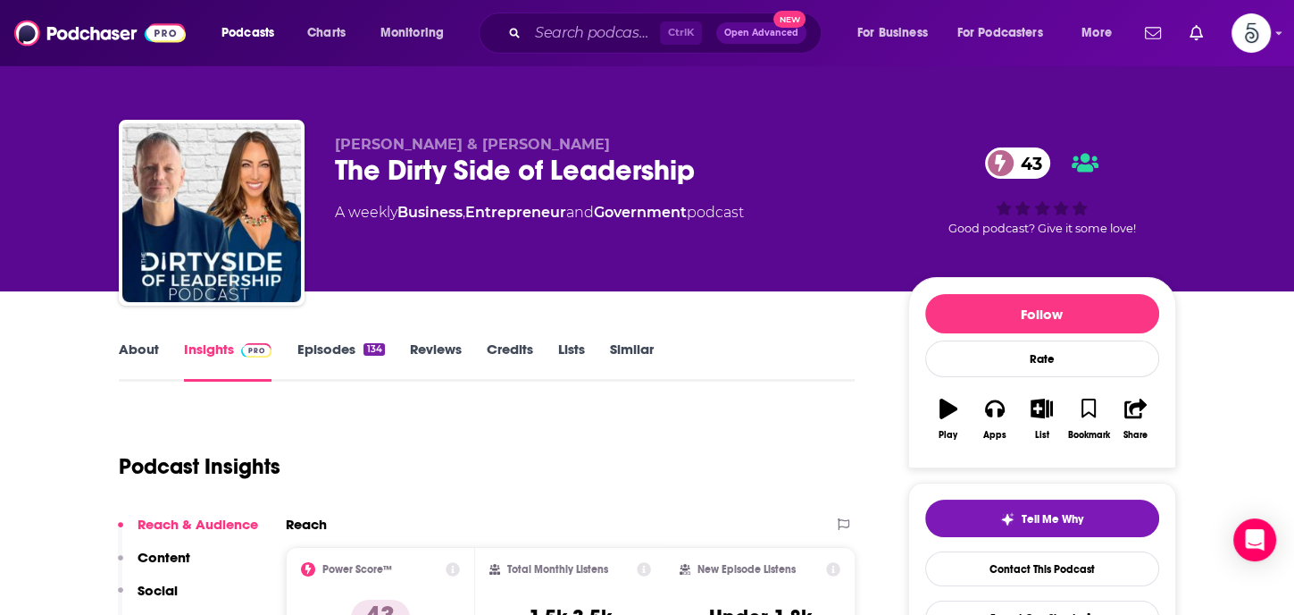
scroll to position [261, 0]
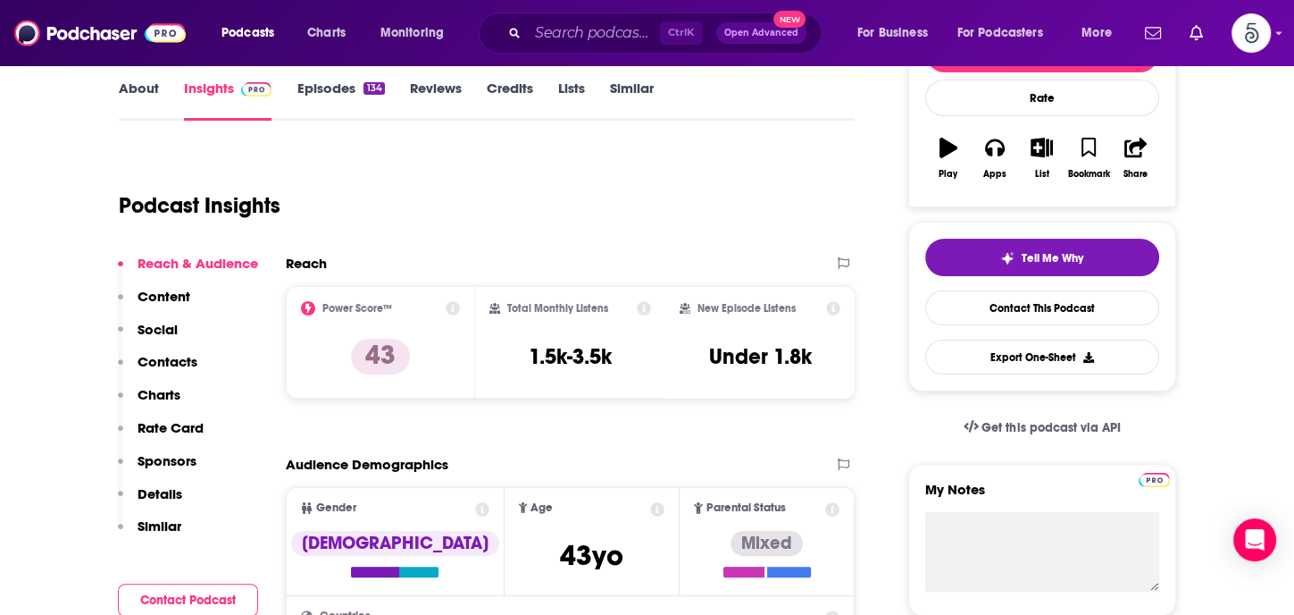
click at [174, 358] on p "Contacts" at bounding box center [168, 361] width 60 height 17
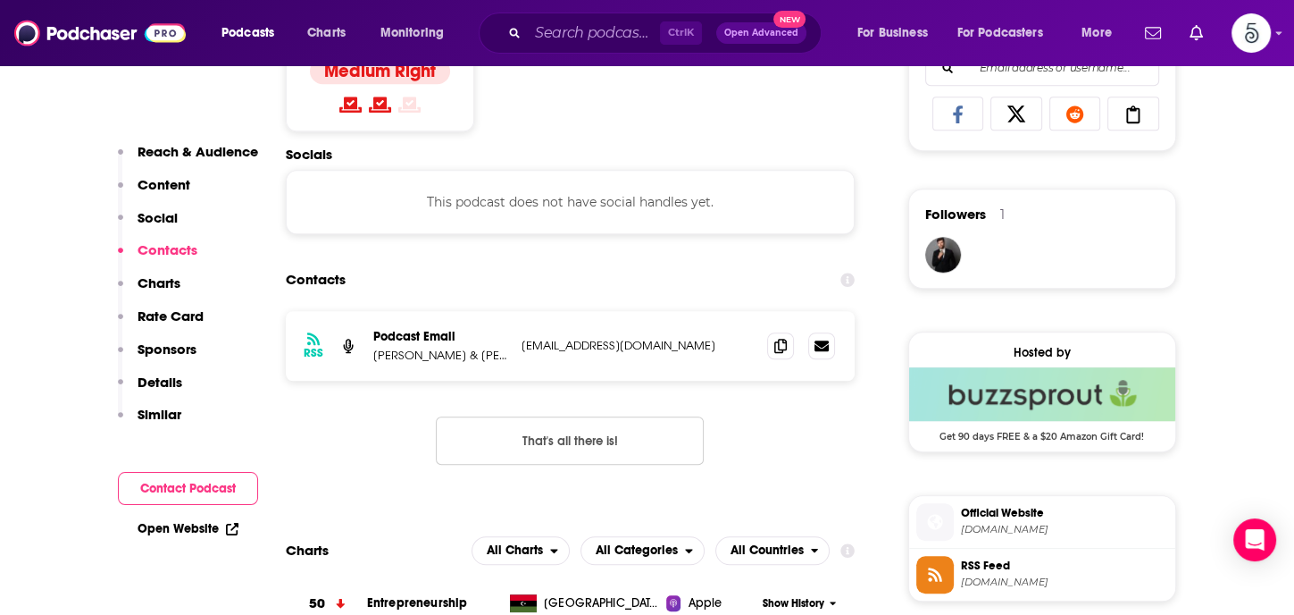
scroll to position [1200, 0]
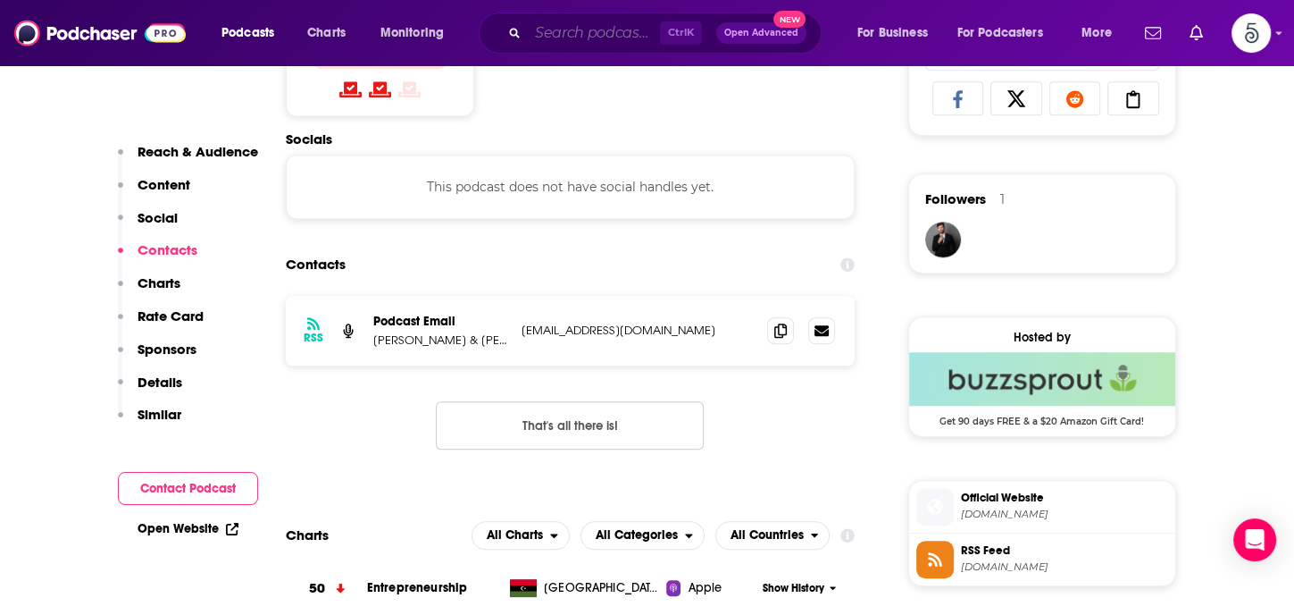
click at [559, 41] on input "Search podcasts, credits, & more..." at bounding box center [594, 33] width 132 height 29
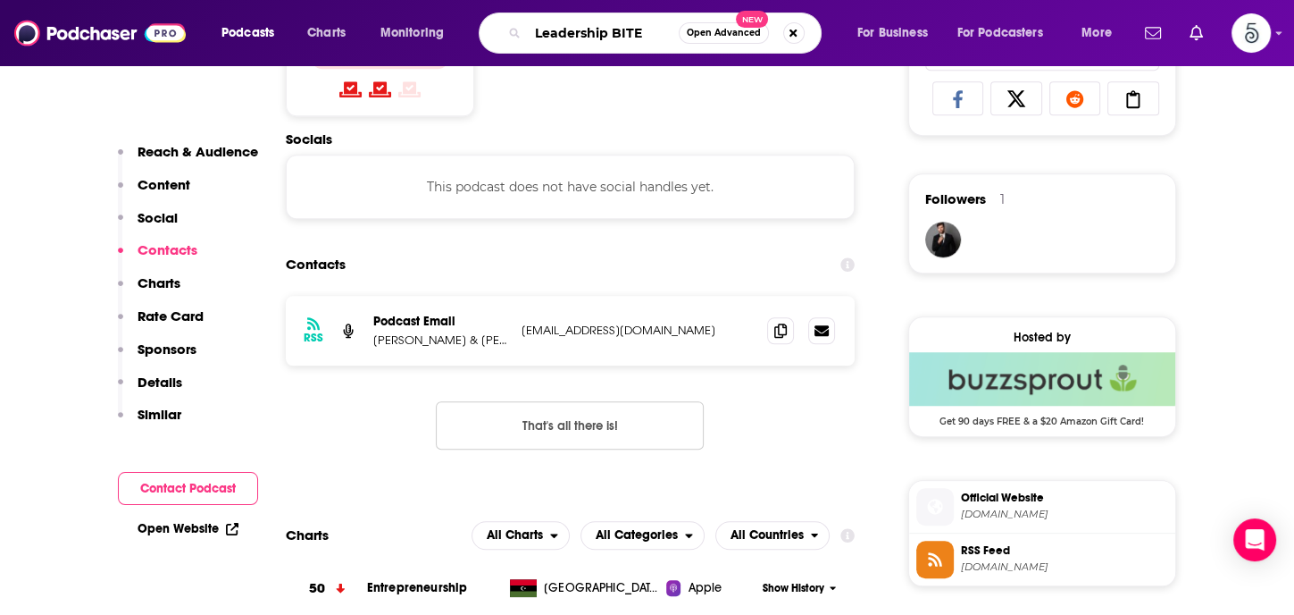
type input "Leadership BITES"
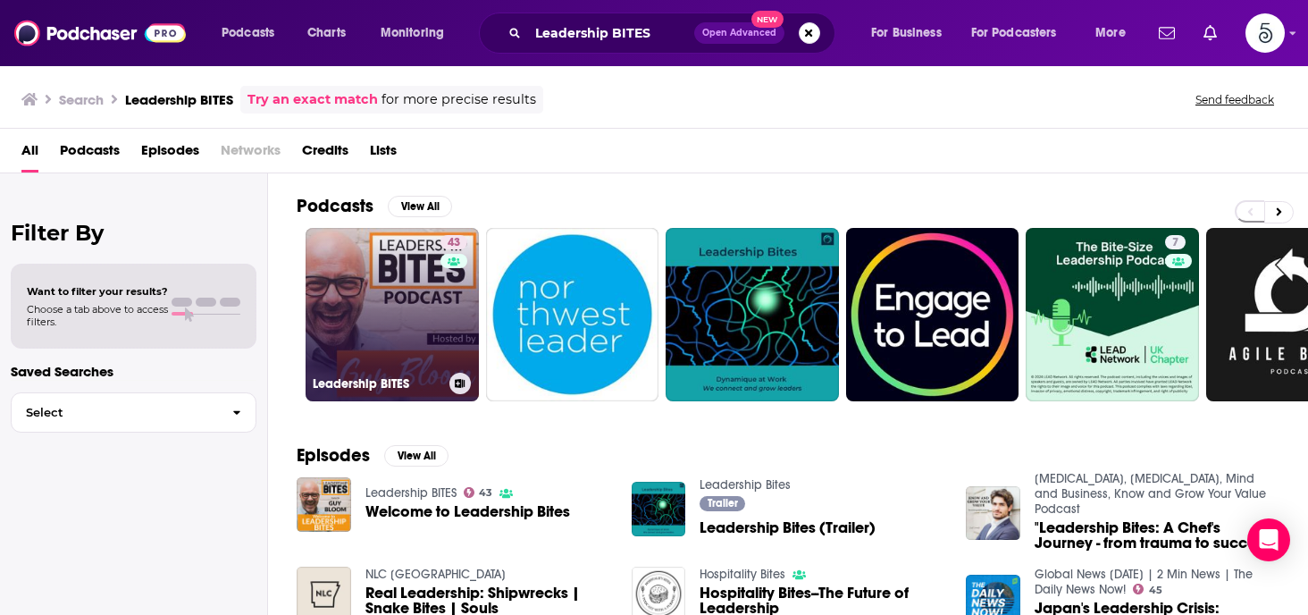
click at [353, 311] on link "43 Leadership BITES" at bounding box center [391, 314] width 173 height 173
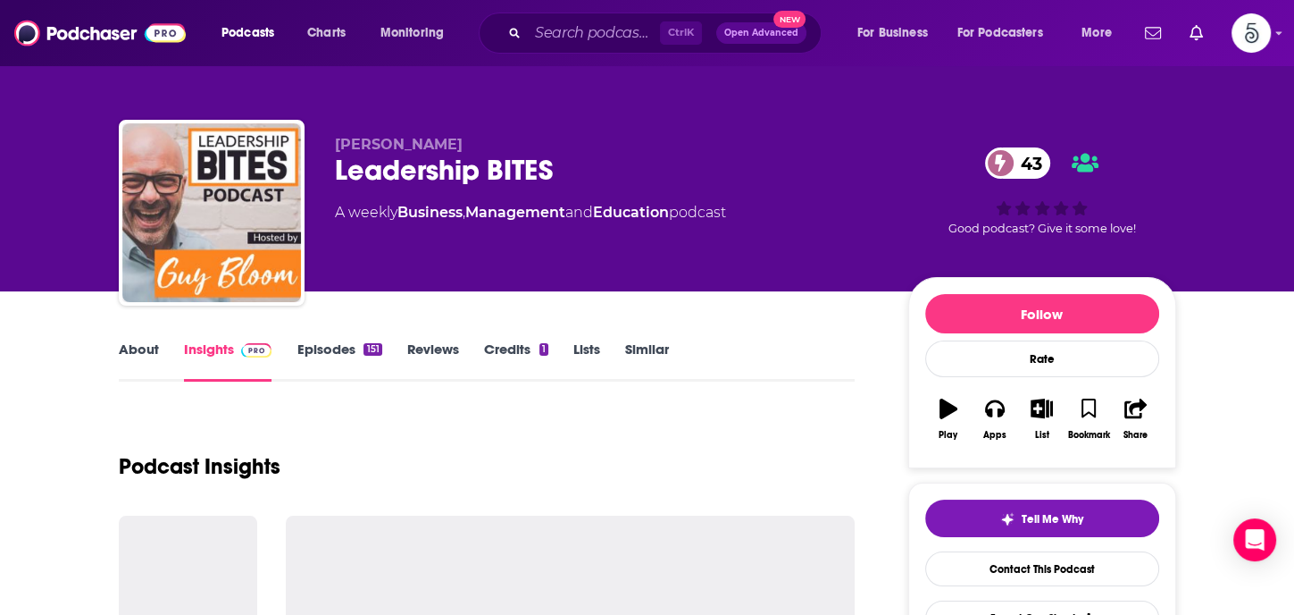
click at [332, 348] on link "Episodes 151" at bounding box center [339, 360] width 85 height 41
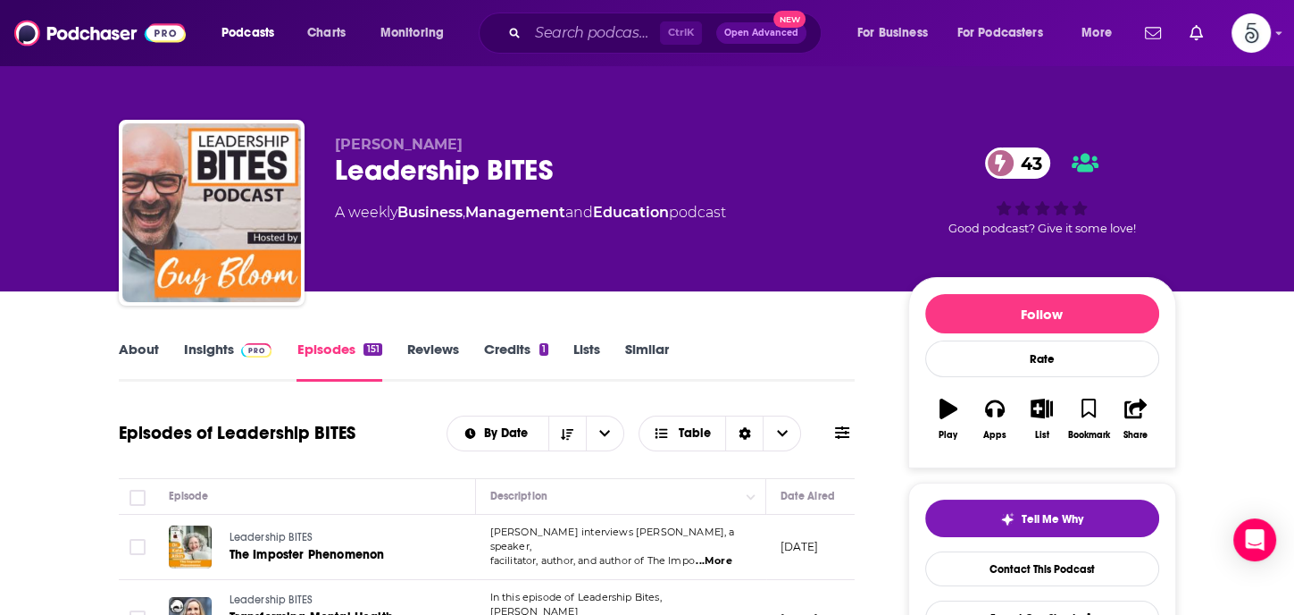
click at [213, 342] on link "Insights" at bounding box center [228, 360] width 88 height 41
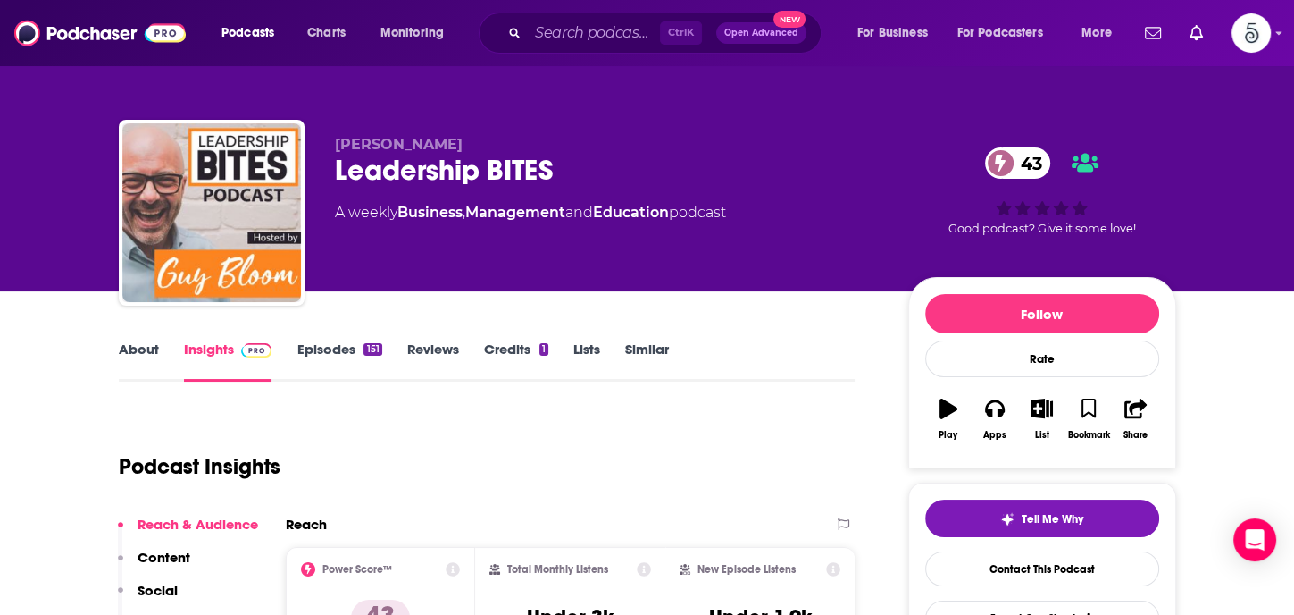
scroll to position [315, 0]
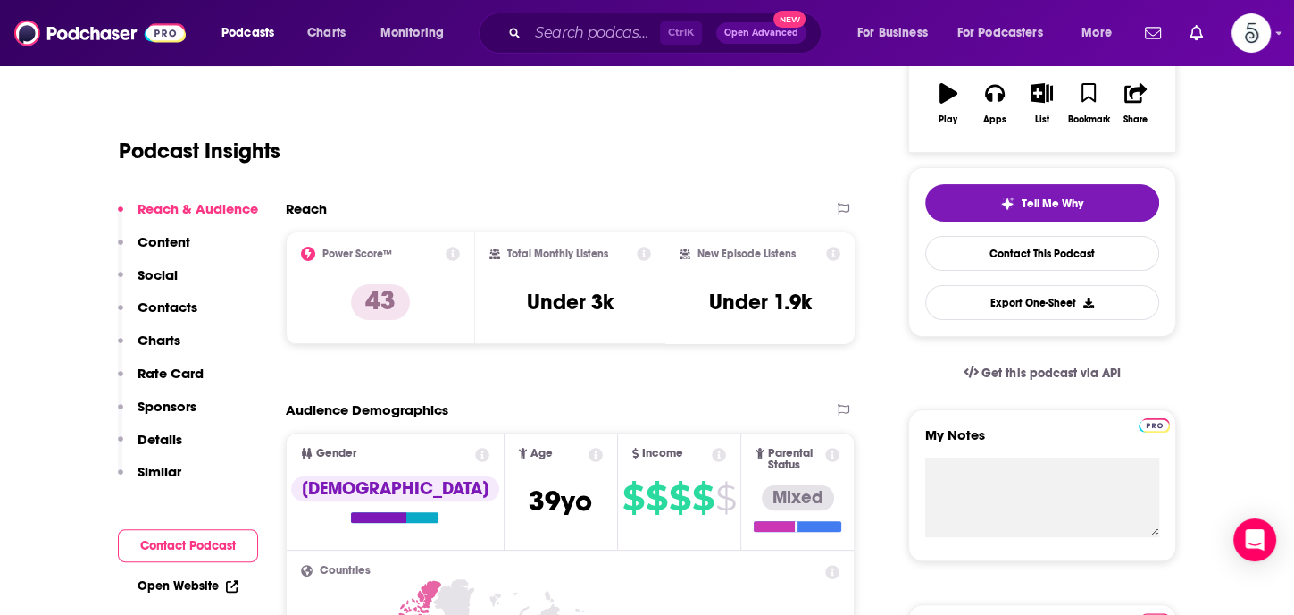
click at [166, 303] on p "Contacts" at bounding box center [168, 306] width 60 height 17
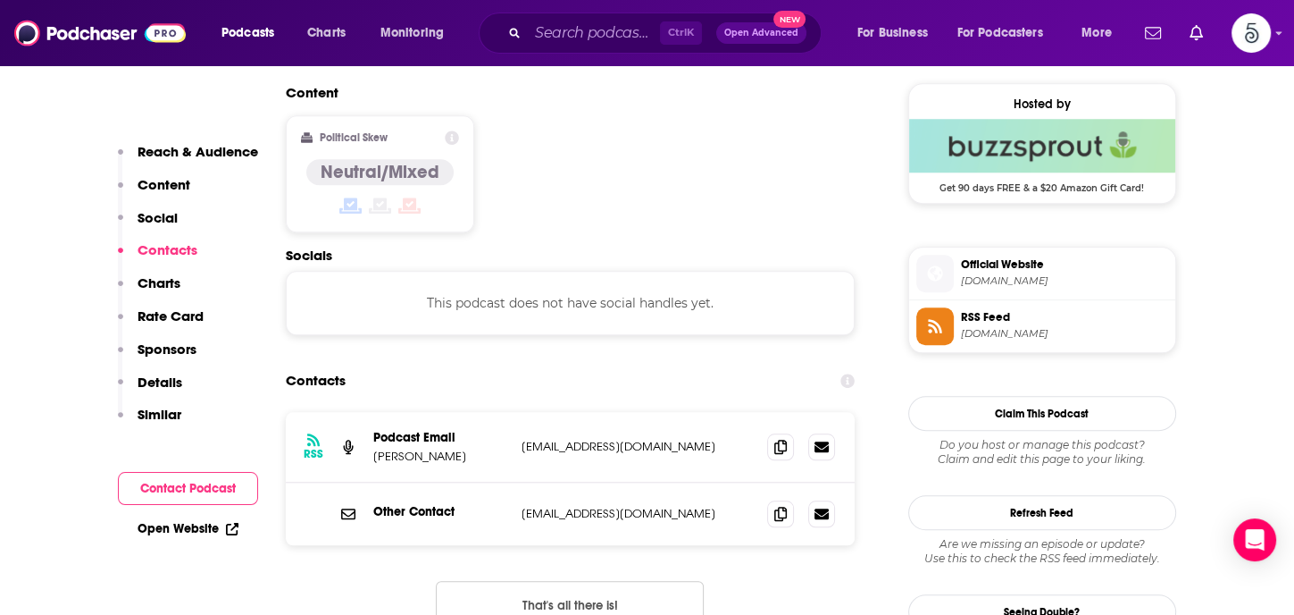
scroll to position [1436, 0]
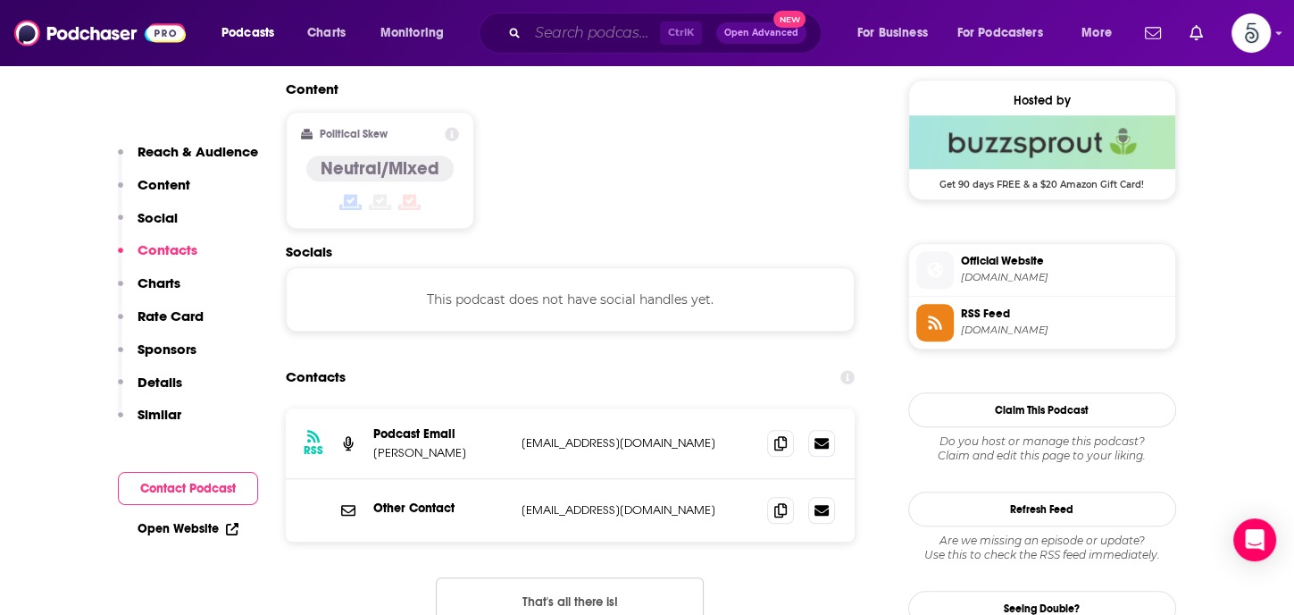
click at [615, 41] on input "Search podcasts, credits, & more..." at bounding box center [594, 33] width 132 height 29
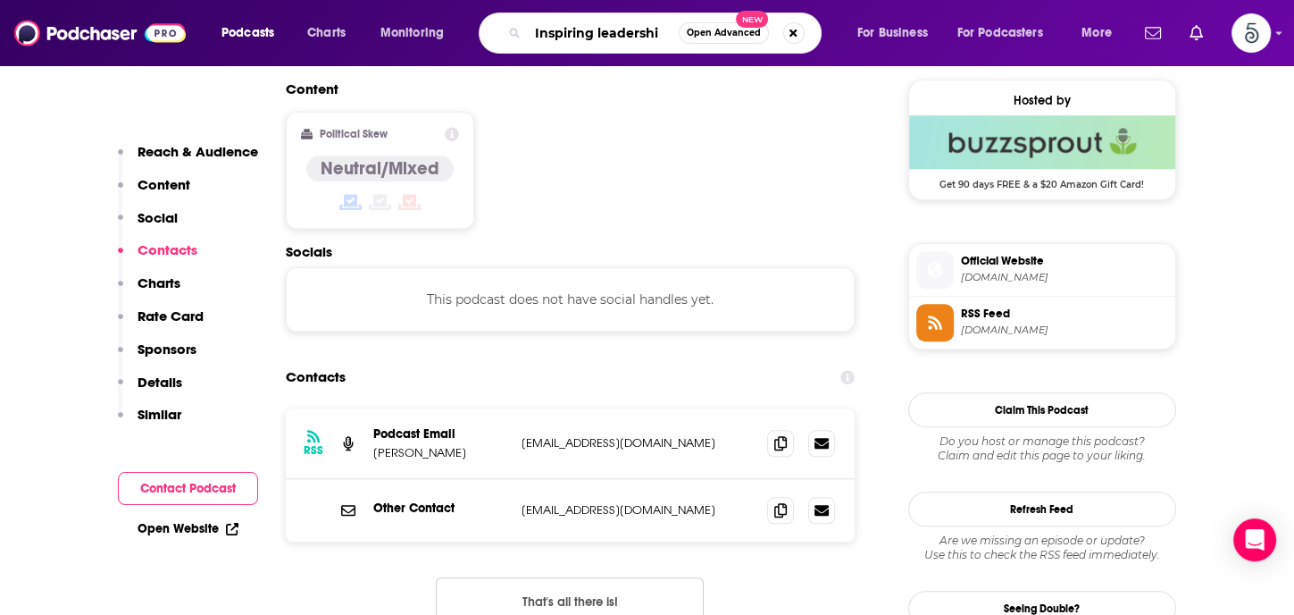
type input "Inspiring leadership"
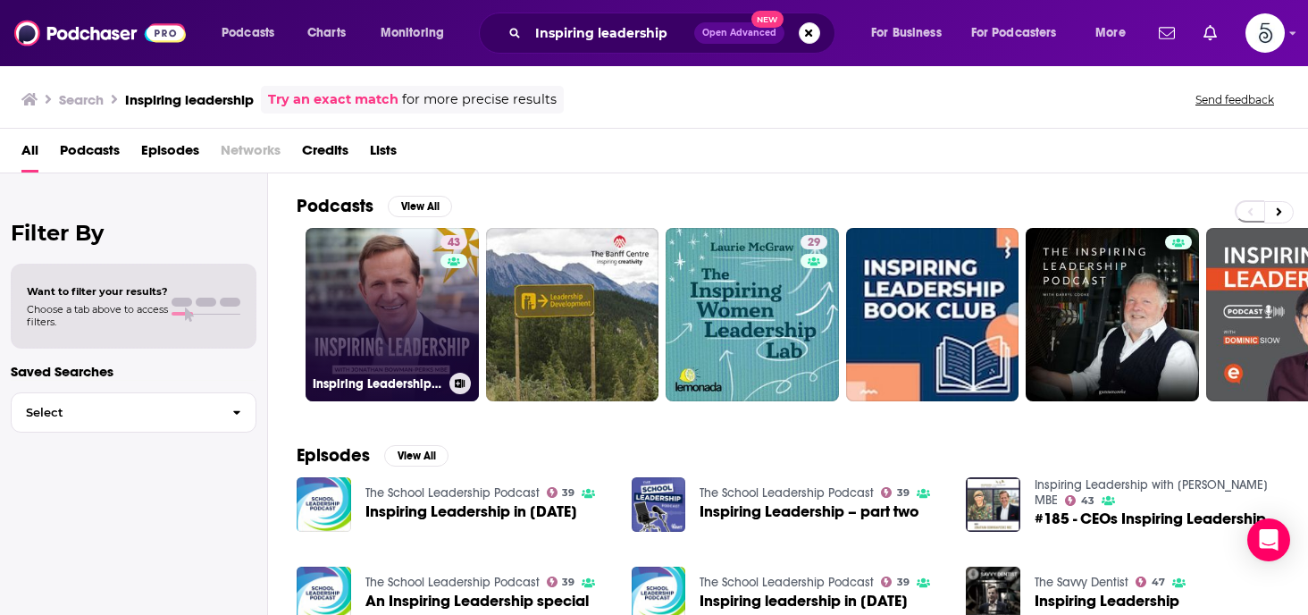
click at [387, 297] on link "43 Inspiring Leadership with [PERSON_NAME] MBE" at bounding box center [391, 314] width 173 height 173
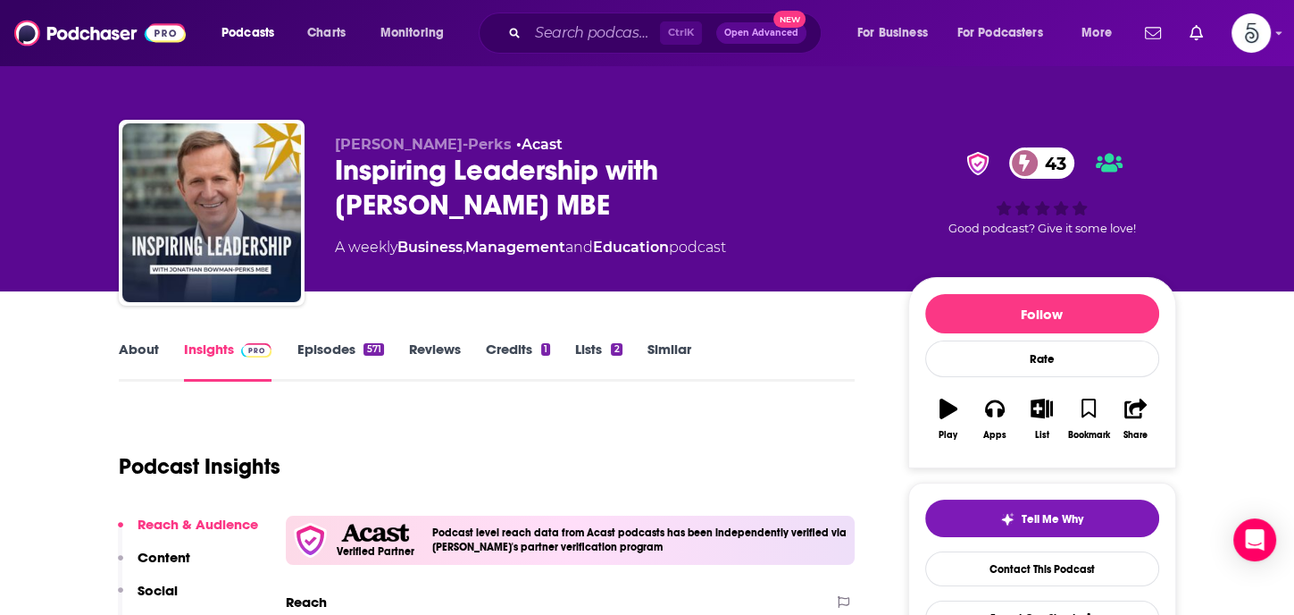
click at [321, 344] on link "Episodes 571" at bounding box center [340, 360] width 87 height 41
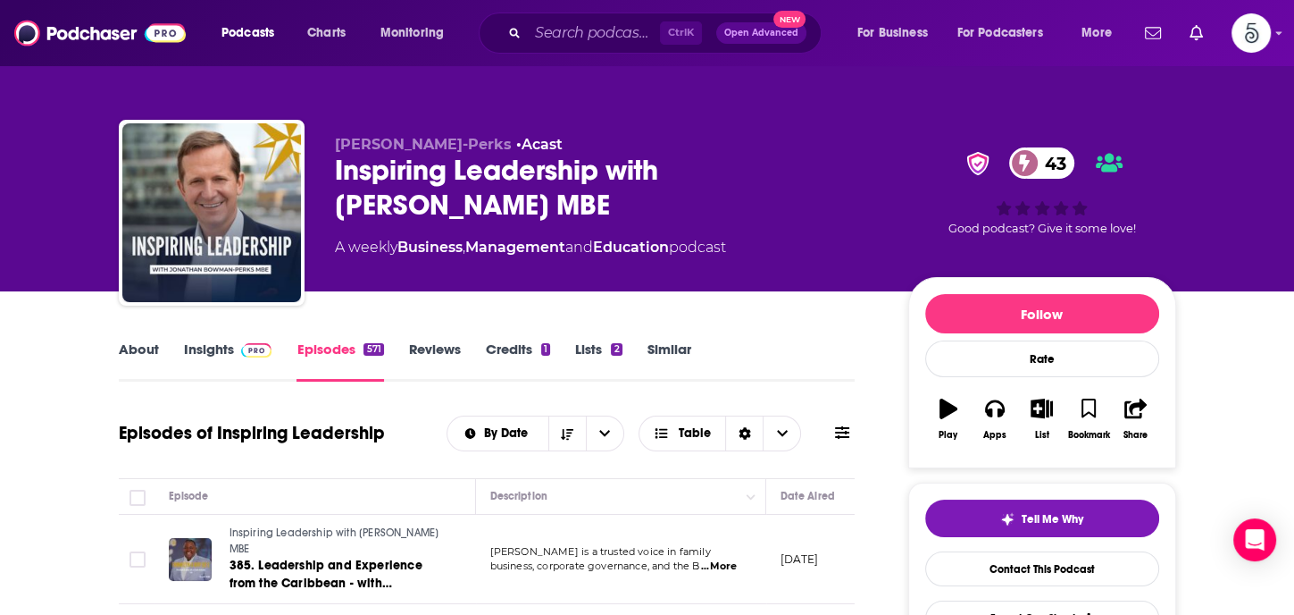
click at [208, 349] on link "Insights" at bounding box center [228, 360] width 88 height 41
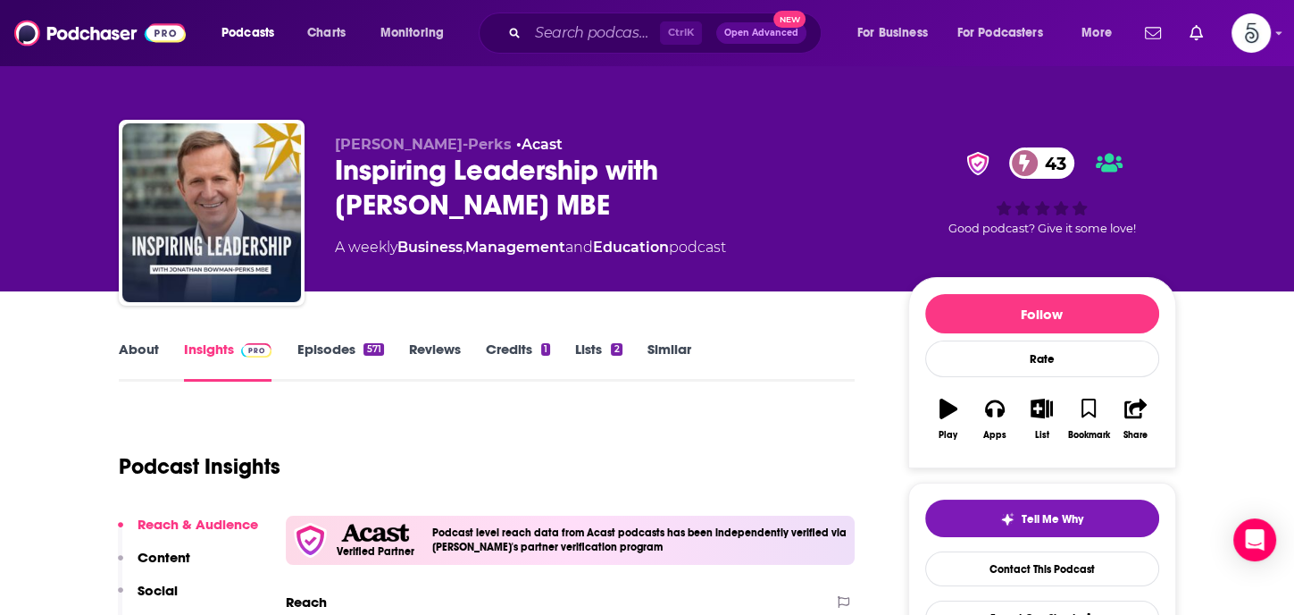
scroll to position [267, 0]
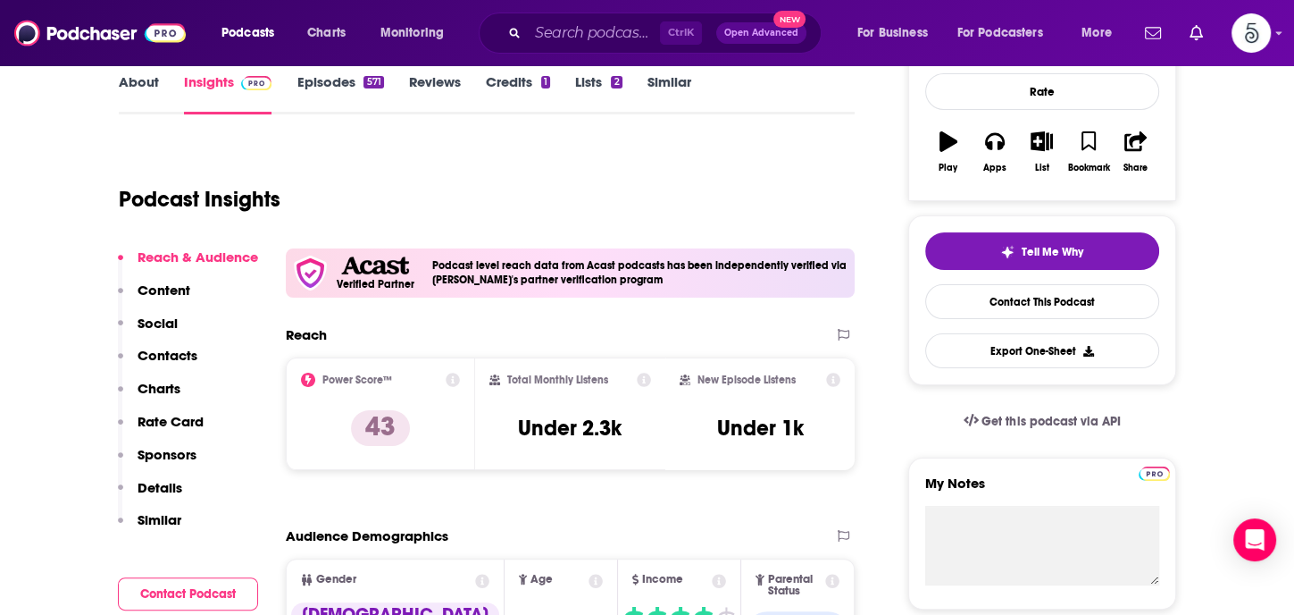
click at [172, 348] on p "Contacts" at bounding box center [168, 355] width 60 height 17
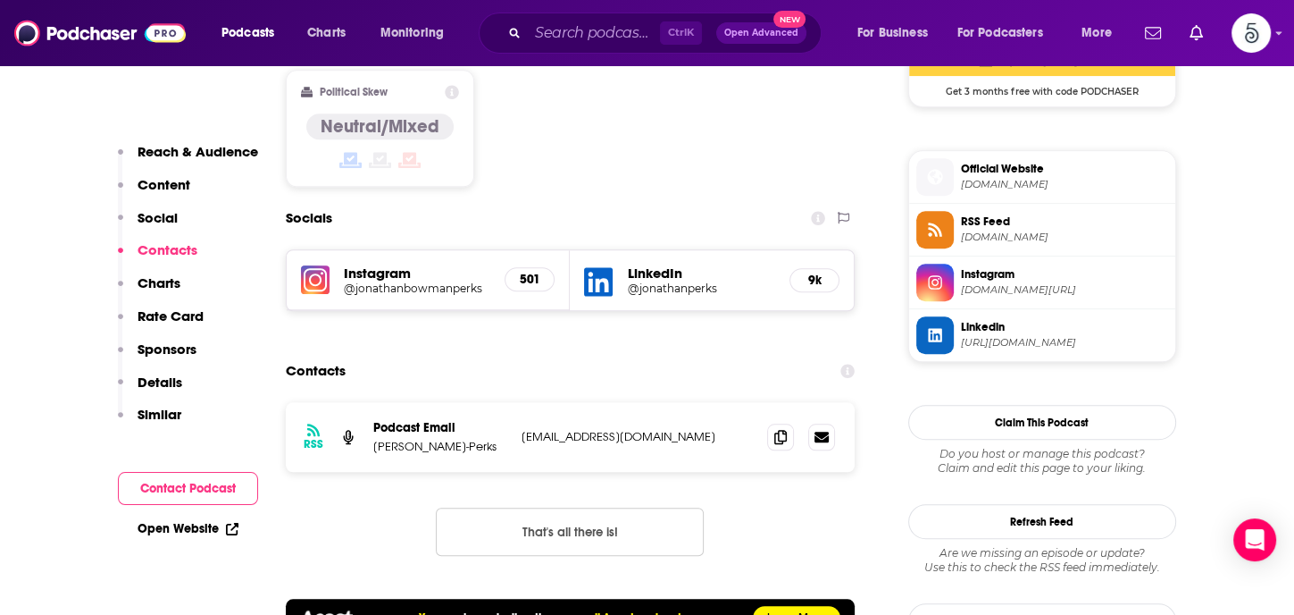
scroll to position [1529, 0]
click at [572, 36] on input "Search podcasts, credits, & more..." at bounding box center [594, 33] width 132 height 29
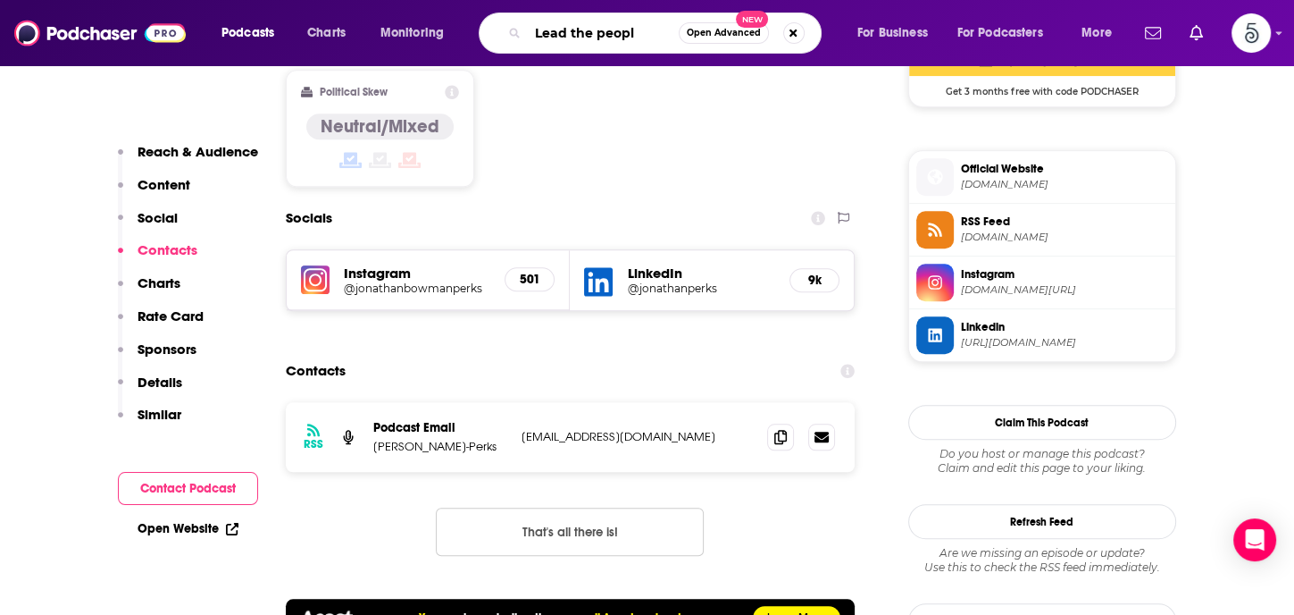
type input "Lead the people"
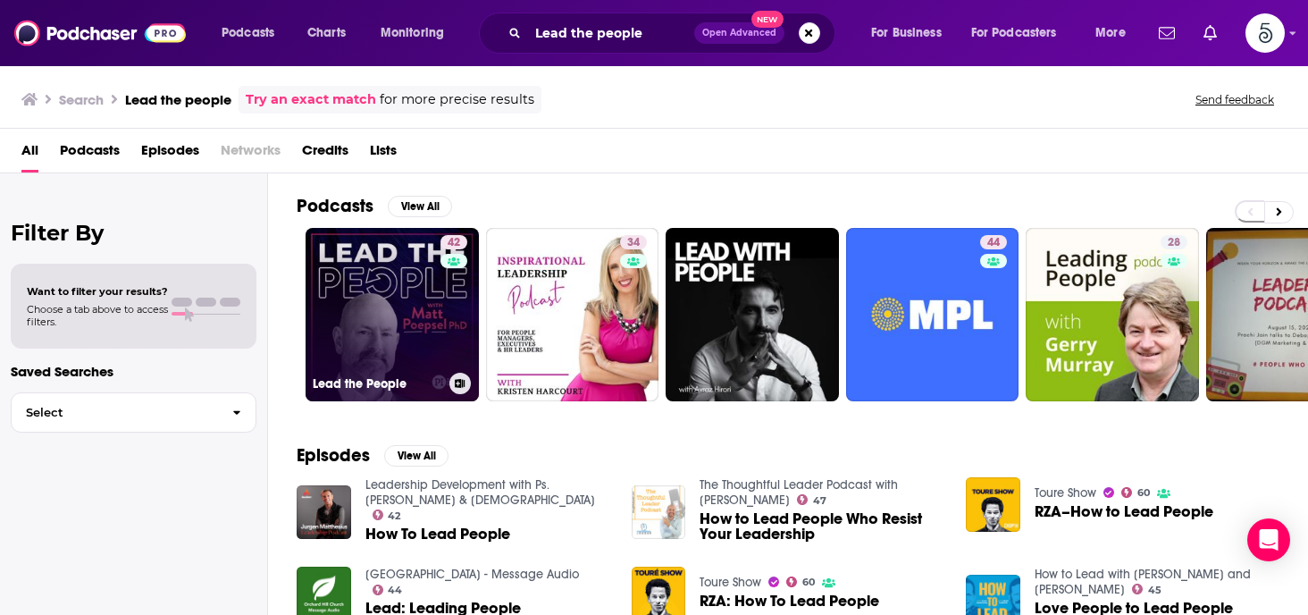
click at [376, 305] on link "42 Lead the People" at bounding box center [391, 314] width 173 height 173
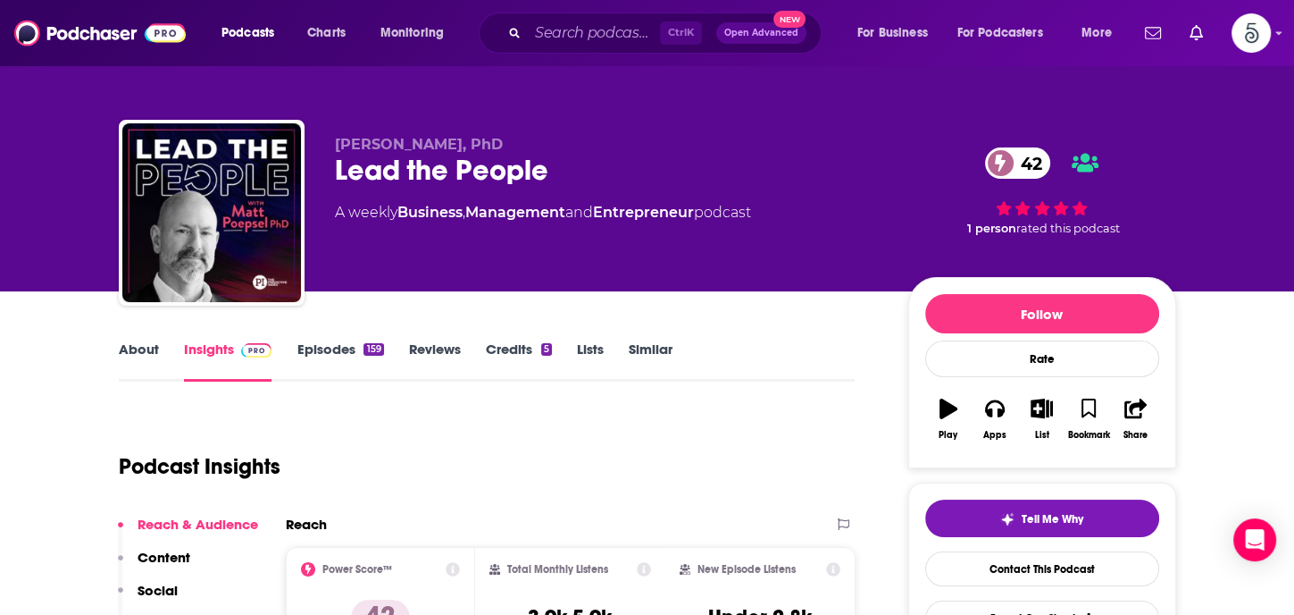
click at [321, 349] on link "Episodes 159" at bounding box center [340, 360] width 87 height 41
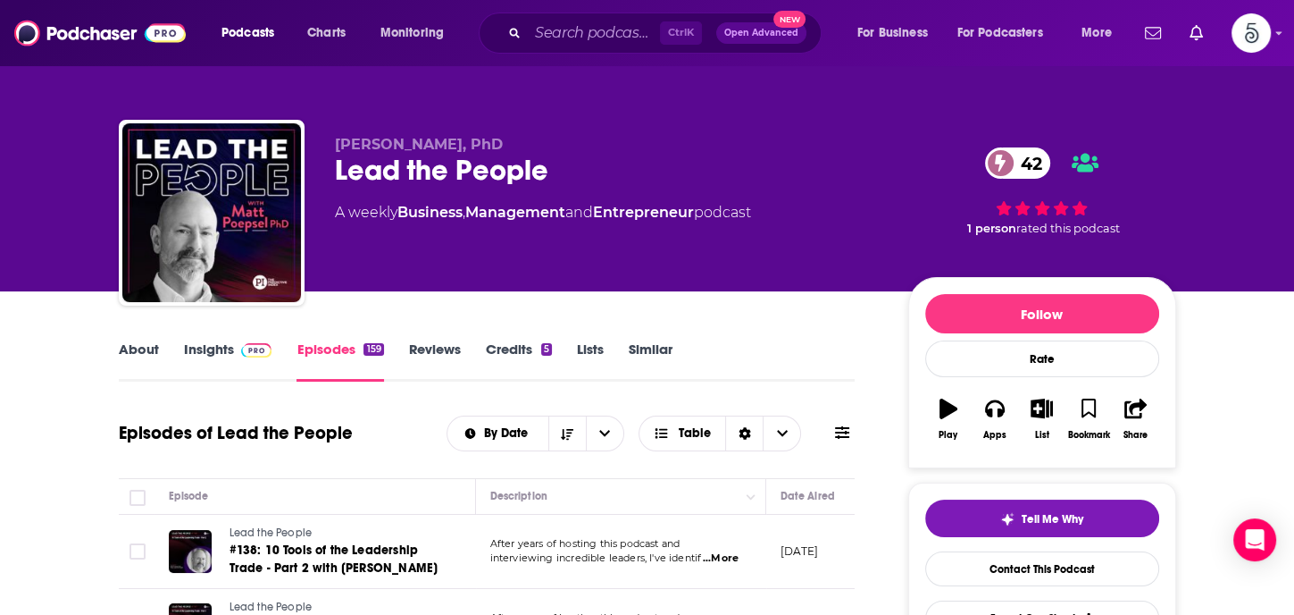
click at [198, 349] on link "Insights" at bounding box center [228, 360] width 88 height 41
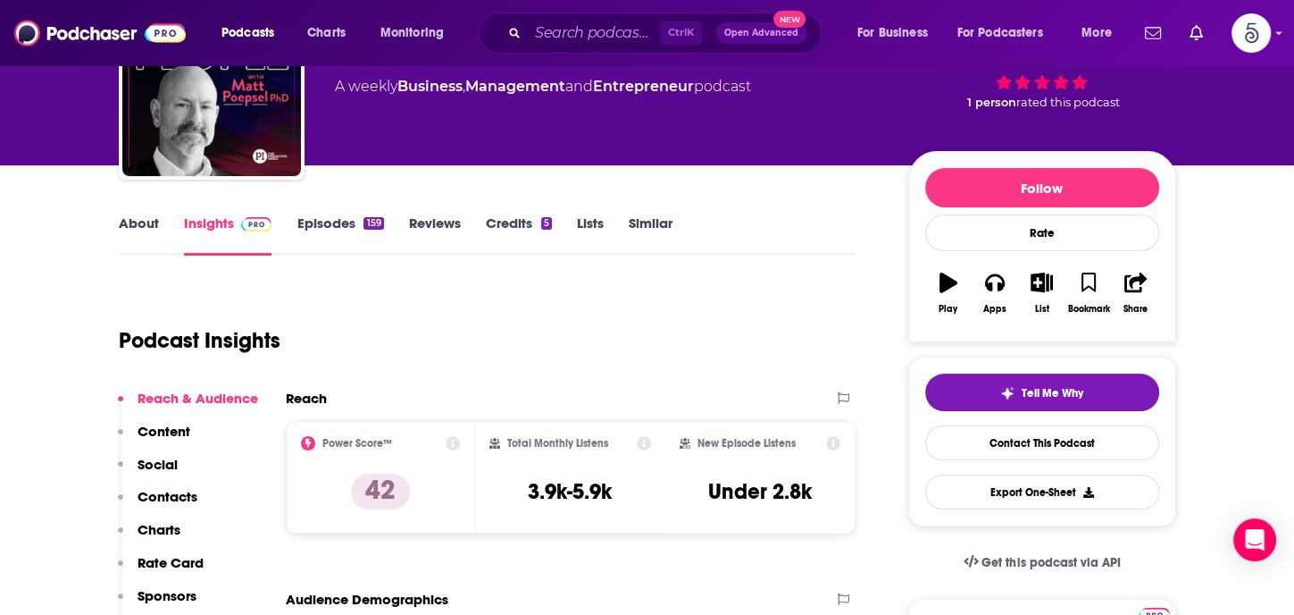
scroll to position [194, 0]
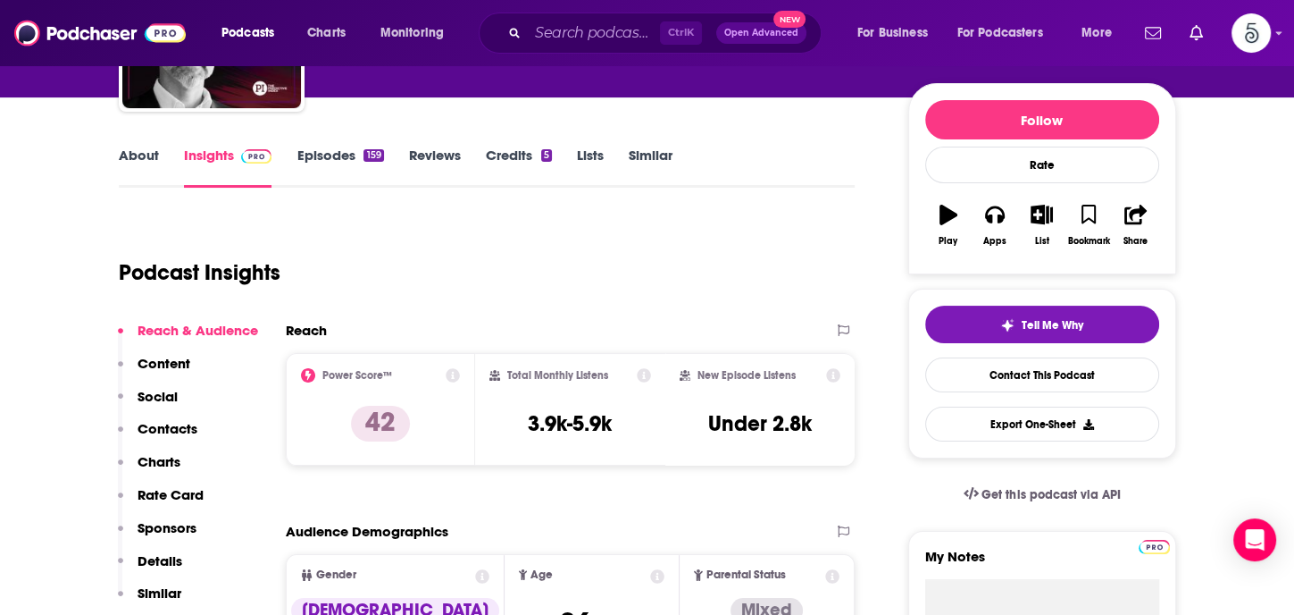
click at [159, 423] on p "Contacts" at bounding box center [168, 428] width 60 height 17
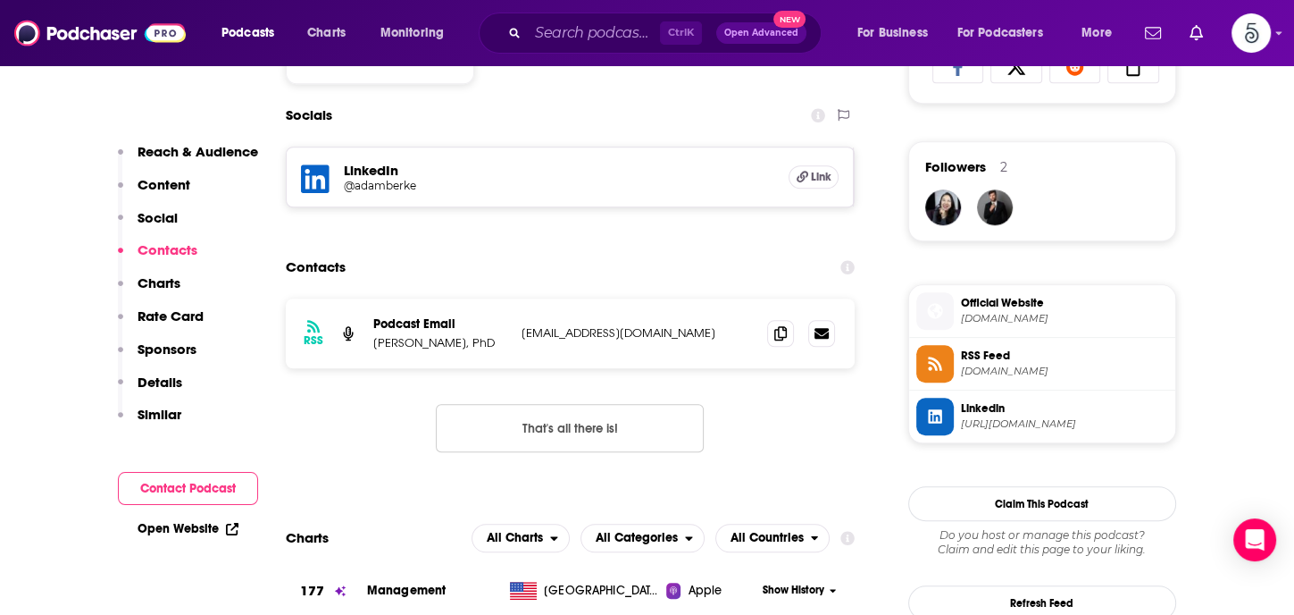
scroll to position [1233, 0]
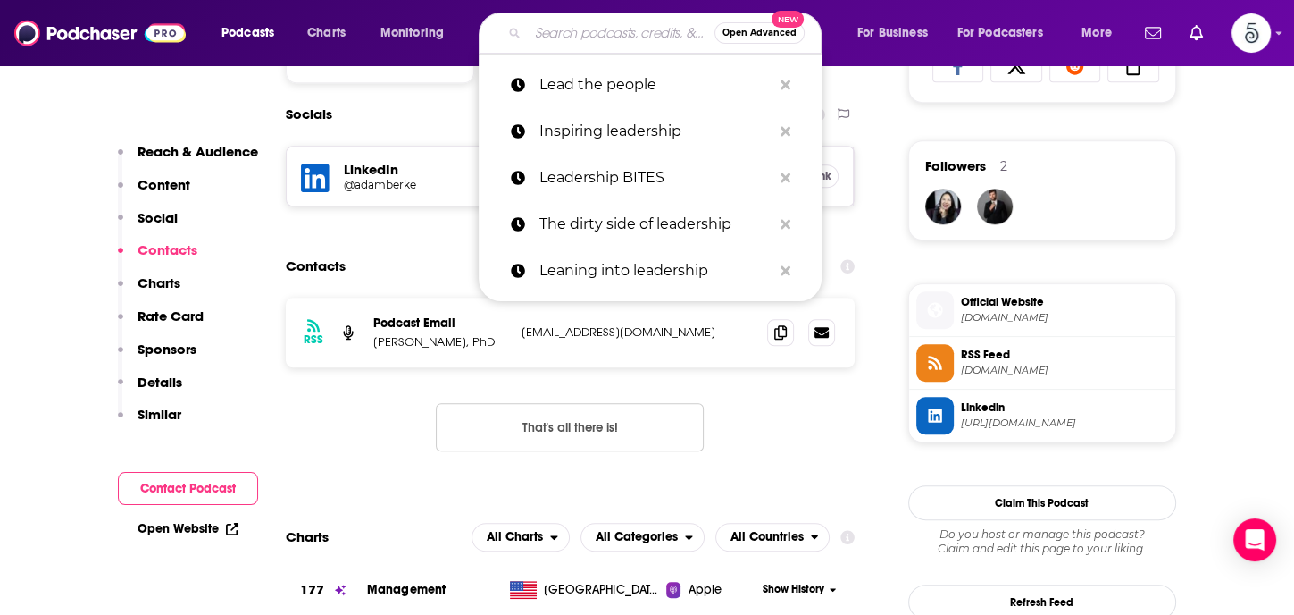
click at [590, 37] on input "Search podcasts, credits, & more..." at bounding box center [621, 33] width 187 height 29
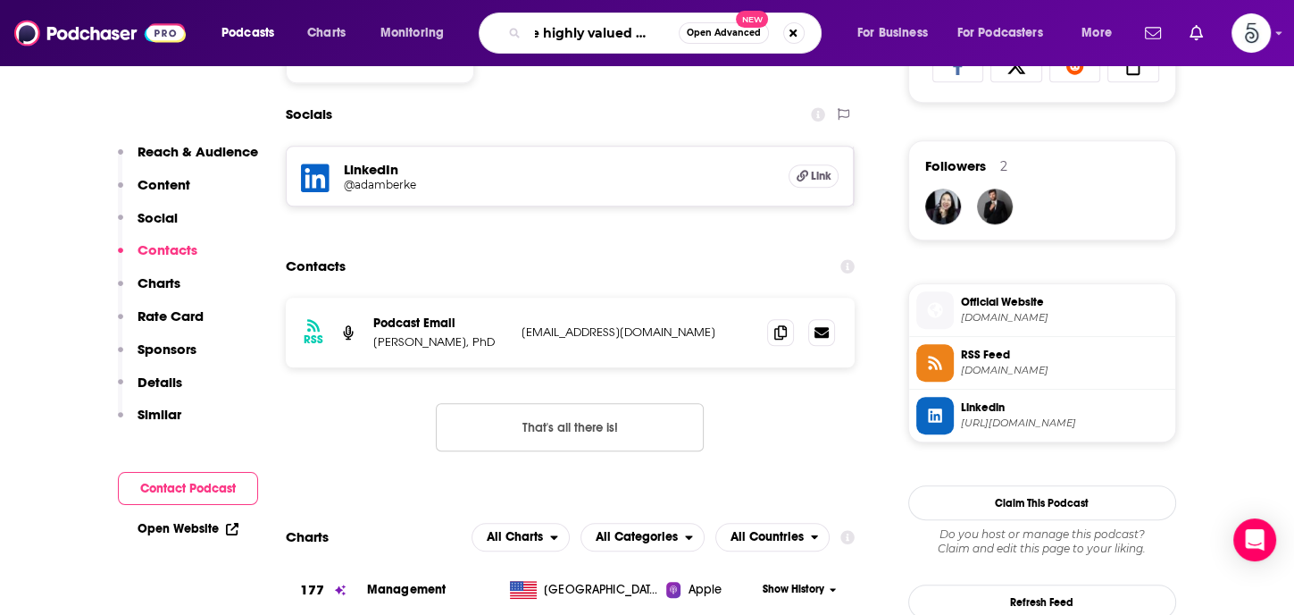
type input "The highly valued leader"
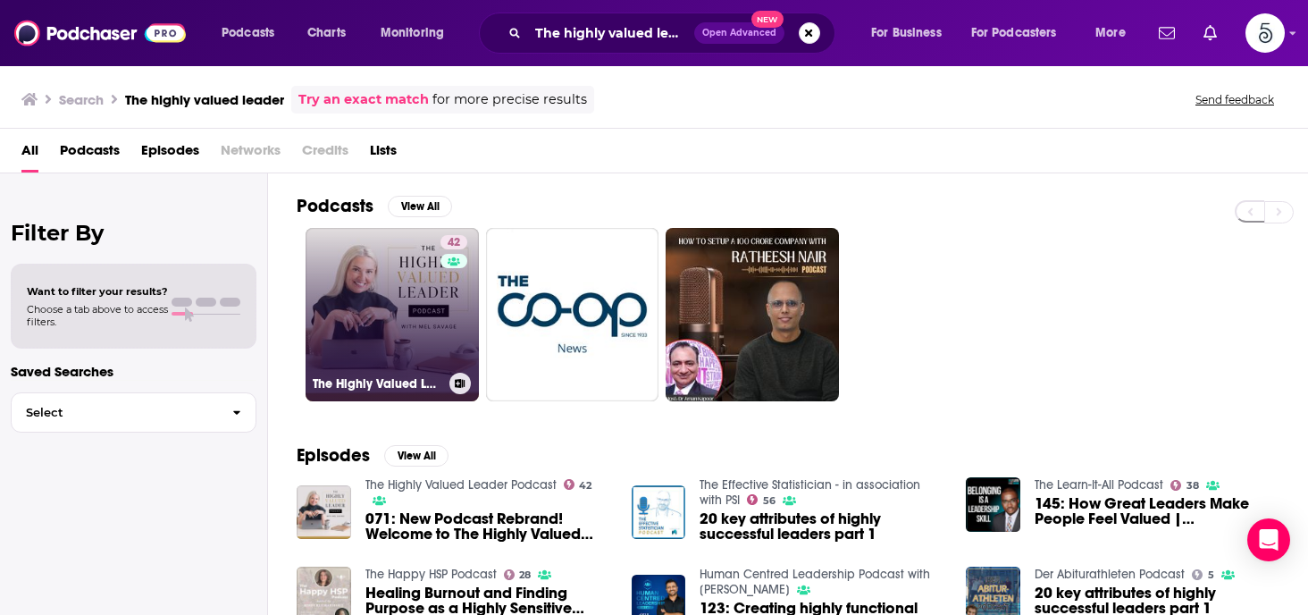
click at [415, 320] on link "42 The Highly Valued Leader Podcast" at bounding box center [391, 314] width 173 height 173
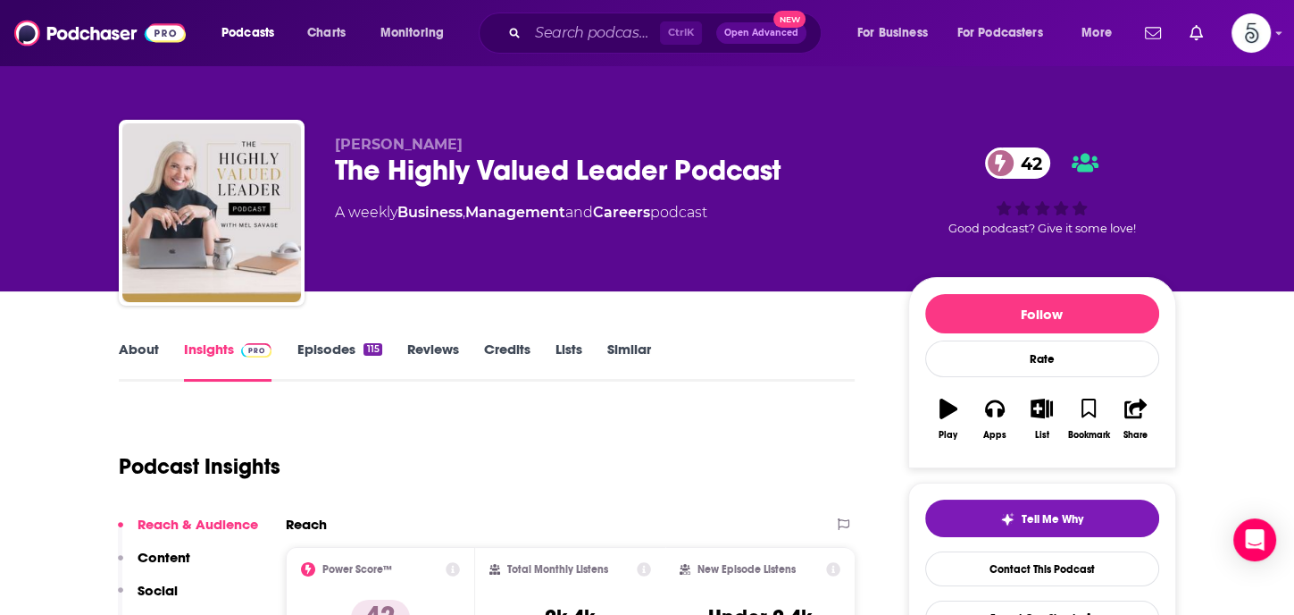
click at [323, 349] on link "Episodes 115" at bounding box center [339, 360] width 85 height 41
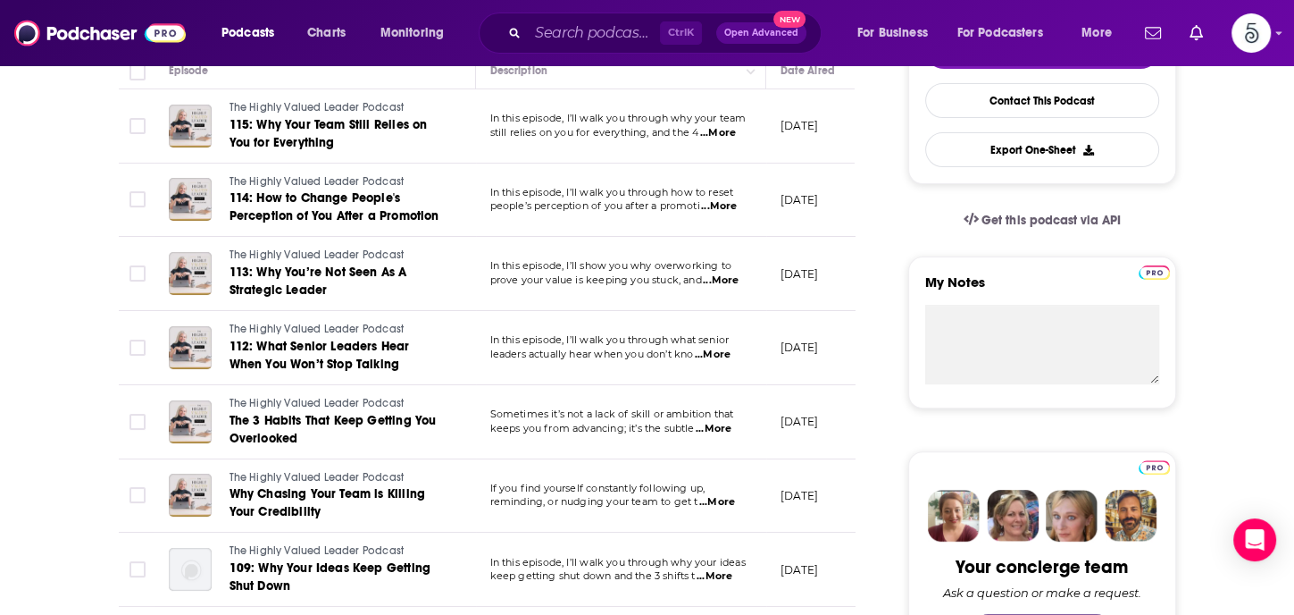
scroll to position [425, 0]
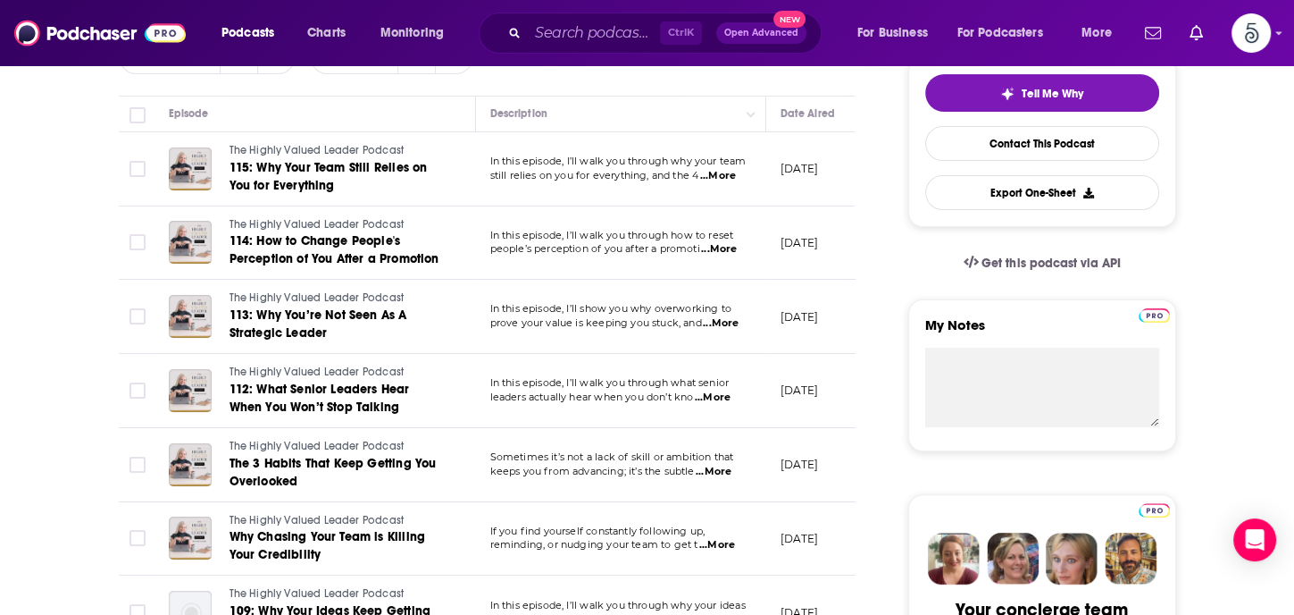
click at [722, 172] on span "...More" at bounding box center [718, 176] width 36 height 14
click at [715, 245] on span "...More" at bounding box center [719, 249] width 36 height 14
click at [723, 321] on span "...More" at bounding box center [721, 323] width 36 height 14
click at [724, 394] on span "...More" at bounding box center [713, 397] width 36 height 14
click at [720, 466] on span "...More" at bounding box center [714, 471] width 36 height 14
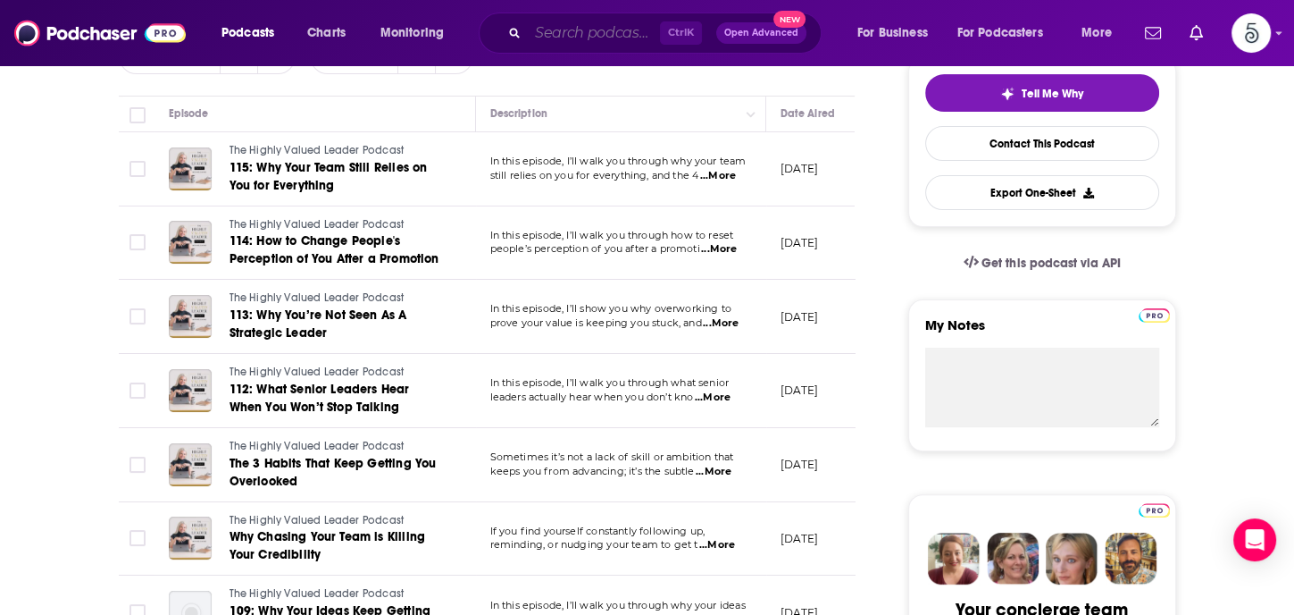
click at [628, 35] on input "Search podcasts, credits, & more..." at bounding box center [594, 33] width 132 height 29
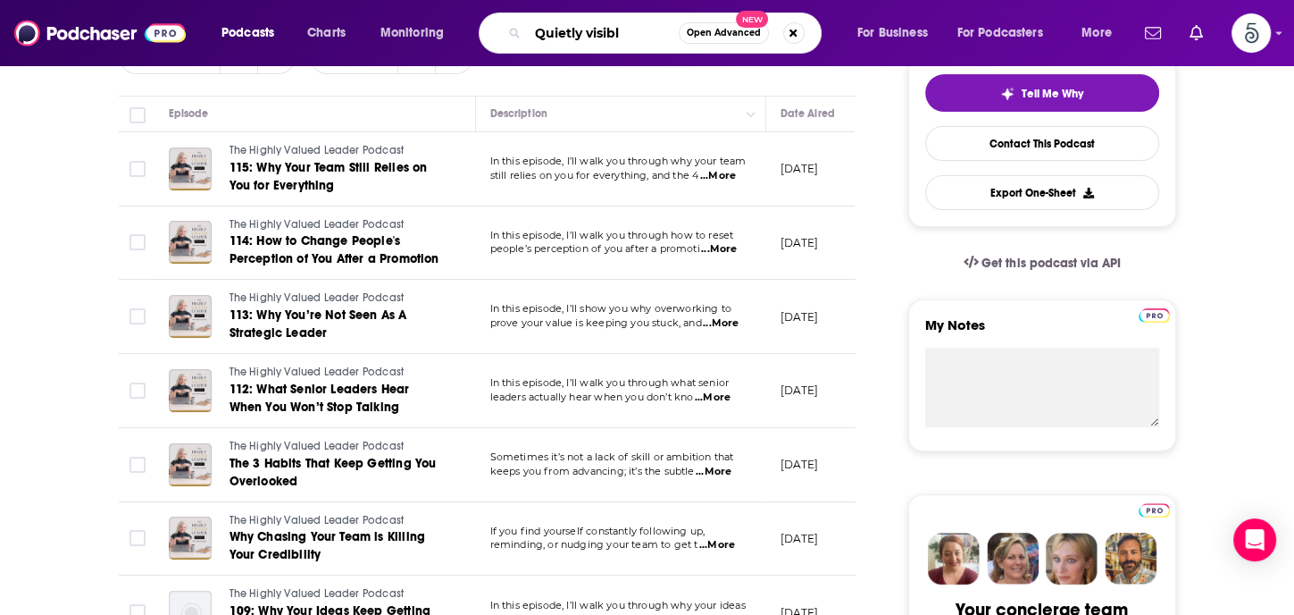
type input "Quietly visible"
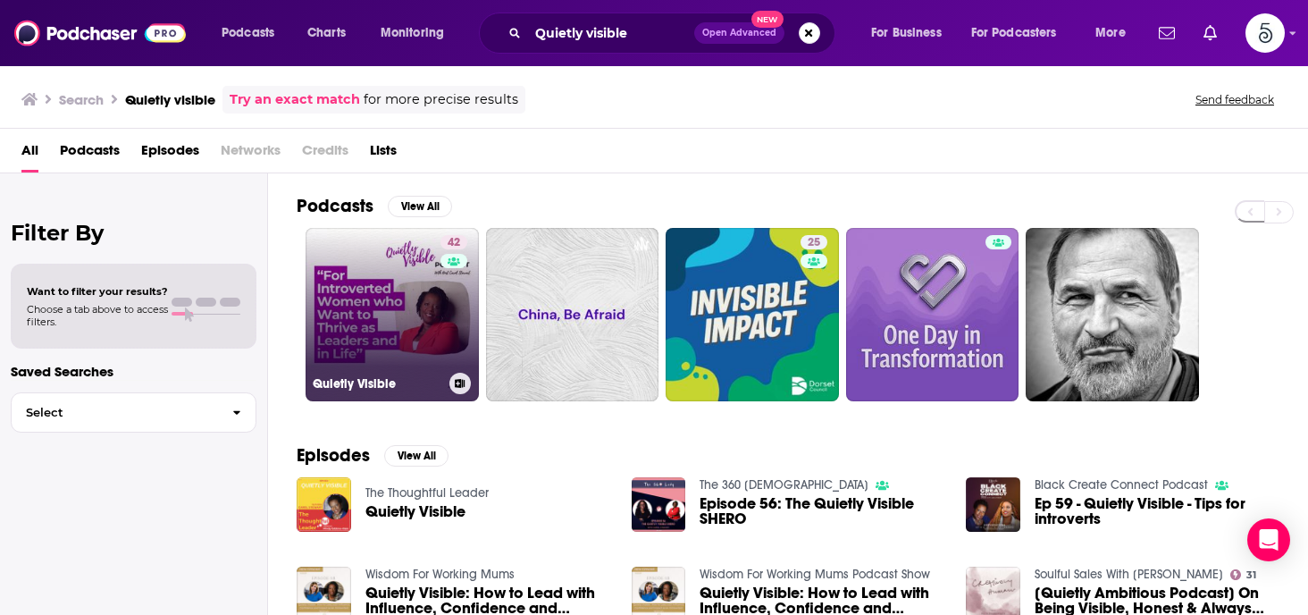
click at [412, 285] on link "42 Quietly Visible" at bounding box center [391, 314] width 173 height 173
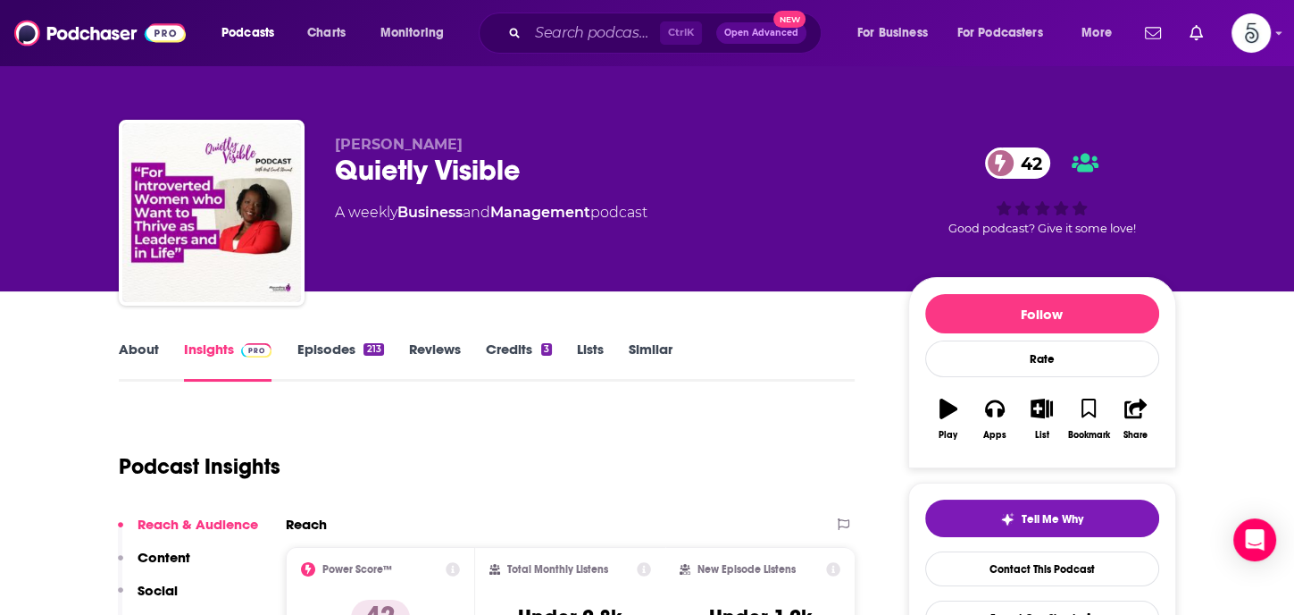
click at [329, 342] on link "Episodes 213" at bounding box center [340, 360] width 87 height 41
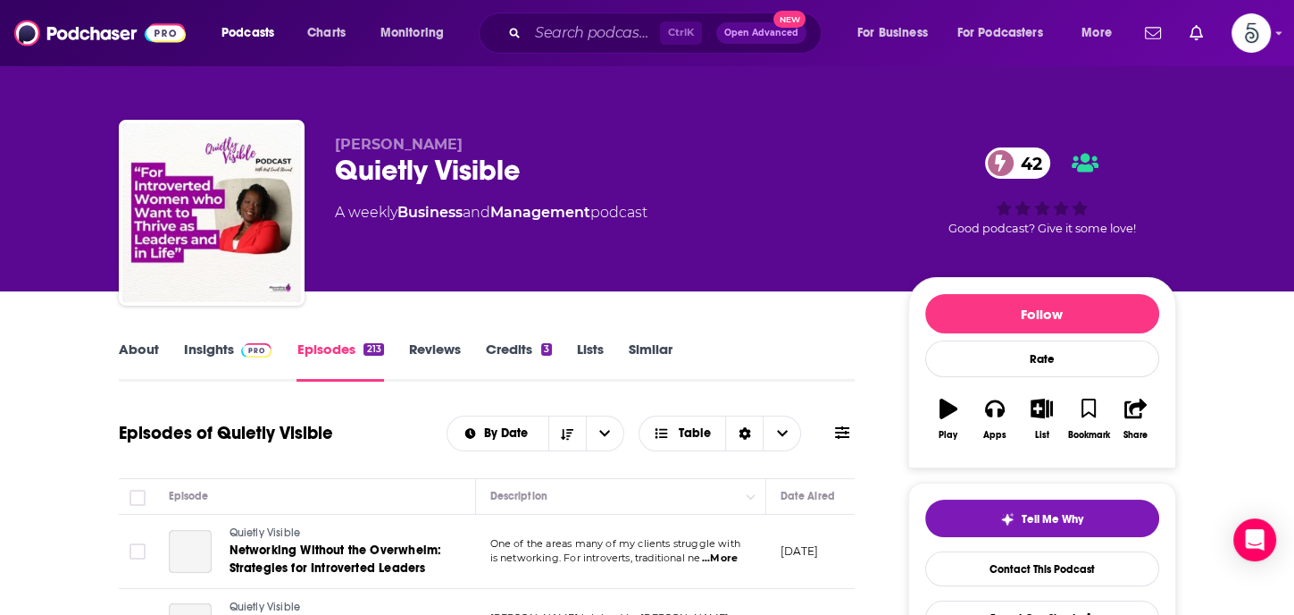
scroll to position [146, 0]
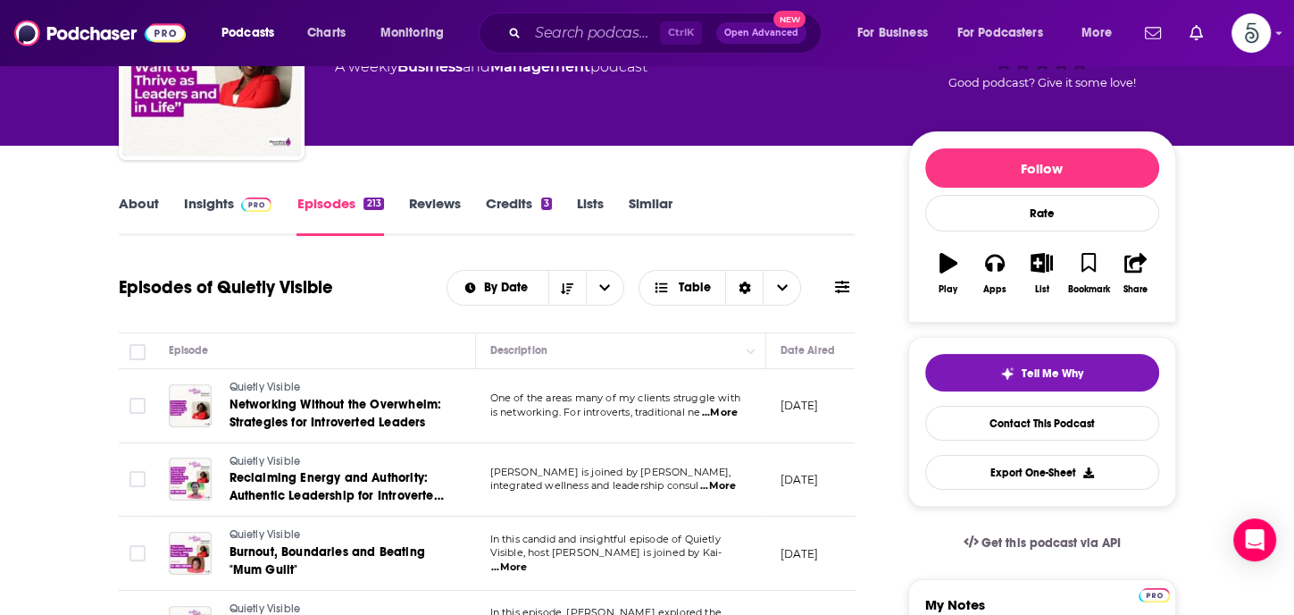
click at [727, 410] on span "...More" at bounding box center [720, 413] width 36 height 14
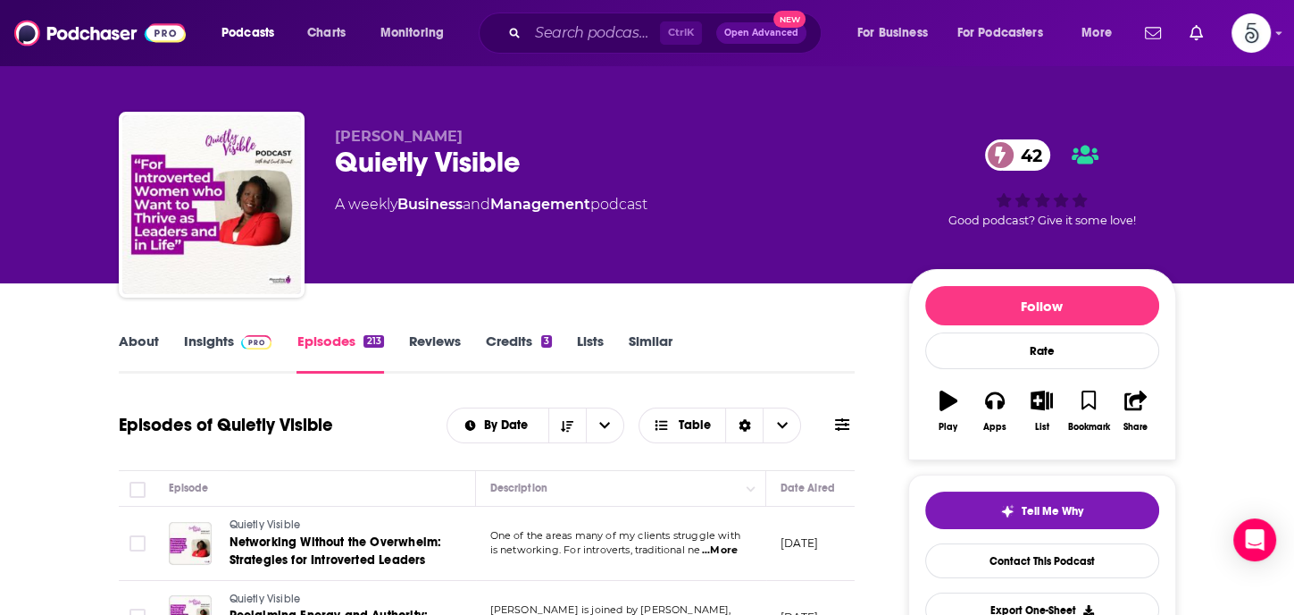
scroll to position [0, 0]
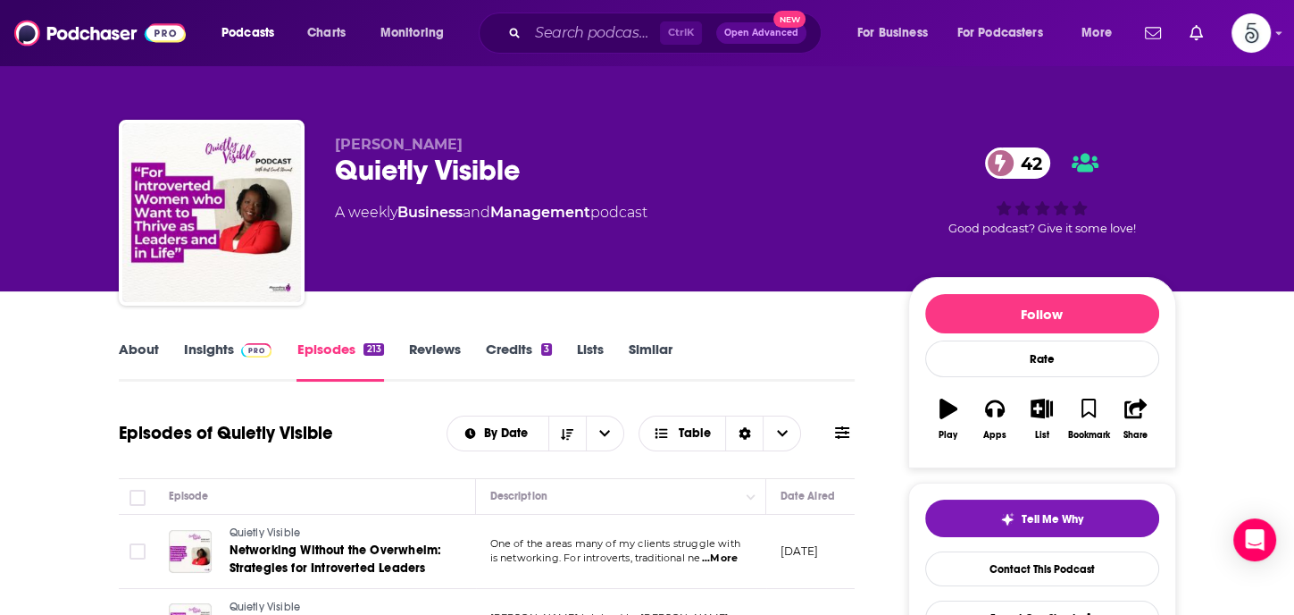
click at [207, 350] on link "Insights" at bounding box center [228, 360] width 88 height 41
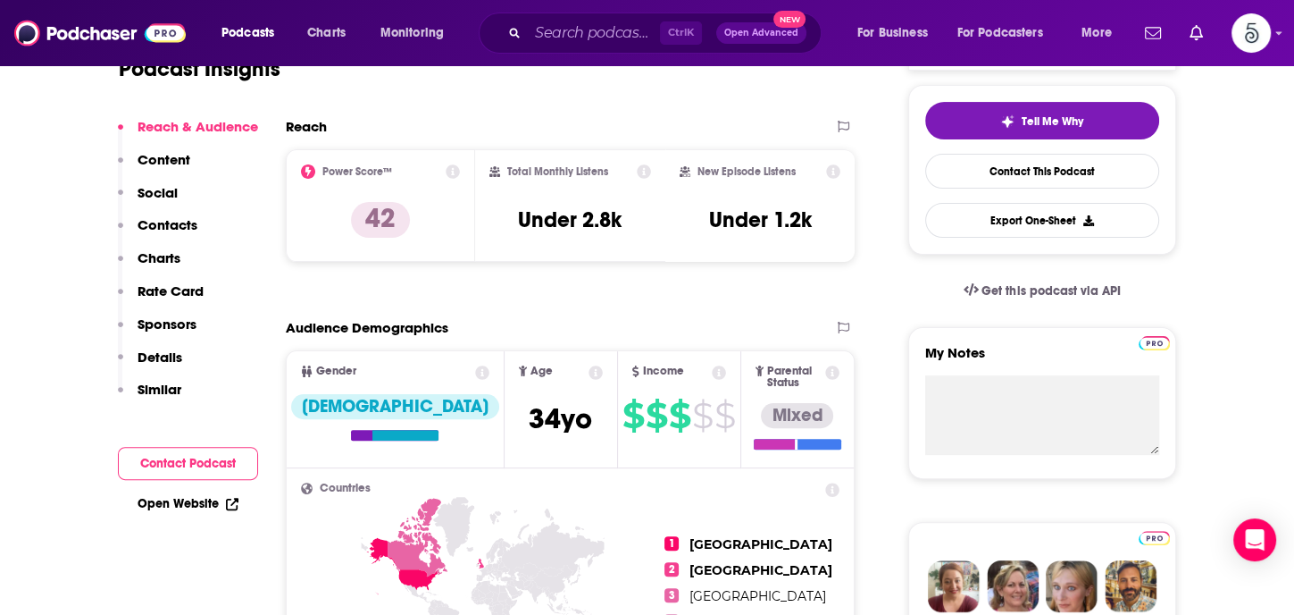
scroll to position [270, 0]
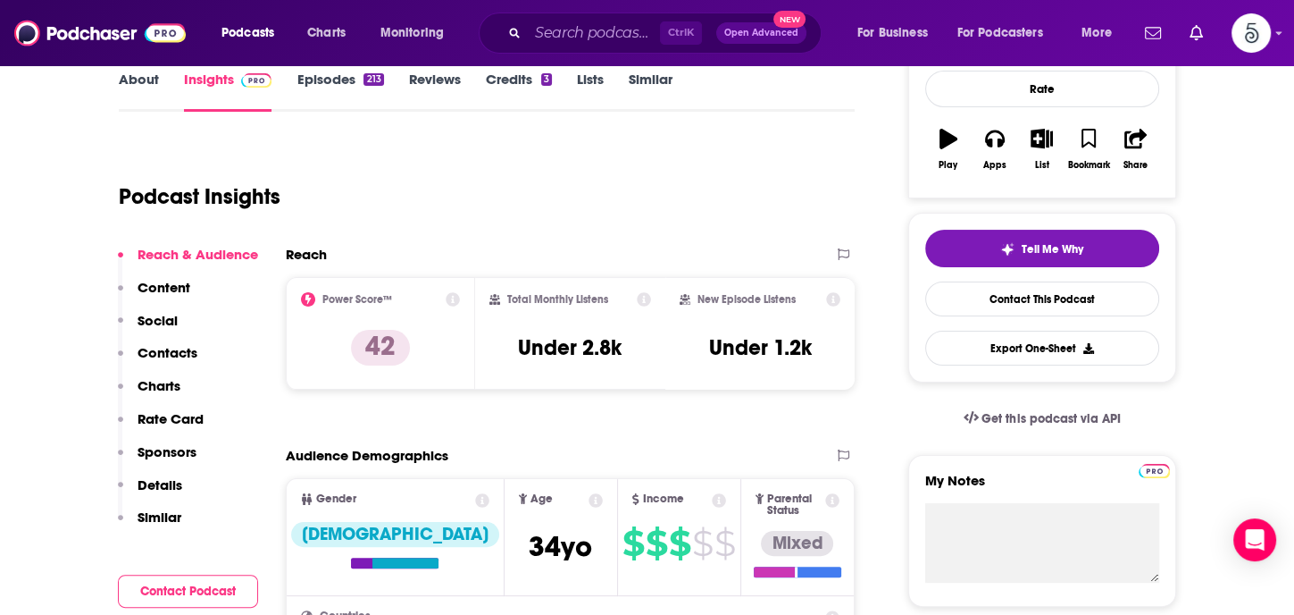
click at [143, 353] on p "Contacts" at bounding box center [168, 352] width 60 height 17
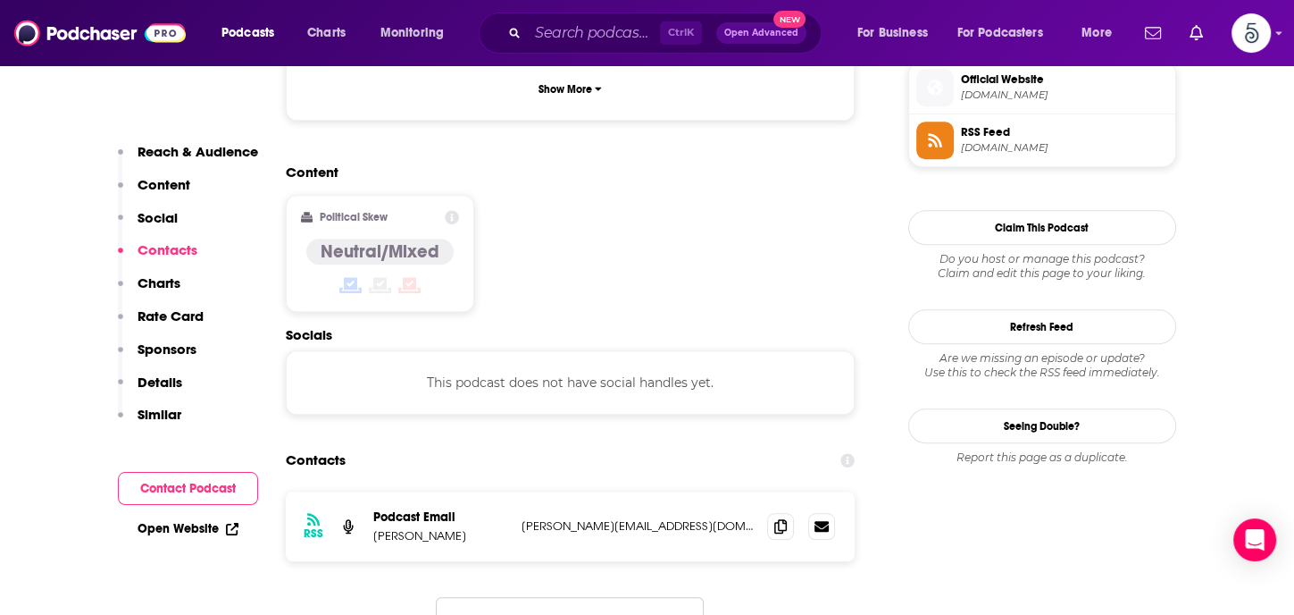
scroll to position [1417, 0]
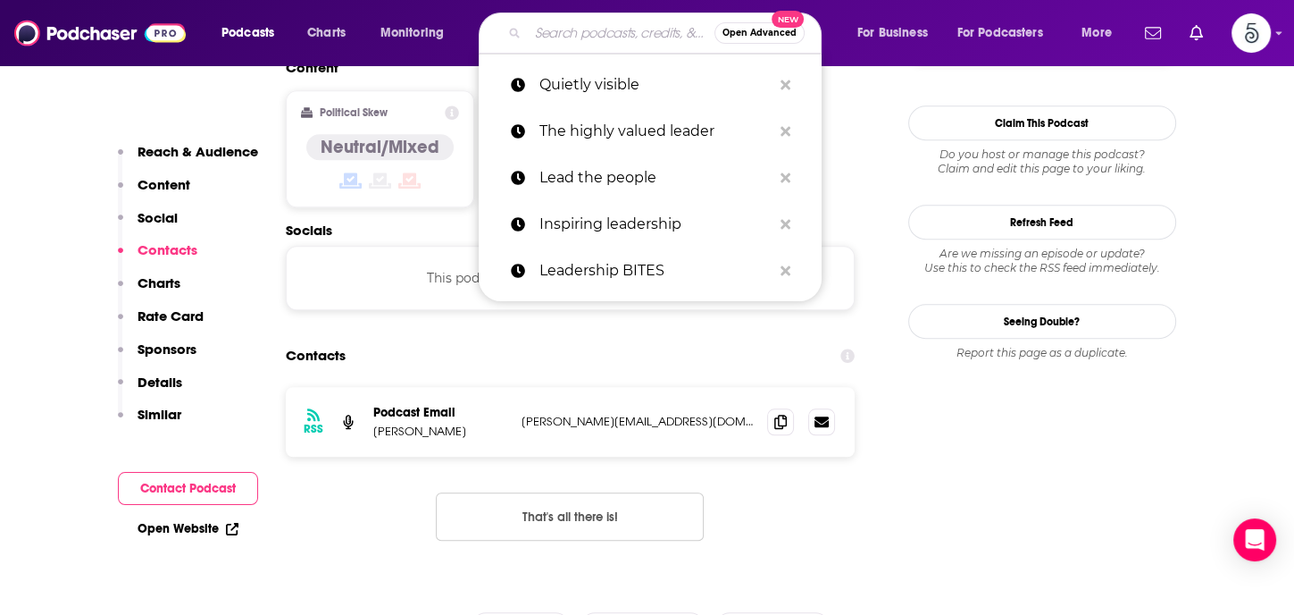
click at [584, 42] on input "Search podcasts, credits, & more..." at bounding box center [621, 33] width 187 height 29
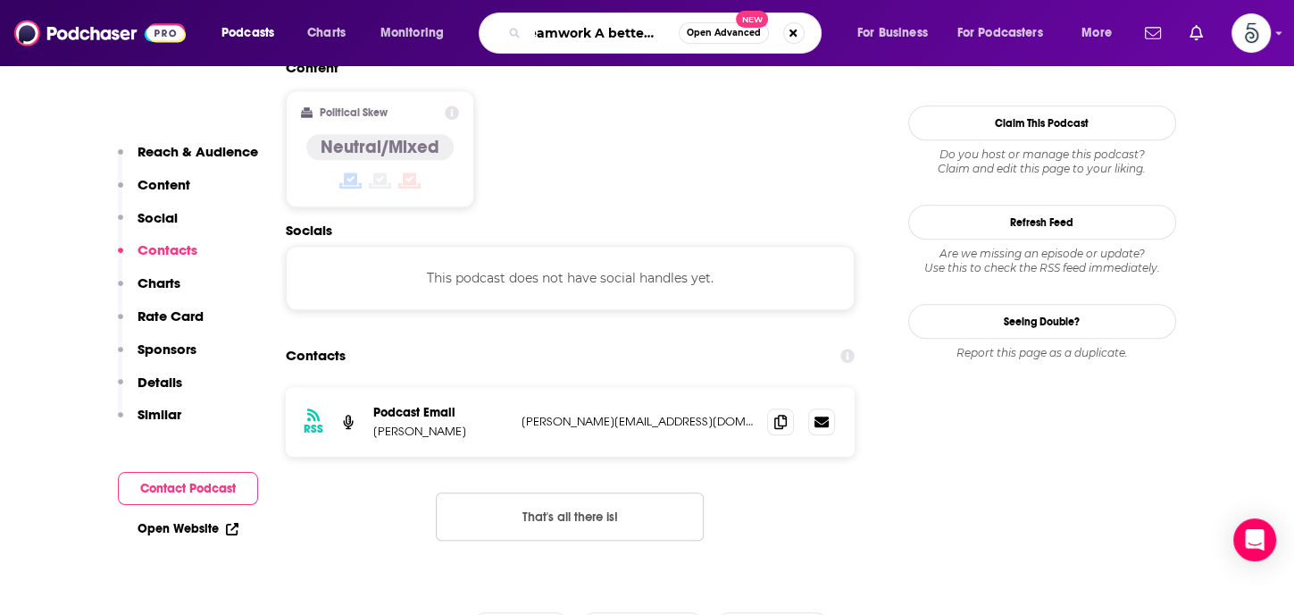
type input "Teamwork A better way"
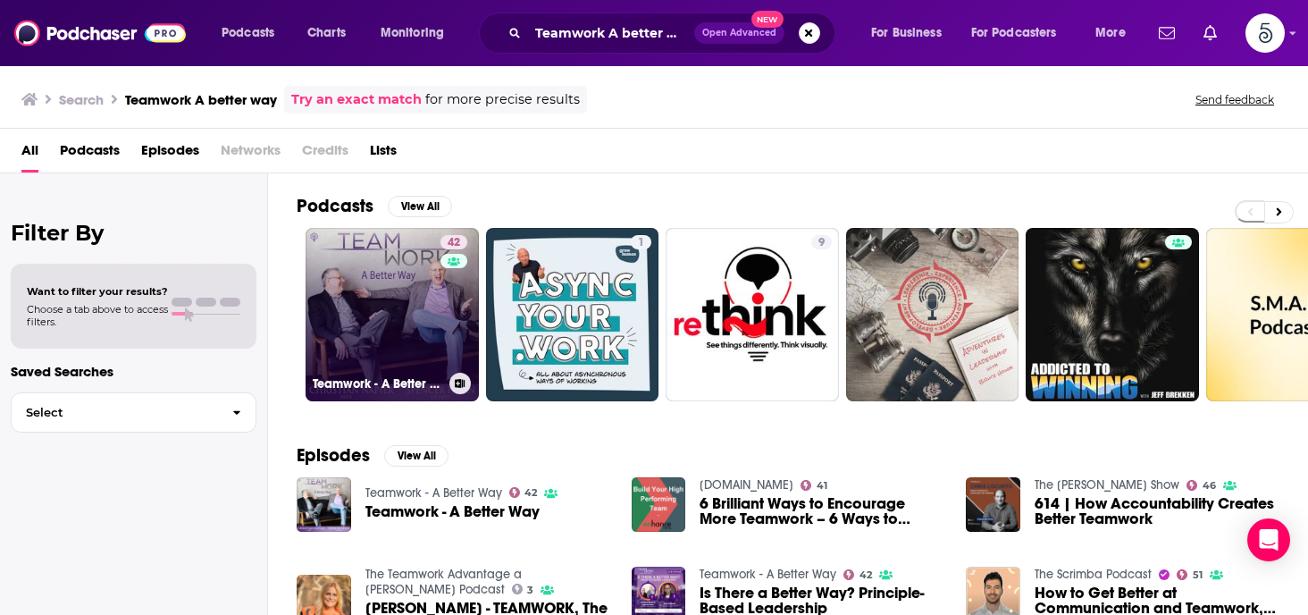
click at [395, 330] on link "42 Teamwork - A Better Way" at bounding box center [391, 314] width 173 height 173
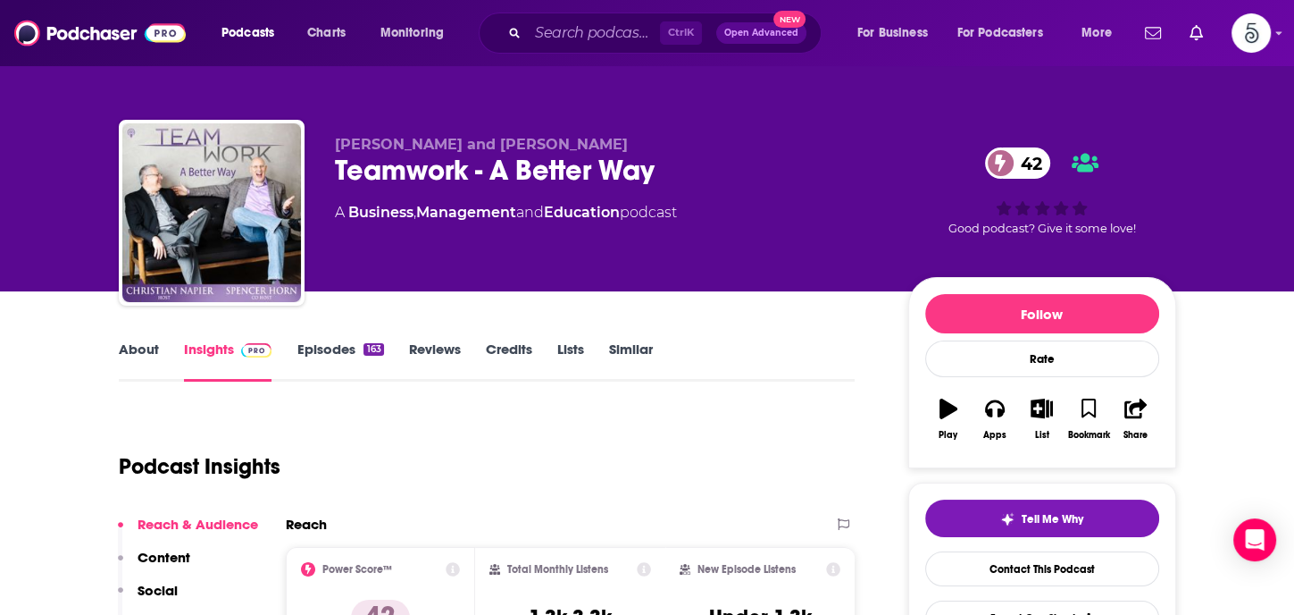
click at [333, 347] on link "Episodes 163" at bounding box center [340, 360] width 87 height 41
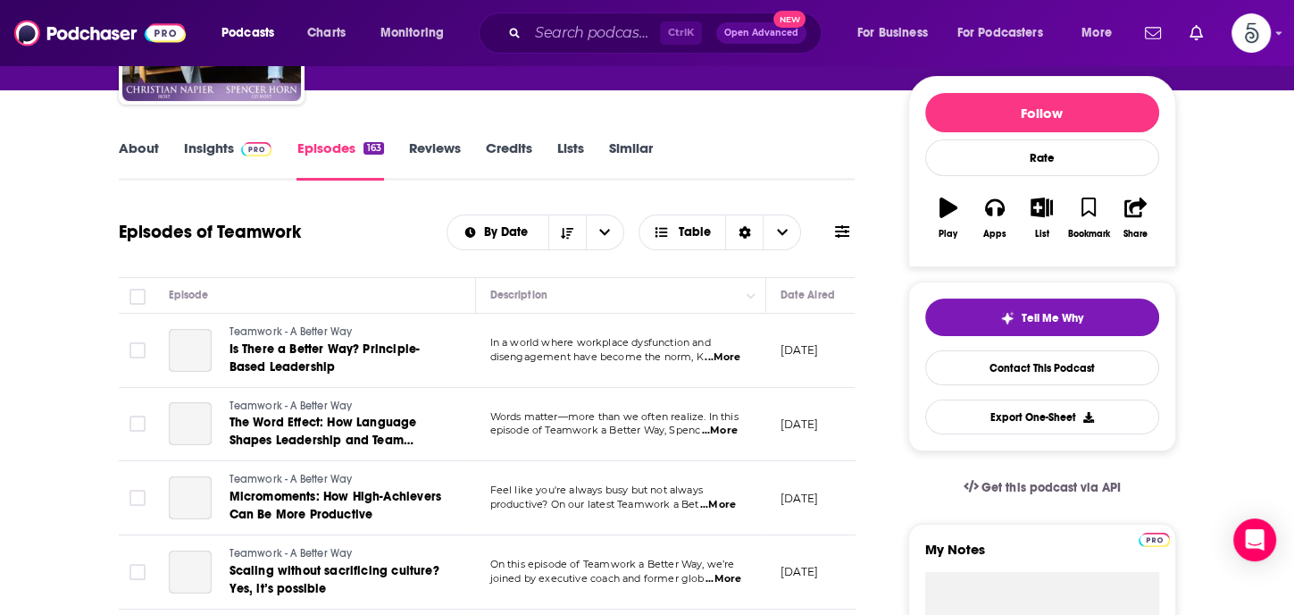
scroll to position [290, 0]
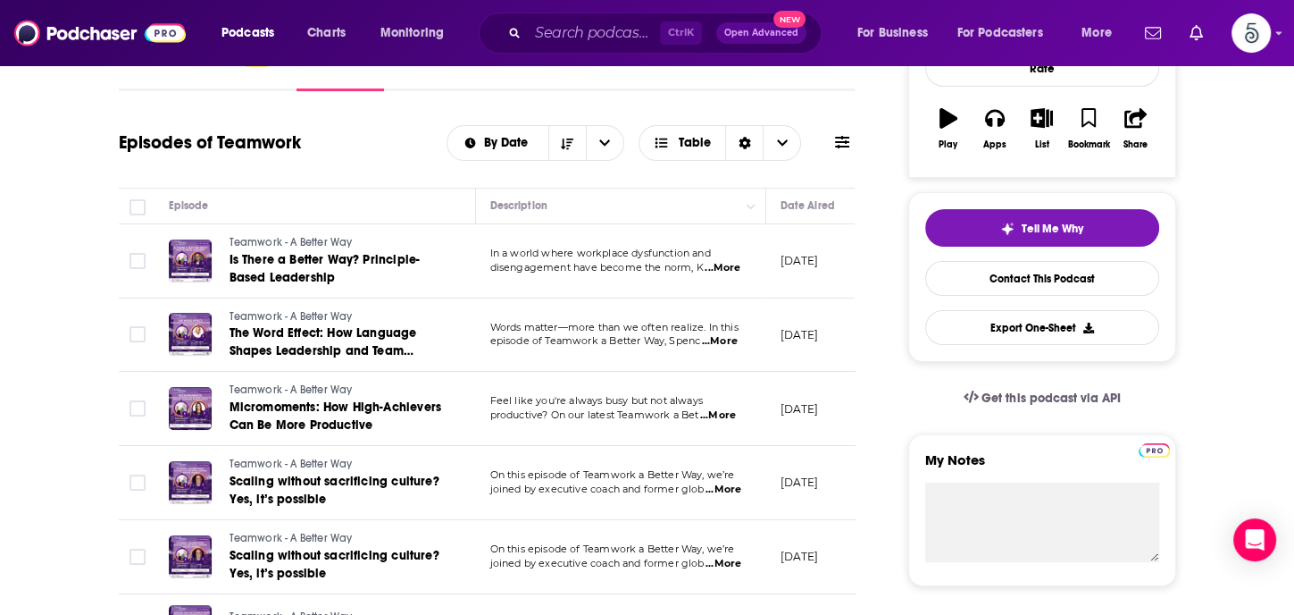
click at [721, 267] on span "...More" at bounding box center [723, 268] width 36 height 14
click at [721, 342] on span "...More" at bounding box center [720, 341] width 36 height 14
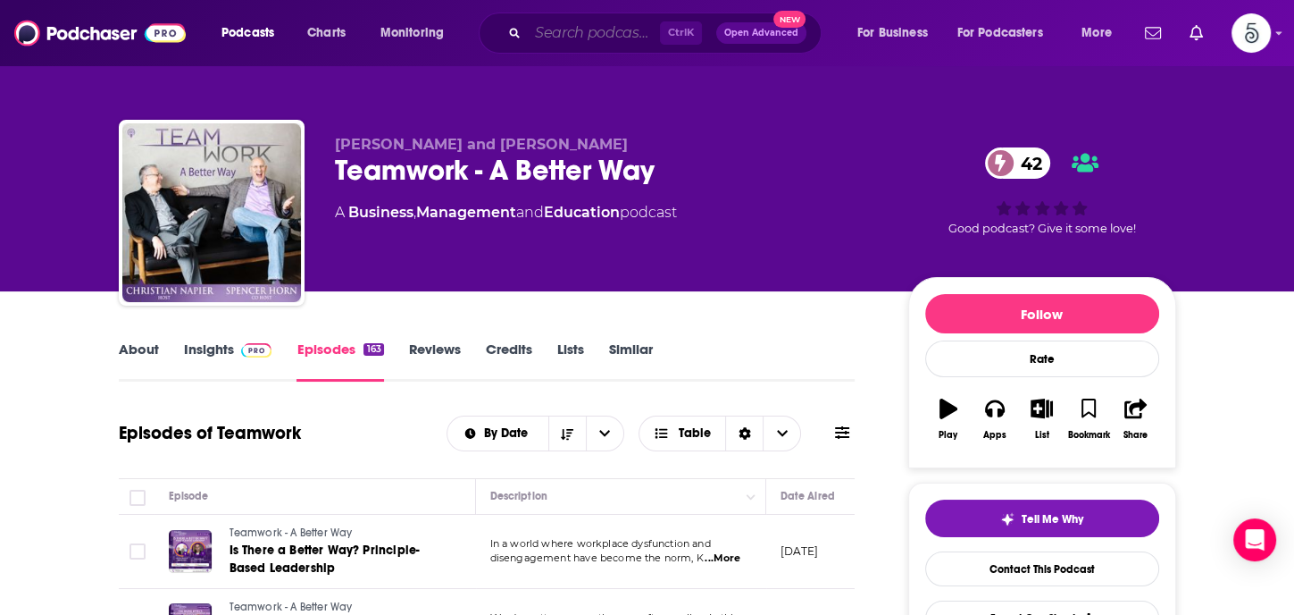
click at [625, 36] on input "Search podcasts, credits, & more..." at bounding box center [594, 33] width 132 height 29
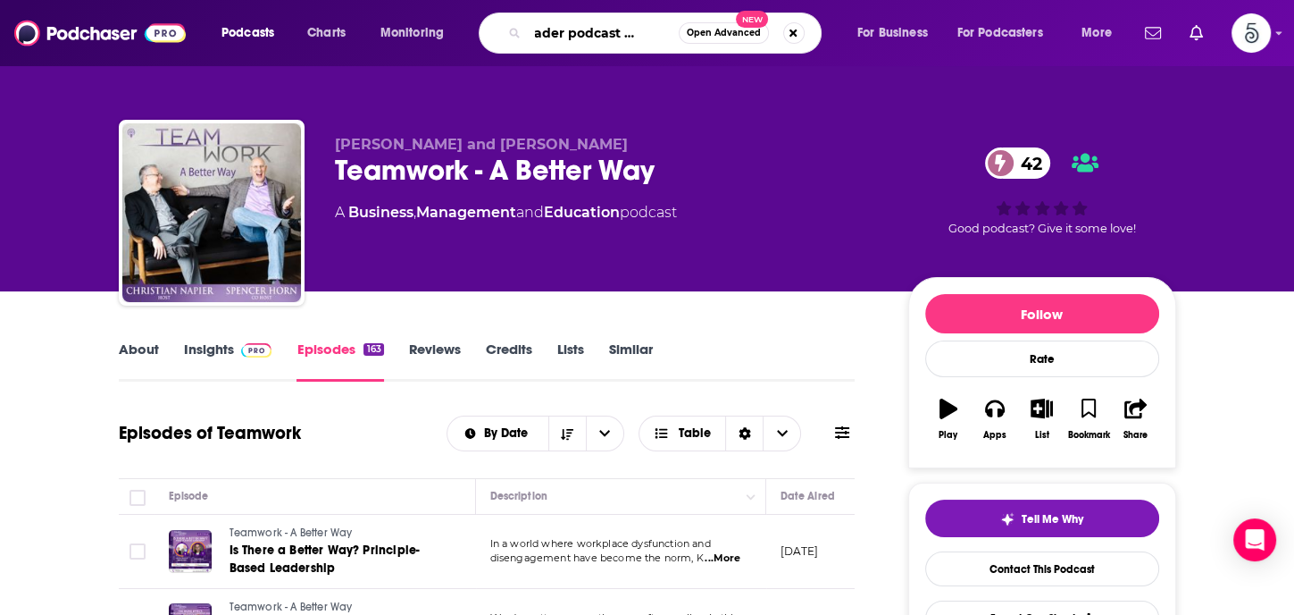
type input "hr leader podcast network"
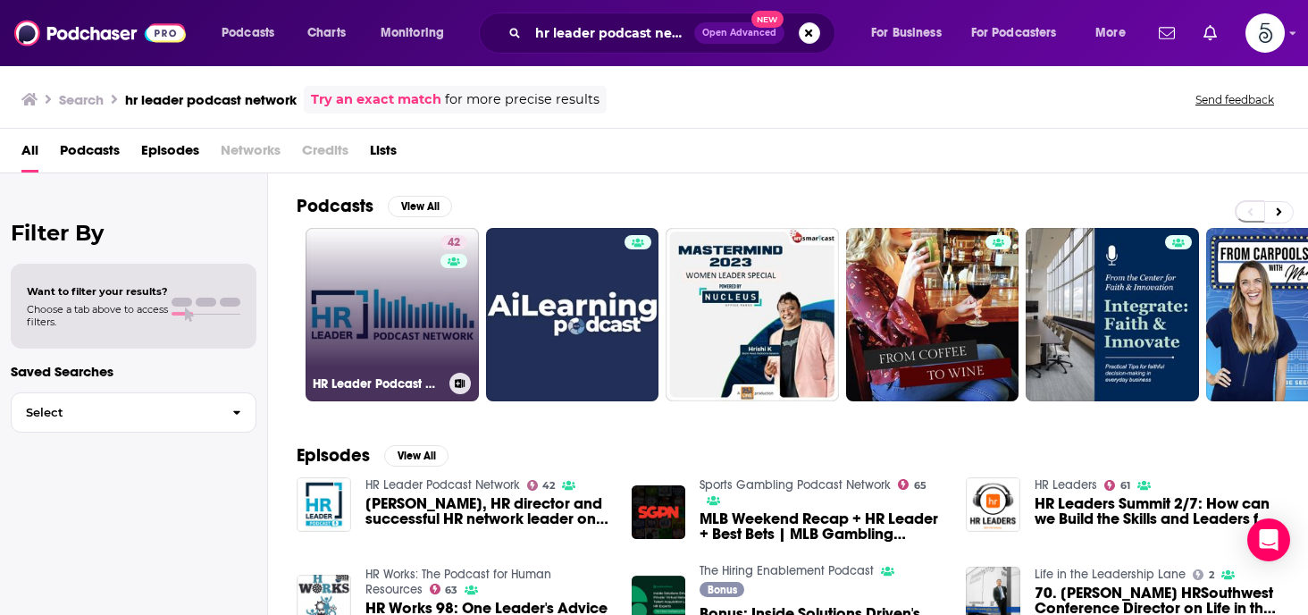
click at [374, 310] on link "42 HR Leader Podcast Network" at bounding box center [391, 314] width 173 height 173
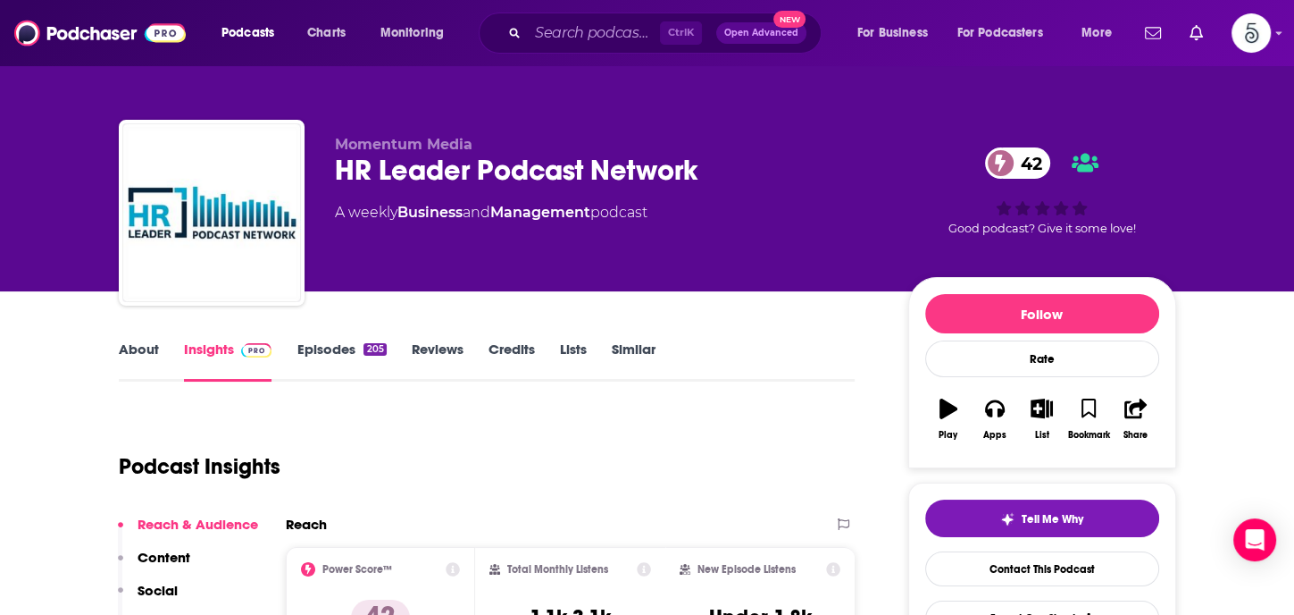
click at [138, 346] on link "About" at bounding box center [139, 360] width 40 height 41
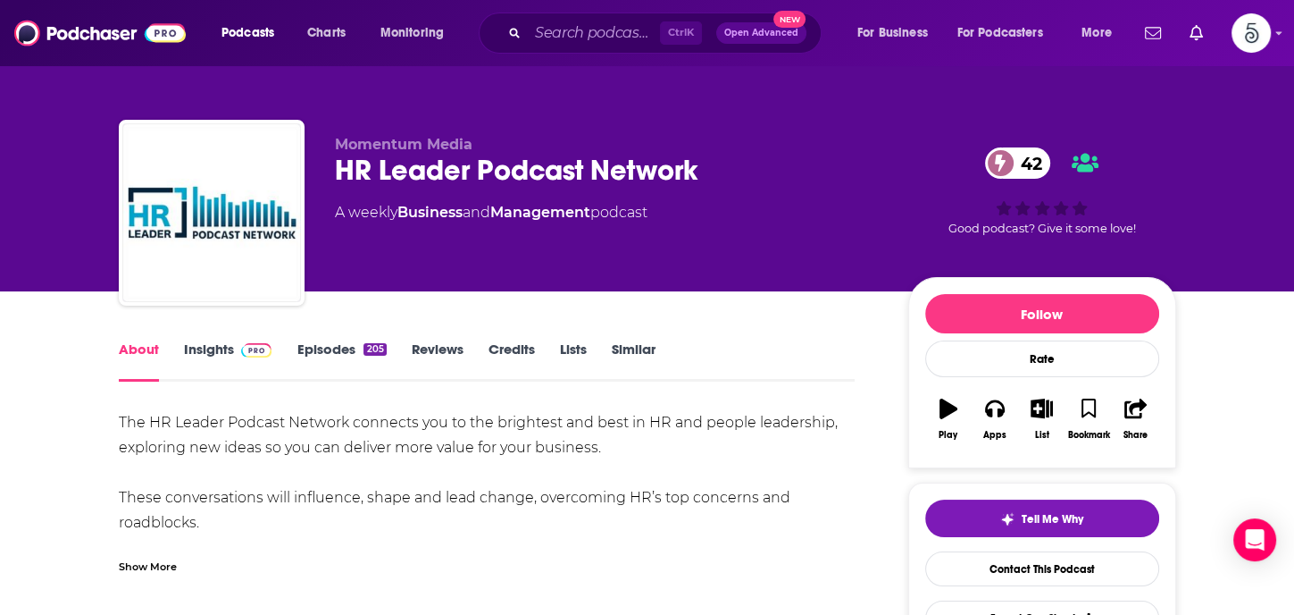
click at [138, 346] on link "About" at bounding box center [139, 360] width 40 height 41
click at [339, 349] on link "Episodes 205" at bounding box center [341, 360] width 89 height 41
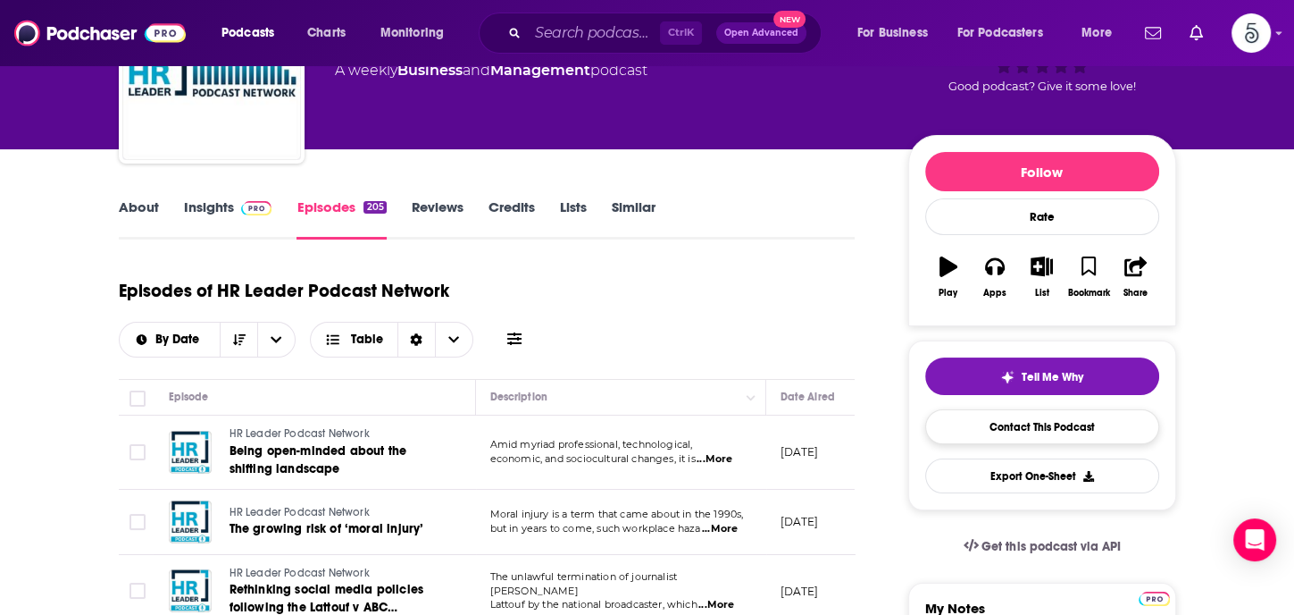
scroll to position [307, 0]
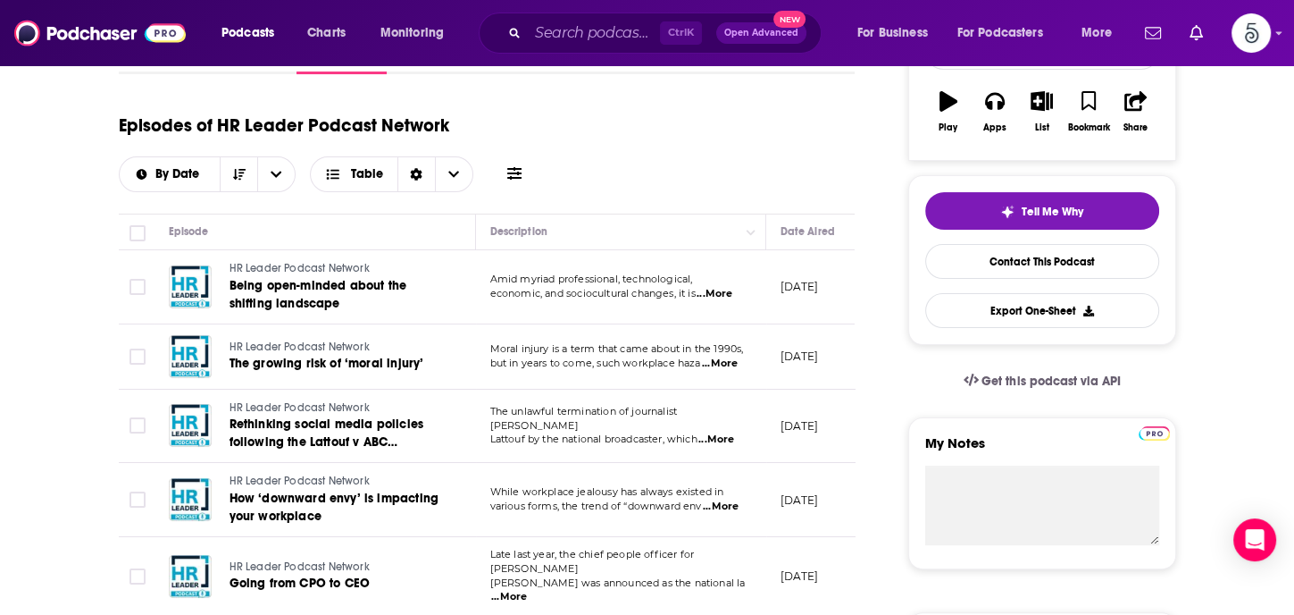
click at [729, 294] on span "...More" at bounding box center [715, 294] width 36 height 14
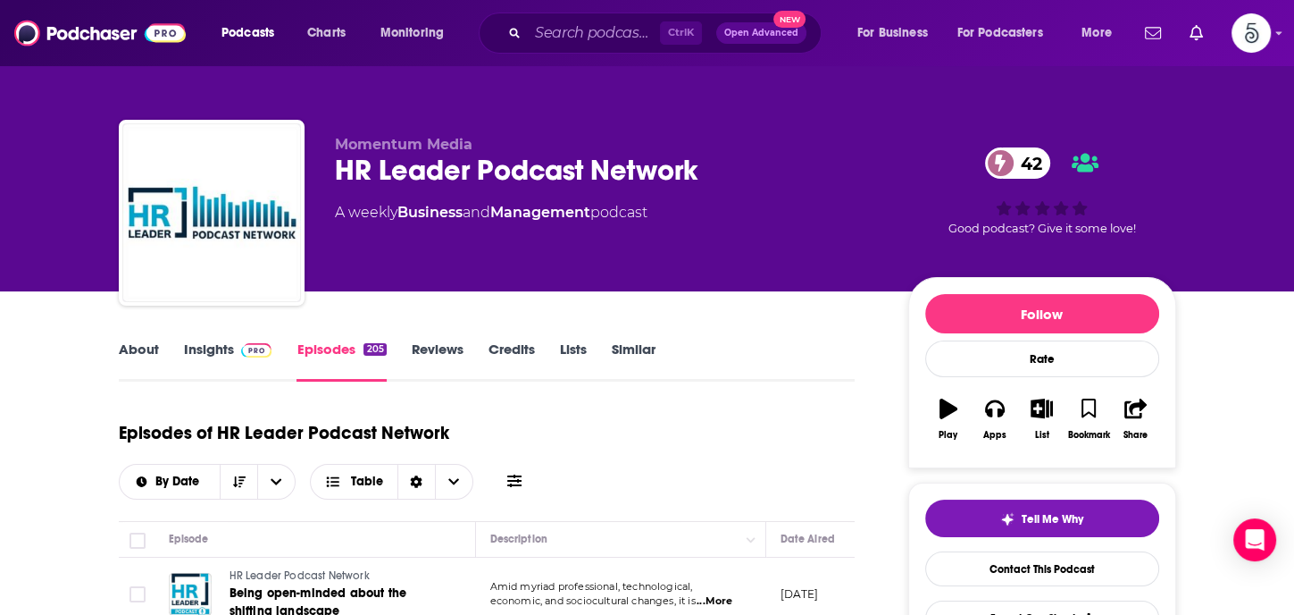
click at [205, 343] on link "Insights" at bounding box center [228, 360] width 88 height 41
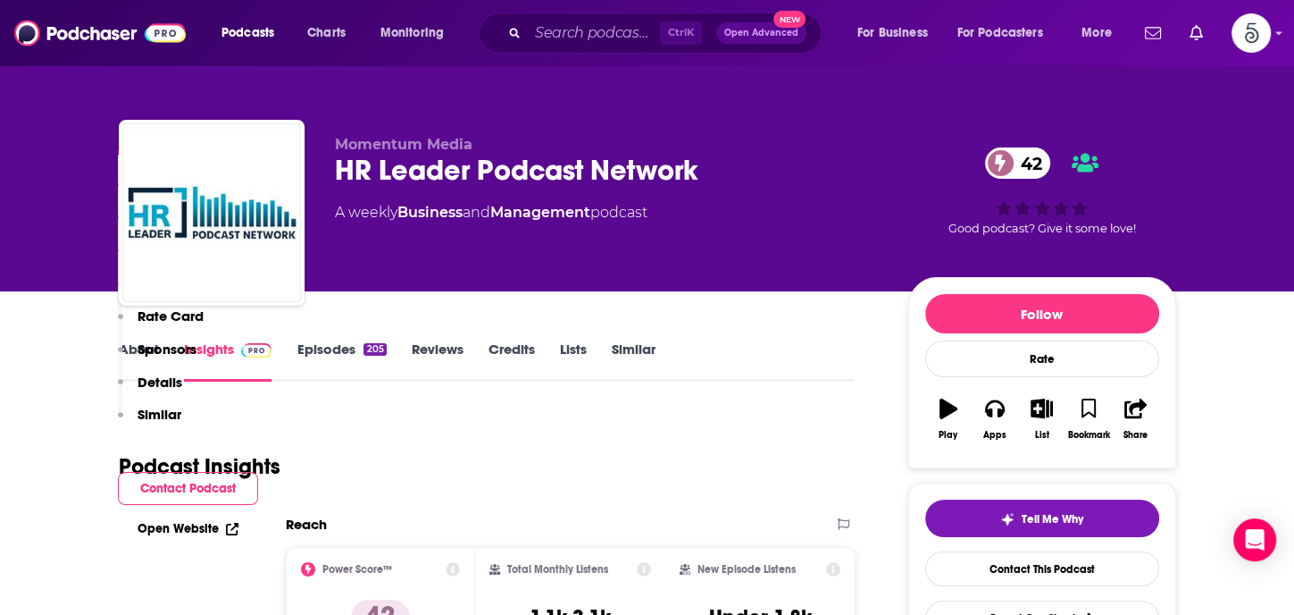
scroll to position [437, 0]
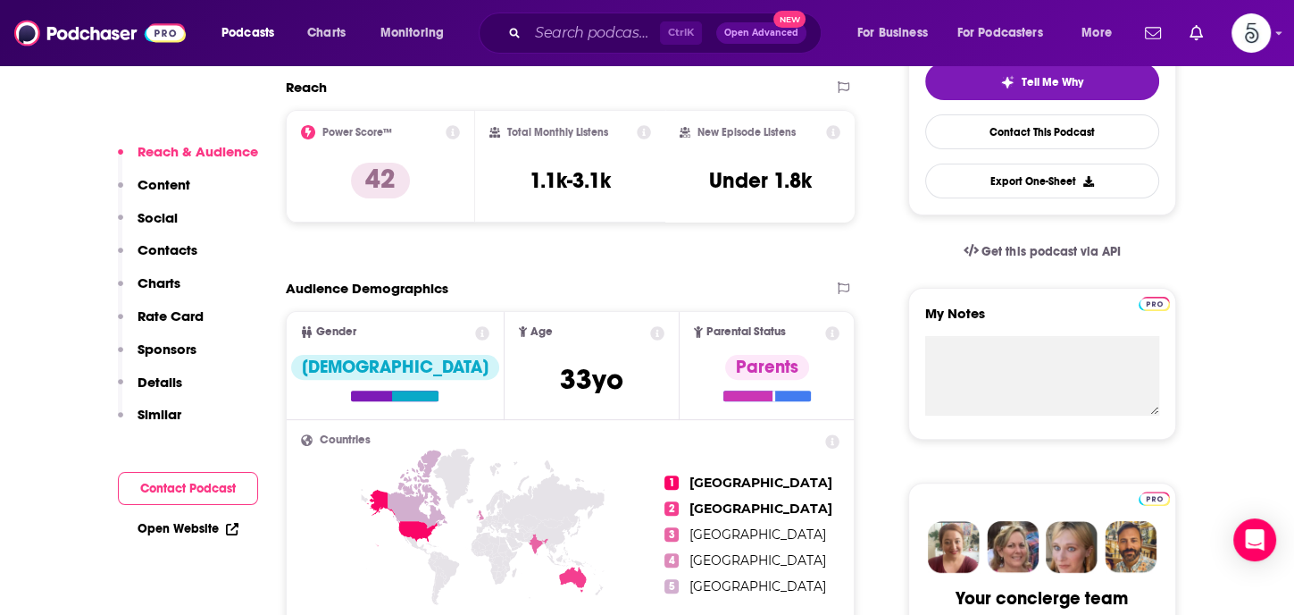
click at [172, 248] on p "Contacts" at bounding box center [168, 249] width 60 height 17
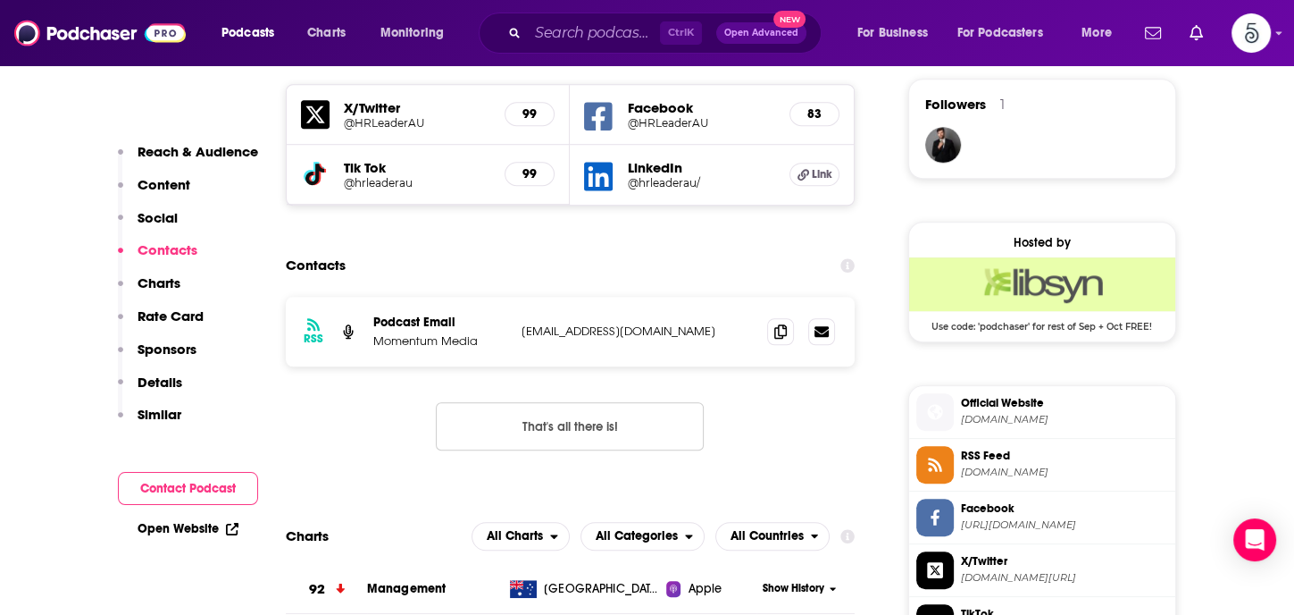
scroll to position [1295, 0]
